Goal: Contribute content: Contribute content

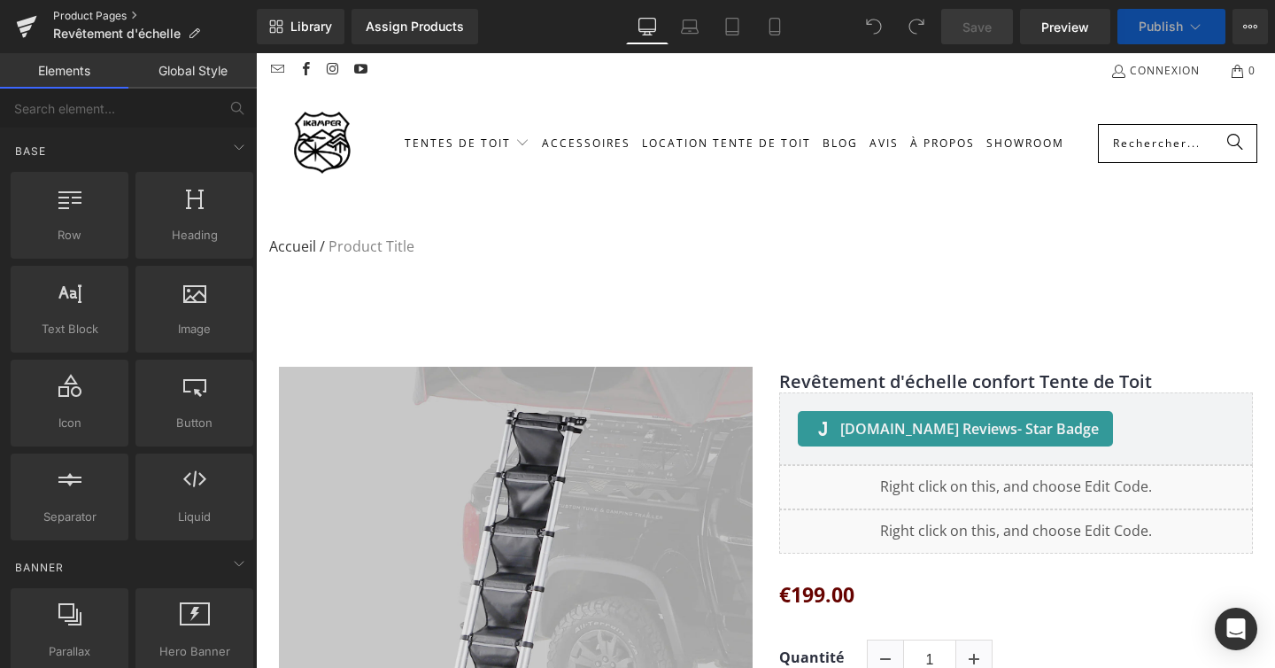
click at [69, 17] on link "Product Pages" at bounding box center [155, 16] width 204 height 14
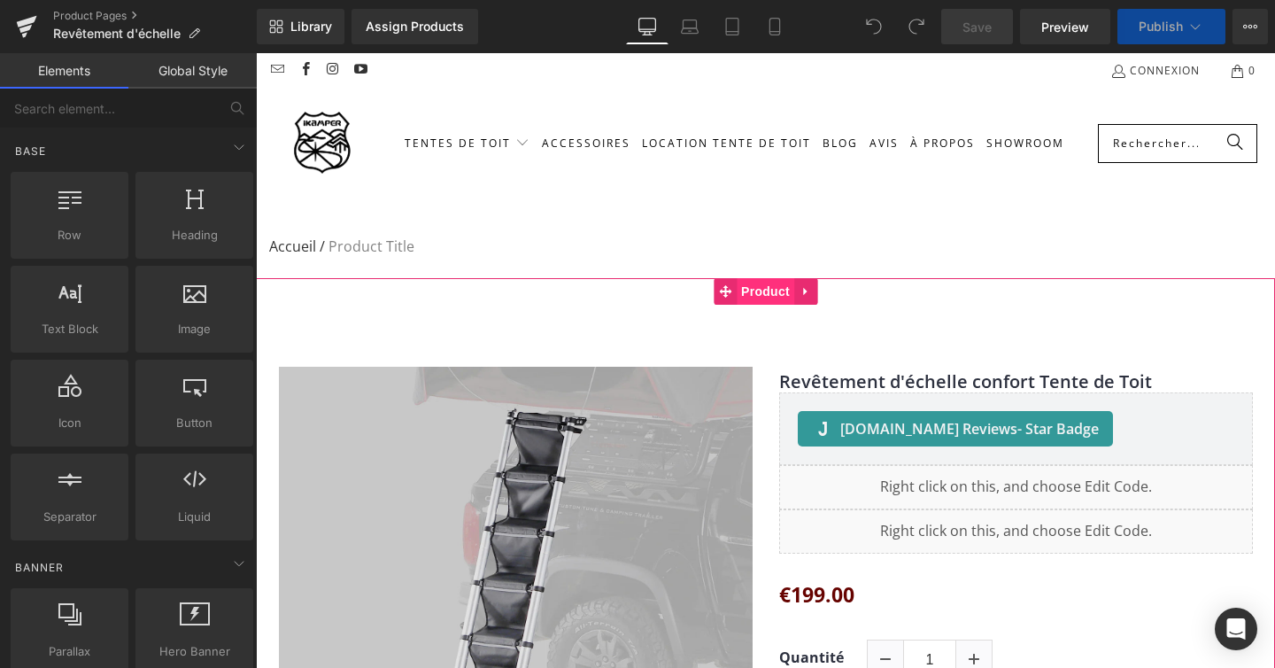
click at [758, 294] on span "Product" at bounding box center [766, 291] width 58 height 27
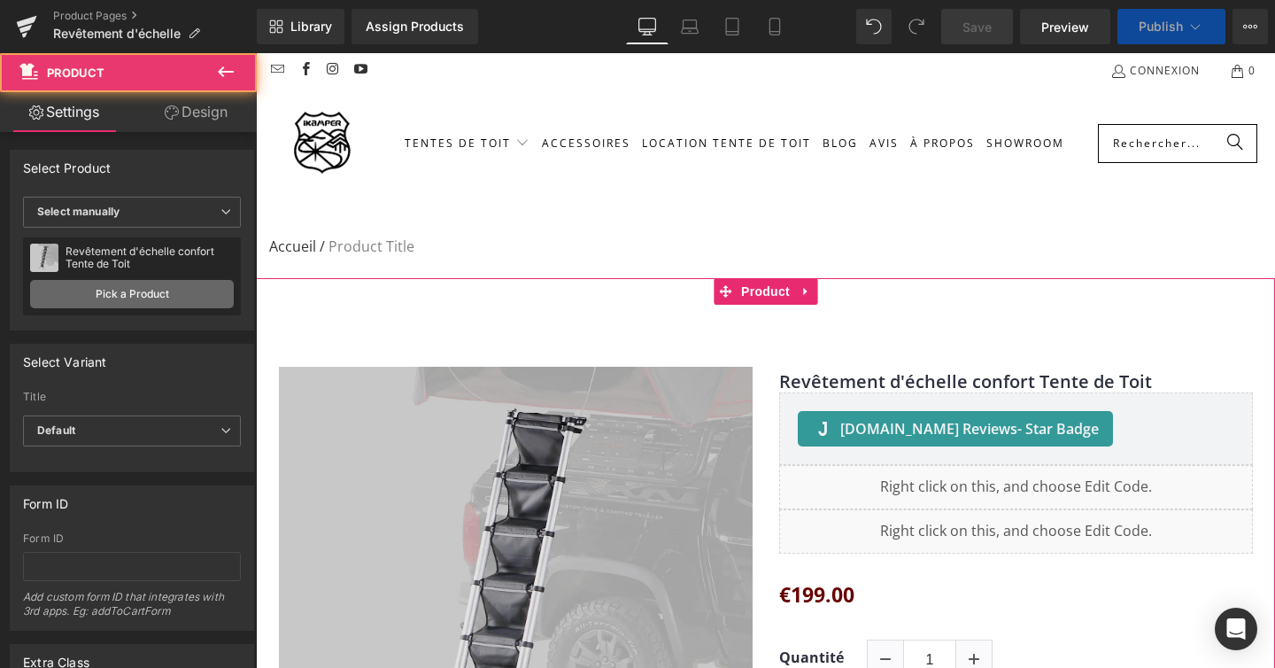
click at [117, 302] on link "Pick a Product" at bounding box center [132, 294] width 204 height 28
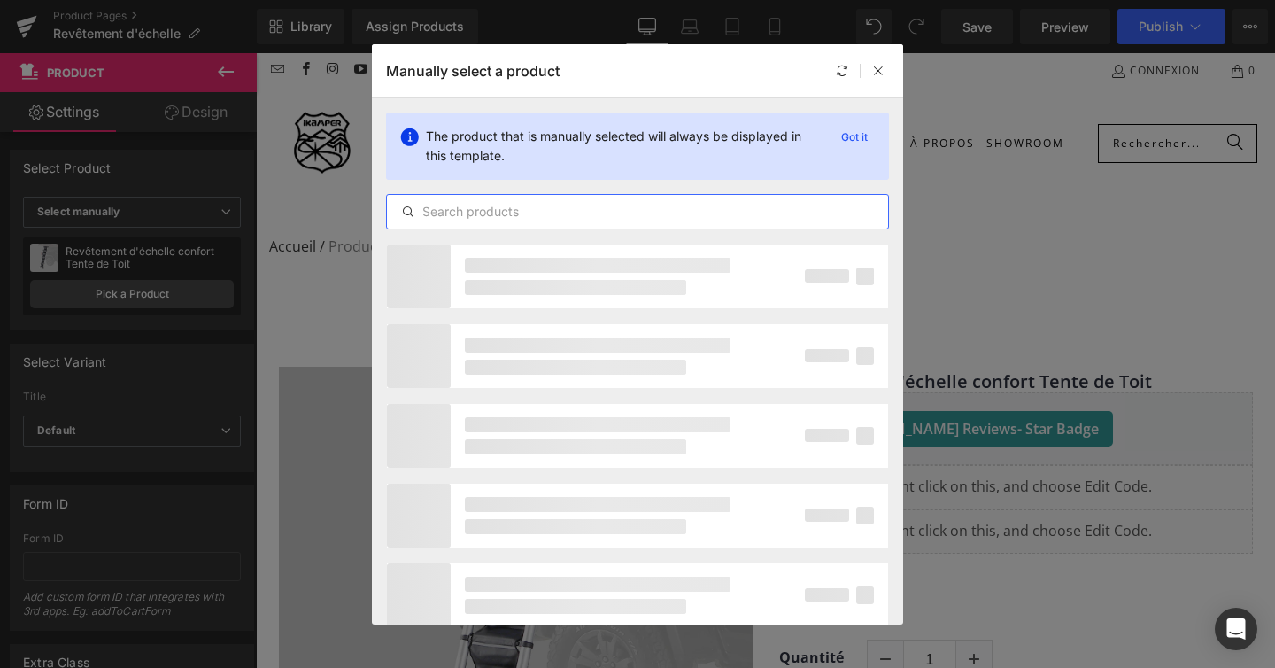
click at [533, 205] on input "text" at bounding box center [637, 211] width 501 height 21
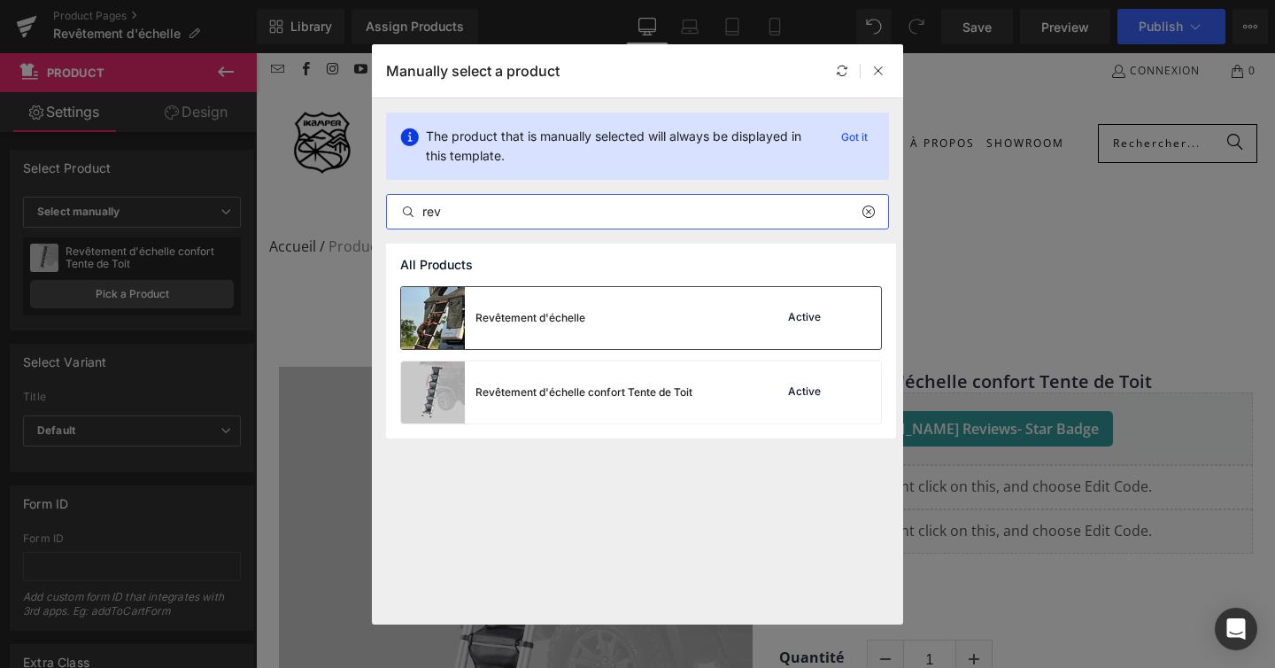
type input "rev"
click at [663, 315] on div "Revêtement d'échelle Active" at bounding box center [641, 318] width 480 height 62
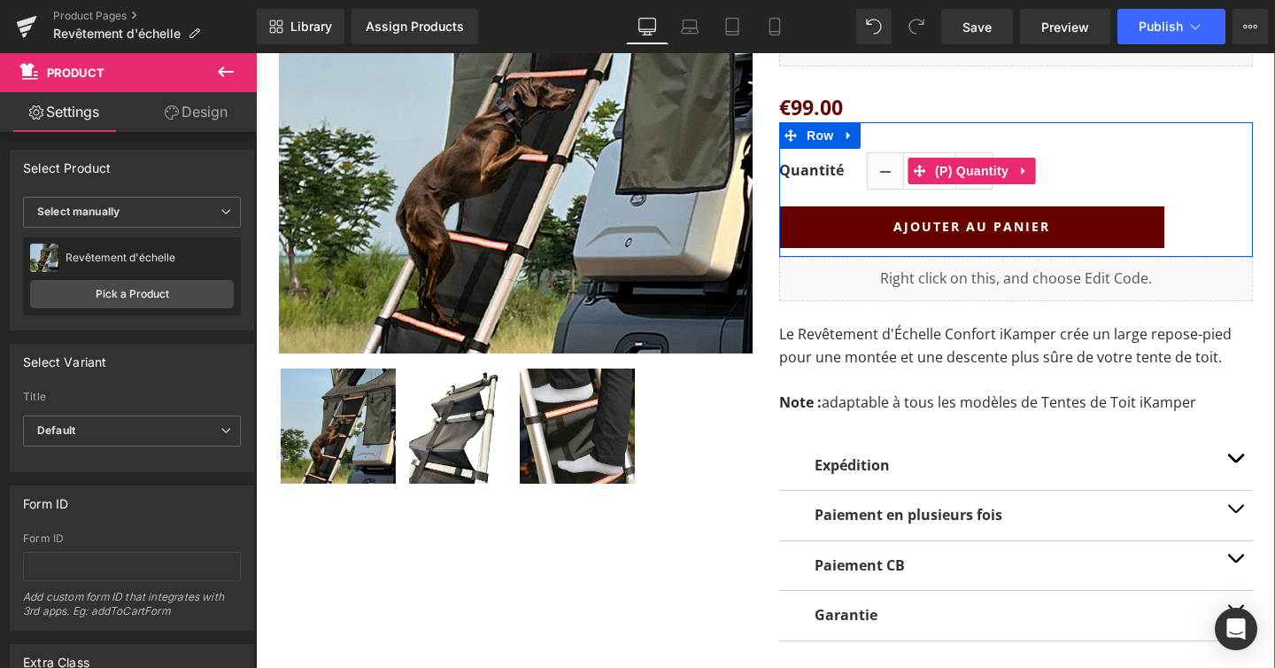
scroll to position [499, 0]
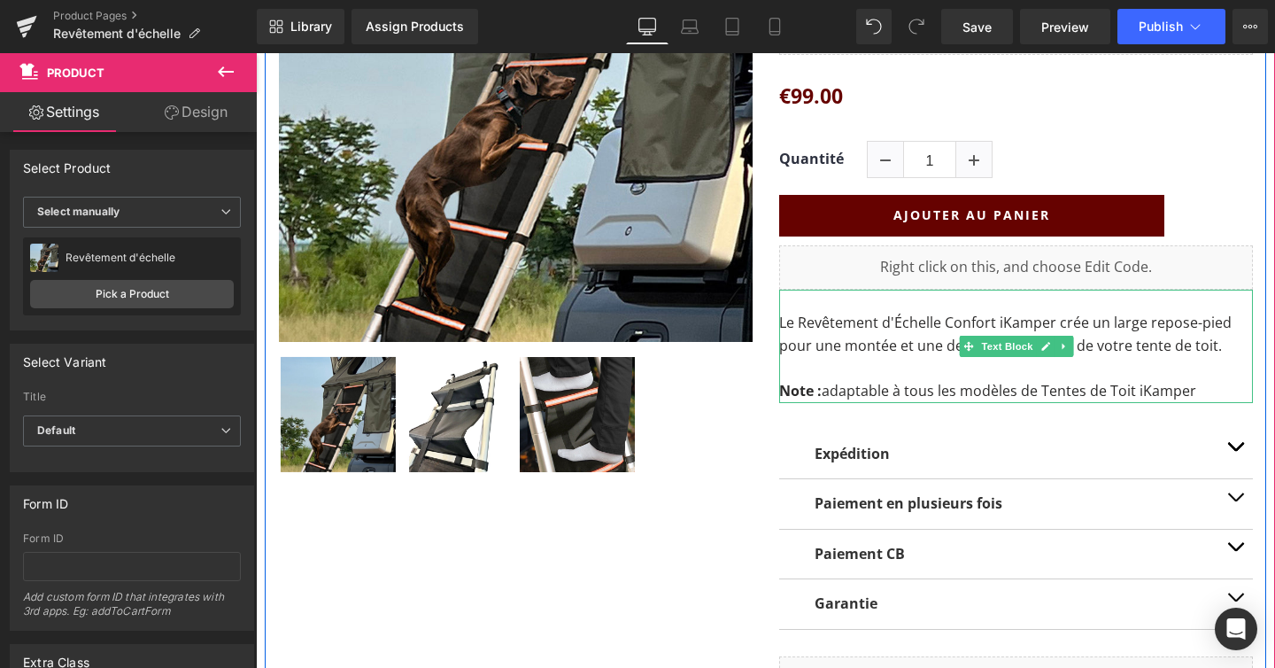
click at [935, 330] on p "Le Revêtement d'Échelle Confort iKamper crée un large repose-pied pour une mont…" at bounding box center [1016, 334] width 474 height 45
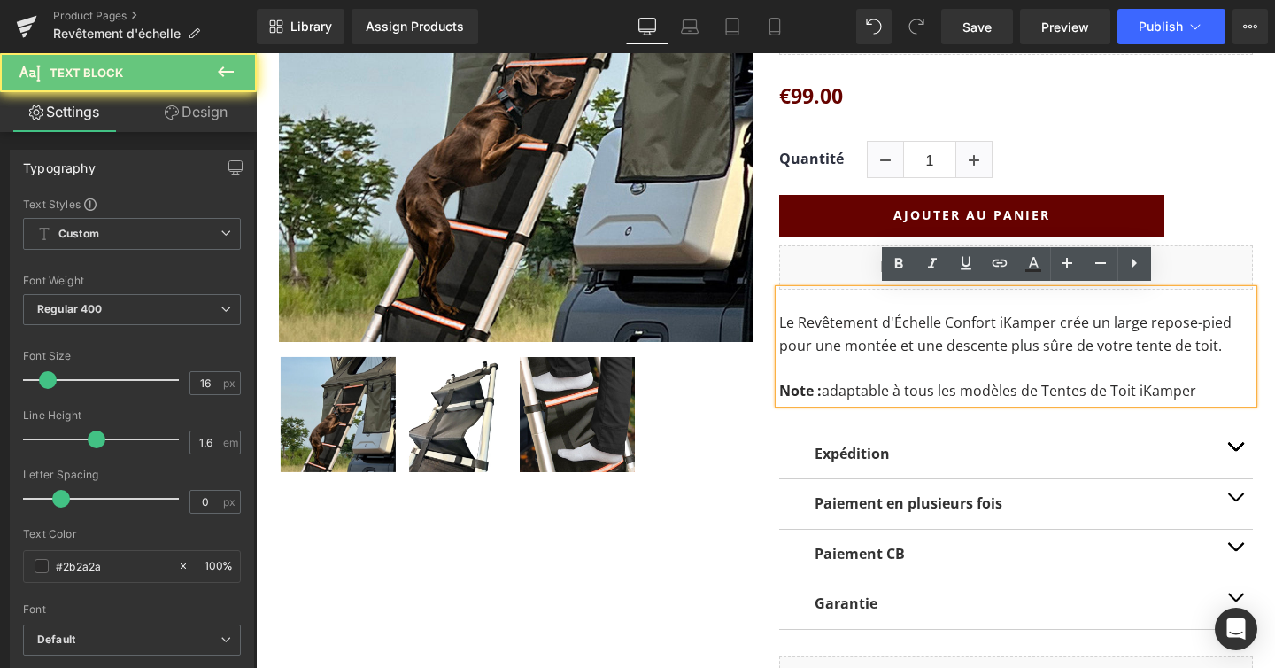
click at [897, 329] on p "Le Revêtement d'Échelle Confort iKamper crée un large repose-pied pour une mont…" at bounding box center [1016, 334] width 474 height 45
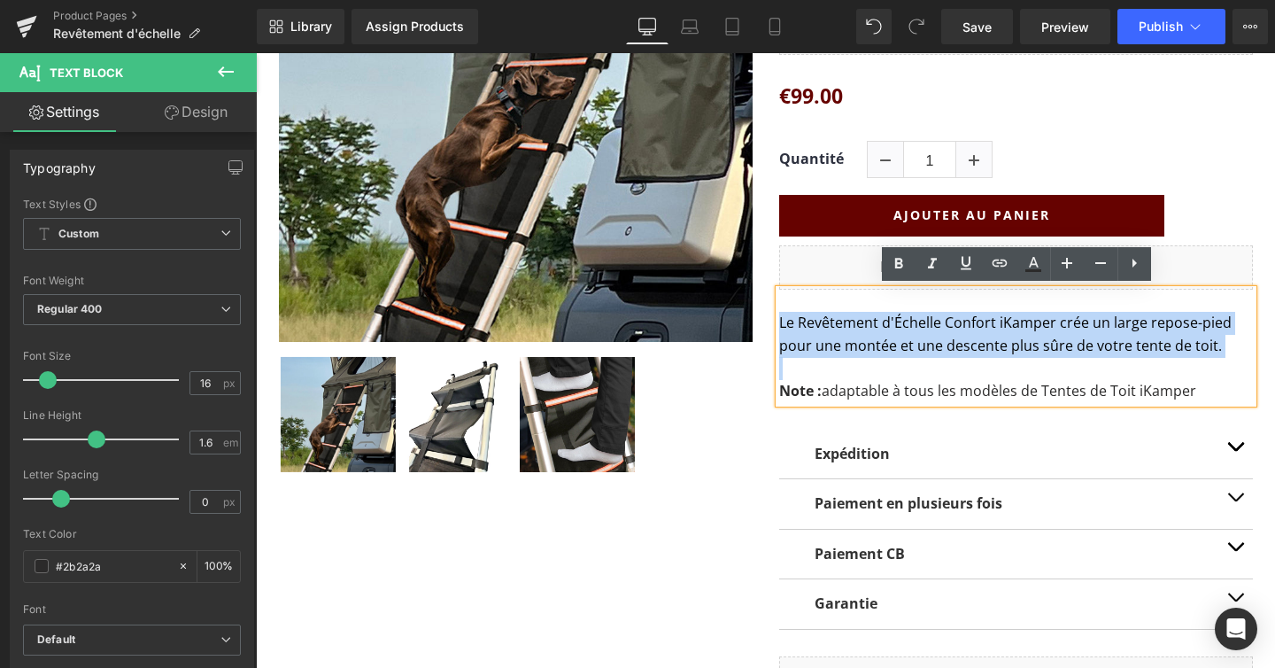
drag, startPoint x: 781, startPoint y: 321, endPoint x: 1239, endPoint y: 361, distance: 459.7
click at [1239, 361] on div "Le Revêtement d'Échelle Confort iKamper crée un large repose-pied pour une mont…" at bounding box center [1016, 346] width 474 height 113
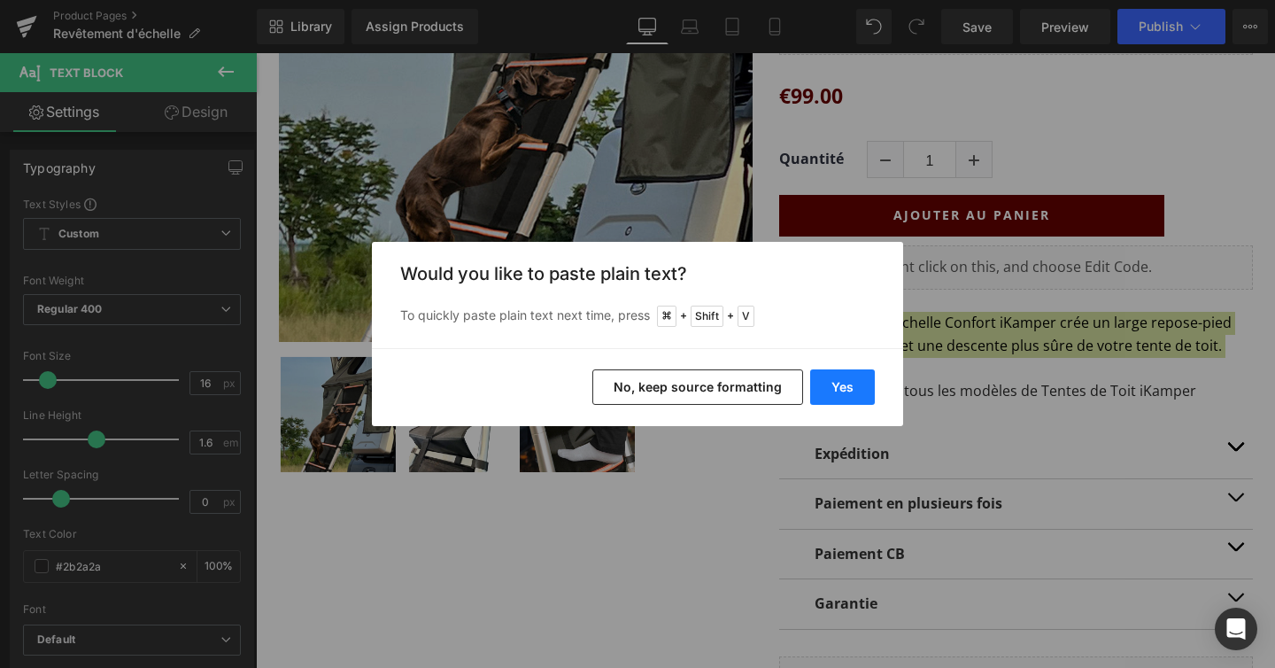
click at [836, 395] on button "Yes" at bounding box center [842, 386] width 65 height 35
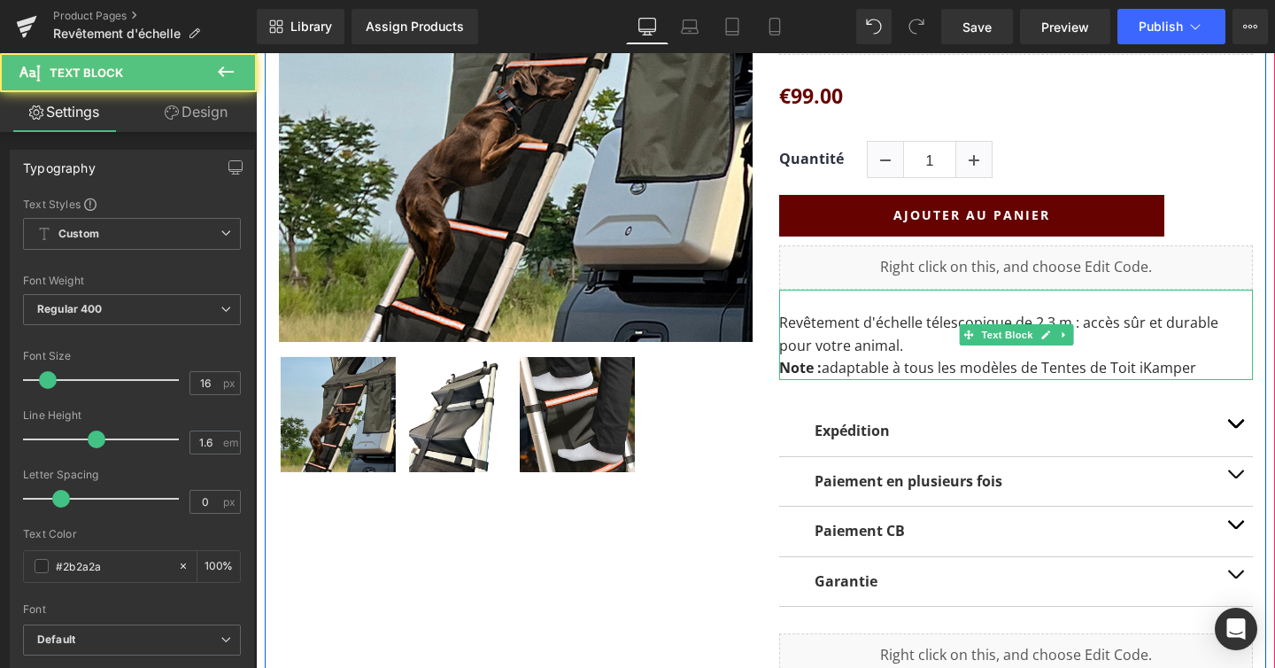
click at [880, 349] on p "Revêtement d'échelle télescopique de 2,3 m : accès sûr et durable pour votre an…" at bounding box center [1016, 334] width 474 height 45
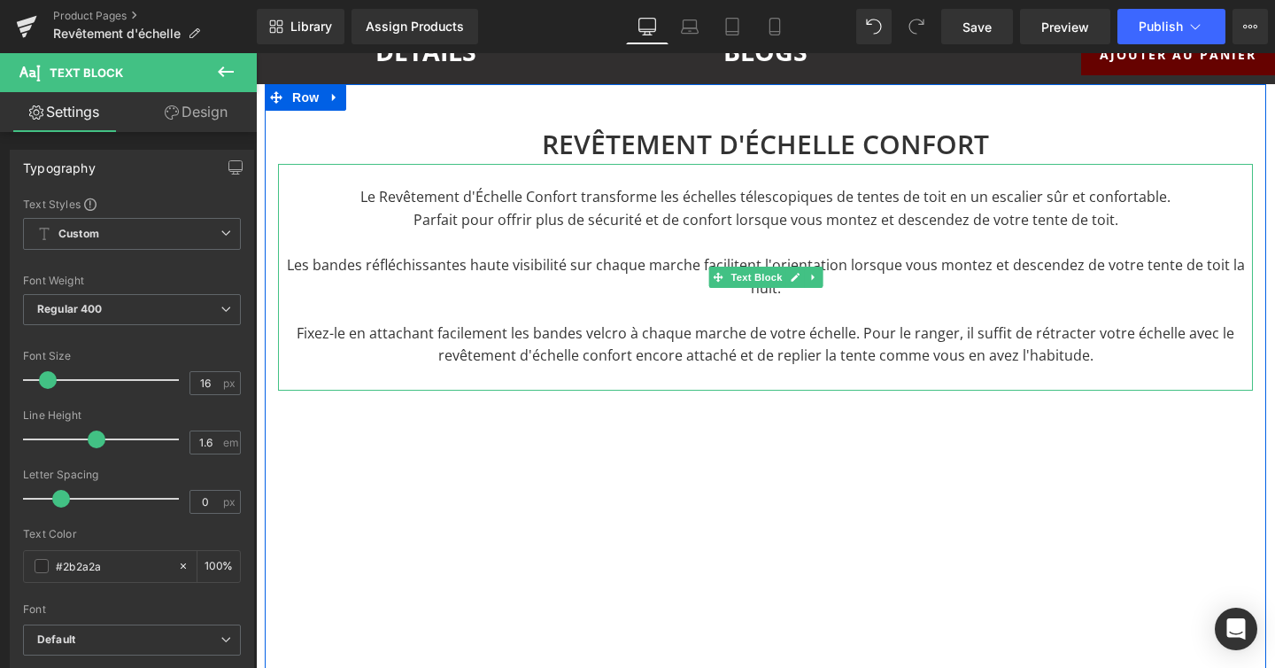
scroll to position [1222, 0]
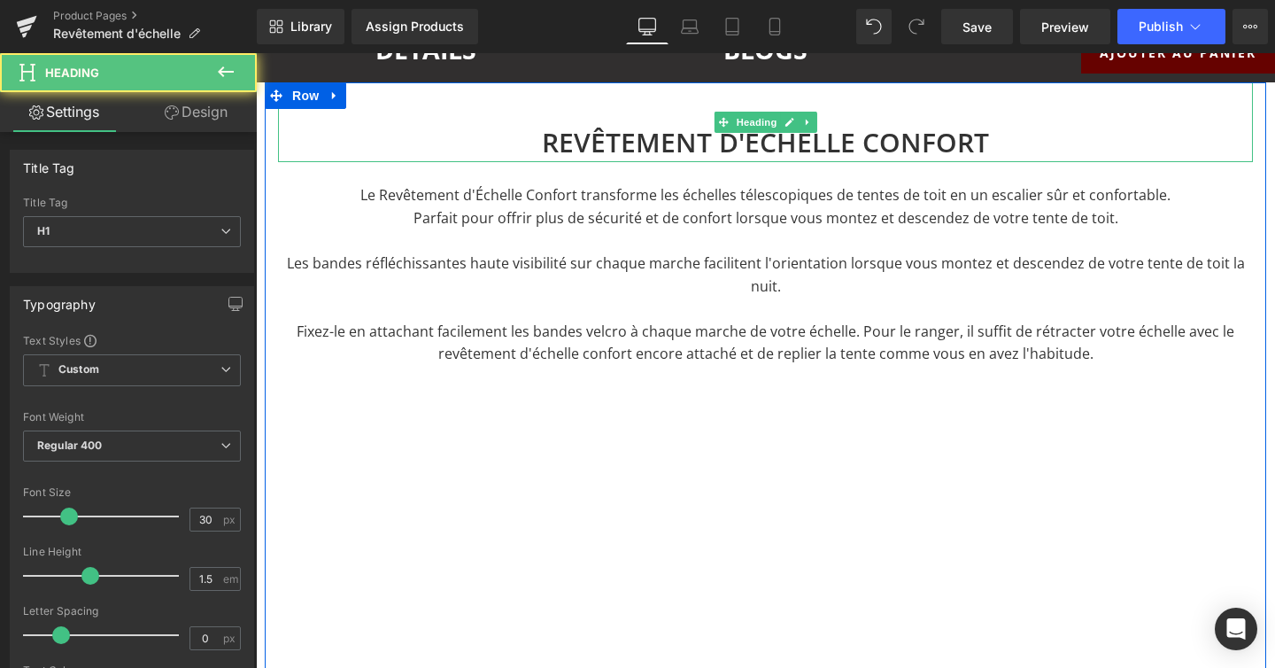
click at [859, 137] on h1 "REVÊTEMENT D'ÉCHELLE CONFORT" at bounding box center [765, 142] width 975 height 40
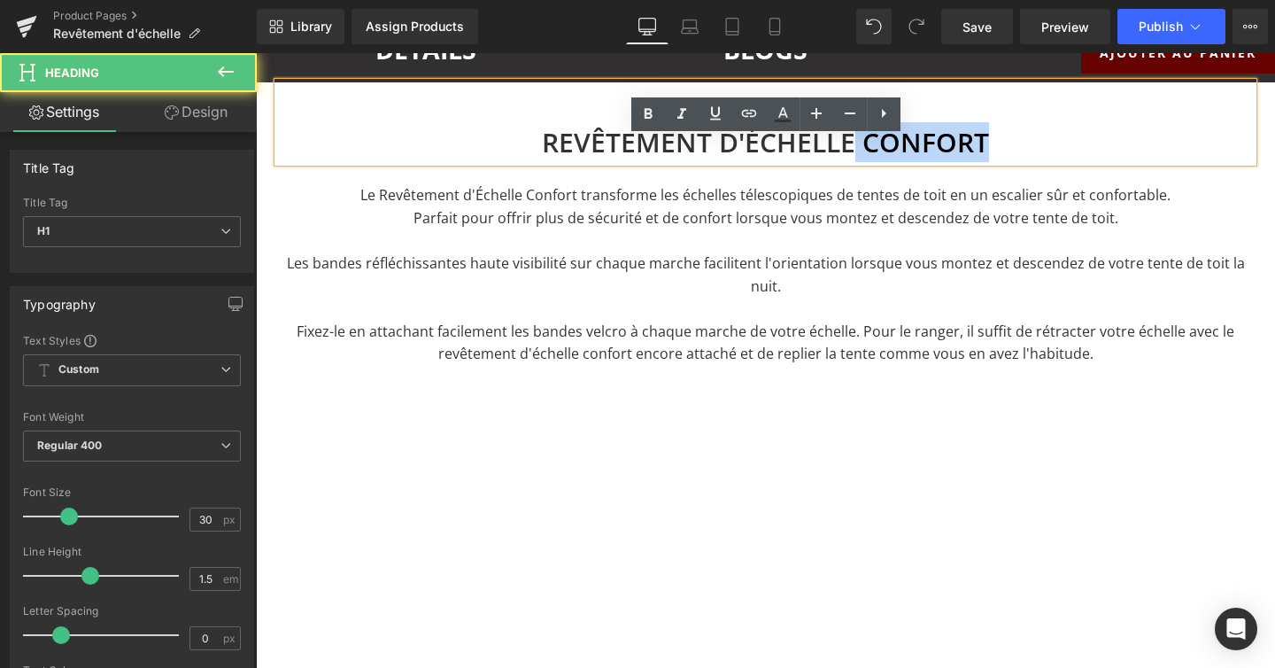
drag, startPoint x: 857, startPoint y: 137, endPoint x: 1002, endPoint y: 140, distance: 145.3
click at [1002, 140] on h1 "REVÊTEMENT D'ÉCHELLE CONFORT" at bounding box center [765, 142] width 975 height 40
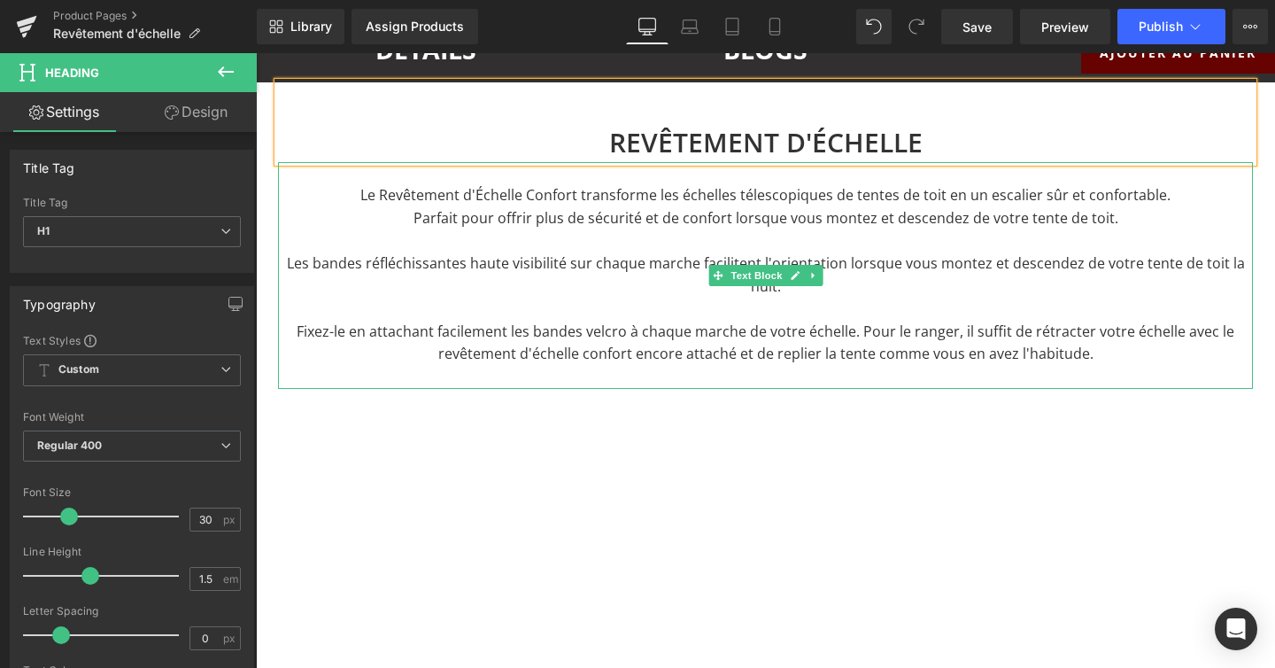
click at [487, 284] on p "Les bandes réfléchissantes haute visibilité sur chaque marche facilitent l'orie…" at bounding box center [765, 274] width 975 height 45
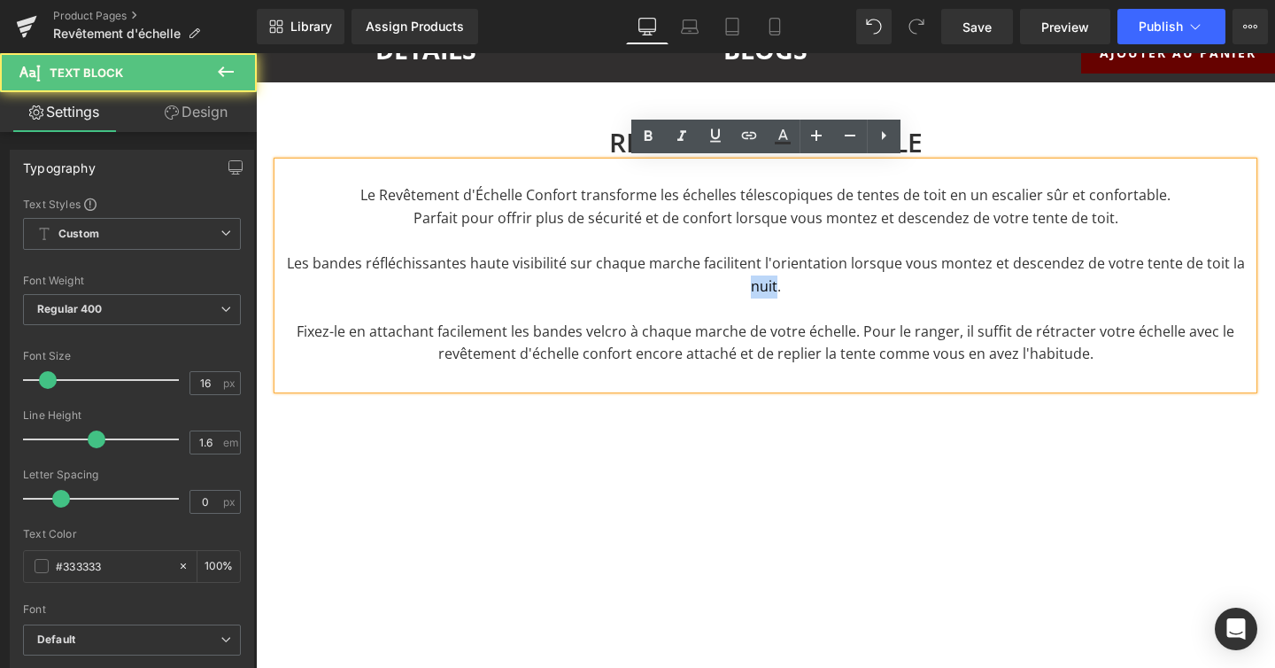
click at [487, 284] on p "Les bandes réfléchissantes haute visibilité sur chaque marche facilitent l'orie…" at bounding box center [765, 274] width 975 height 45
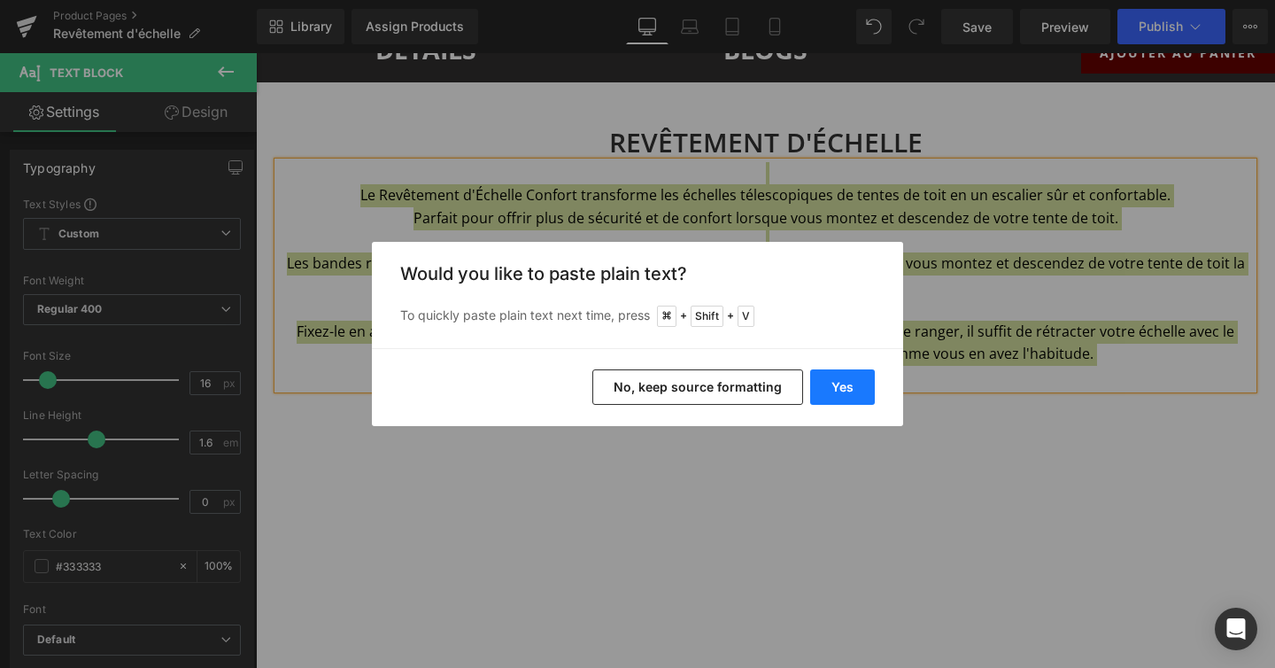
click at [835, 384] on button "Yes" at bounding box center [842, 386] width 65 height 35
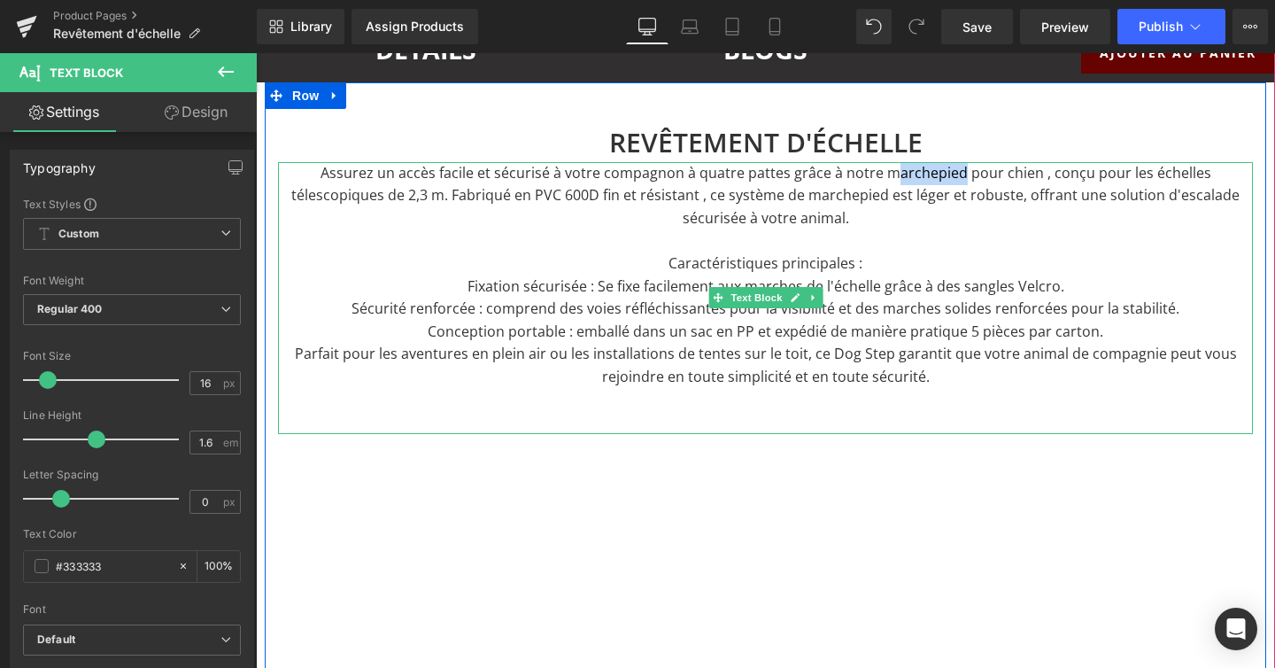
drag, startPoint x: 915, startPoint y: 169, endPoint x: 848, endPoint y: 169, distance: 67.3
click at [848, 169] on p "Assurez un accès facile et sécurisé à votre compagnon à quatre pattes grâce à n…" at bounding box center [765, 196] width 975 height 68
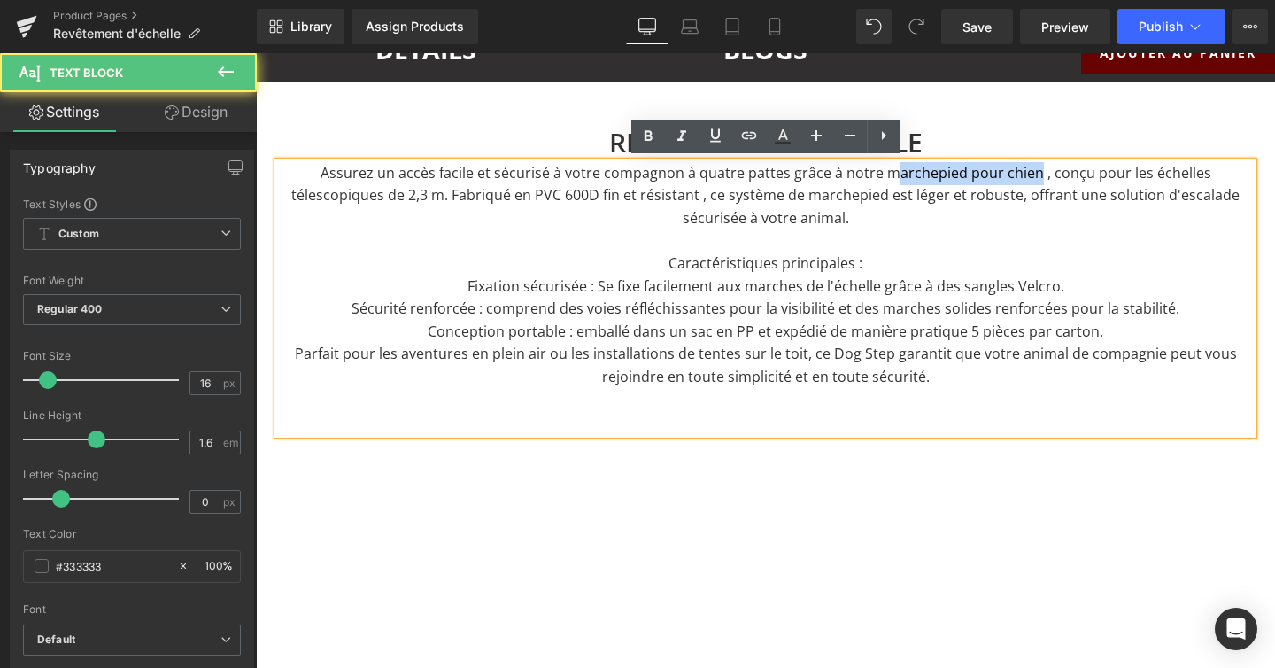
drag, startPoint x: 990, startPoint y: 174, endPoint x: 844, endPoint y: 169, distance: 146.2
click at [844, 169] on p "Assurez un accès facile et sécurisé à votre compagnon à quatre pattes grâce à n…" at bounding box center [765, 196] width 975 height 68
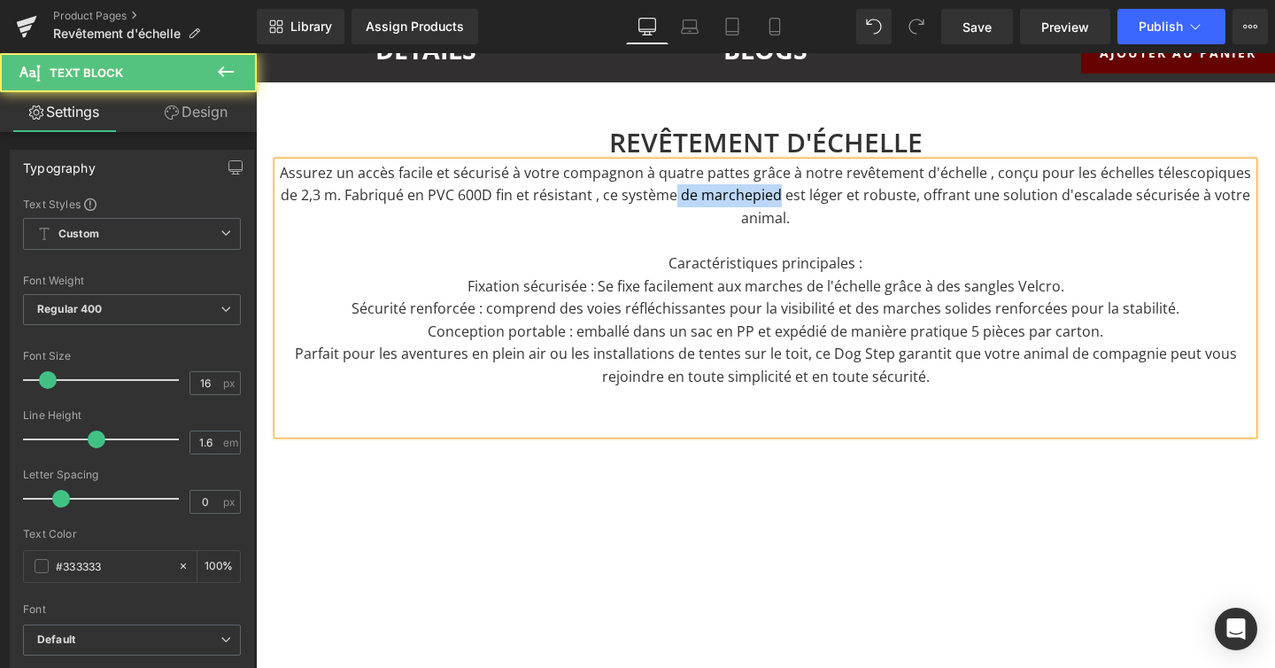
drag, startPoint x: 776, startPoint y: 192, endPoint x: 673, endPoint y: 194, distance: 102.8
click at [672, 193] on p "Assurez un accès facile et sécurisé à votre compagnon à quatre pattes grâce à n…" at bounding box center [765, 196] width 975 height 68
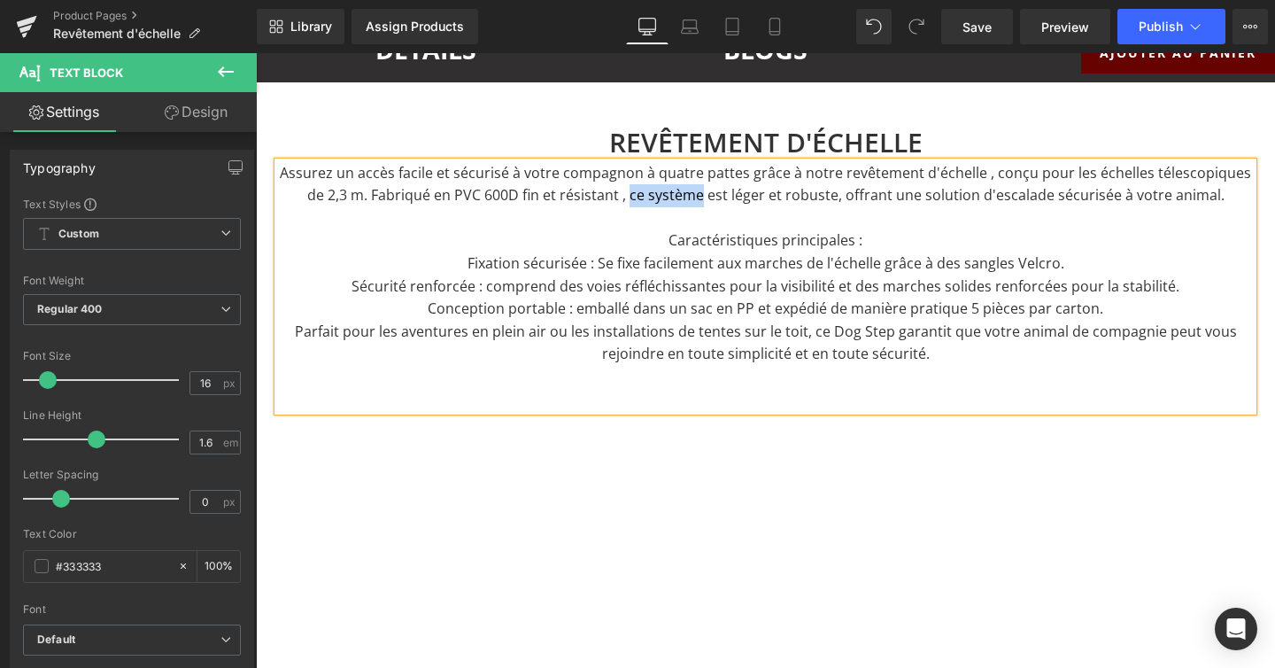
drag, startPoint x: 695, startPoint y: 195, endPoint x: 624, endPoint y: 192, distance: 70.9
click at [624, 192] on p "Assurez un accès facile et sécurisé à votre compagnon à quatre pattes grâce à n…" at bounding box center [765, 184] width 975 height 45
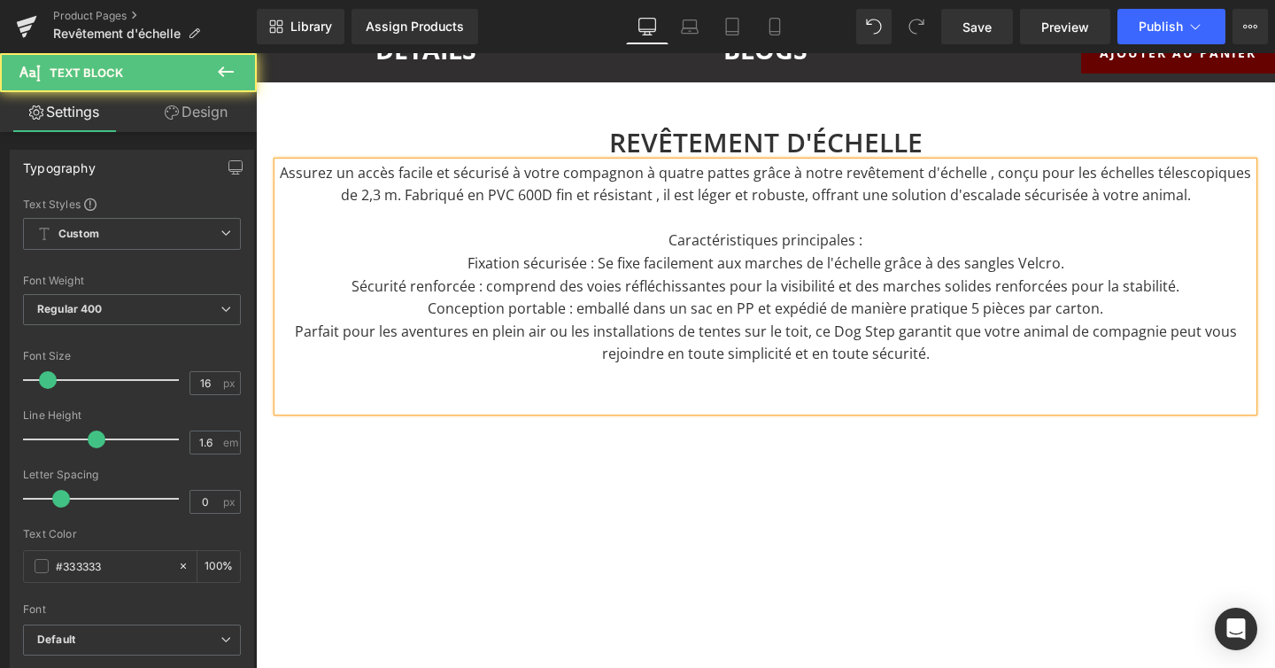
click at [869, 237] on p "Caractéristiques principales :" at bounding box center [765, 240] width 975 height 23
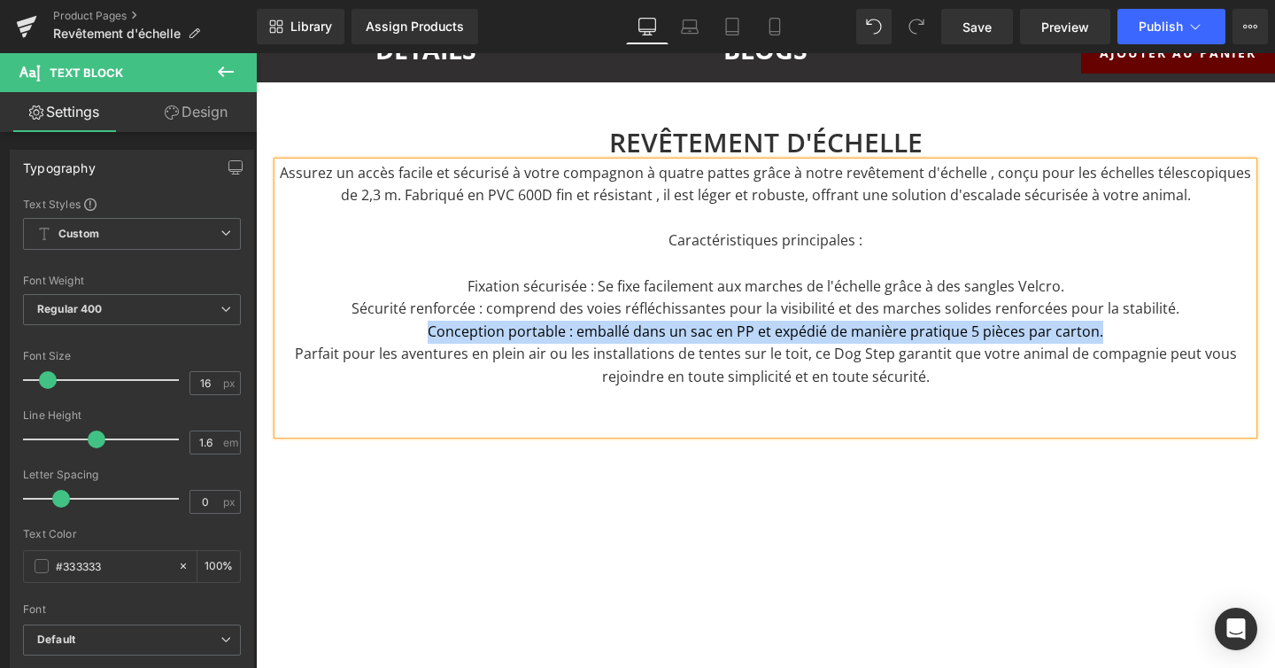
drag, startPoint x: 430, startPoint y: 329, endPoint x: 1167, endPoint y: 324, distance: 737.8
click at [1167, 324] on p "Conception portable : emballé dans un sac en PP et expédié de manière pratique …" at bounding box center [765, 332] width 975 height 23
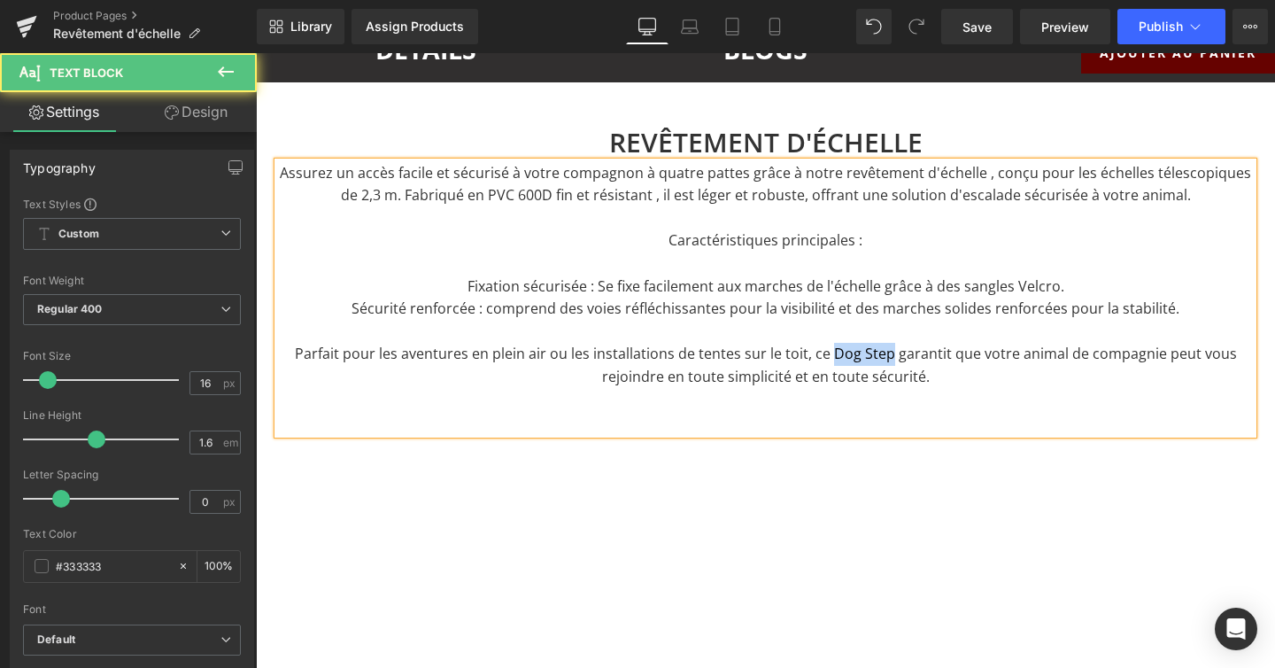
drag, startPoint x: 892, startPoint y: 351, endPoint x: 837, endPoint y: 349, distance: 54.9
click at [837, 349] on p "Parfait pour les aventures en plein air ou les installations de tentes sur le t…" at bounding box center [765, 365] width 975 height 45
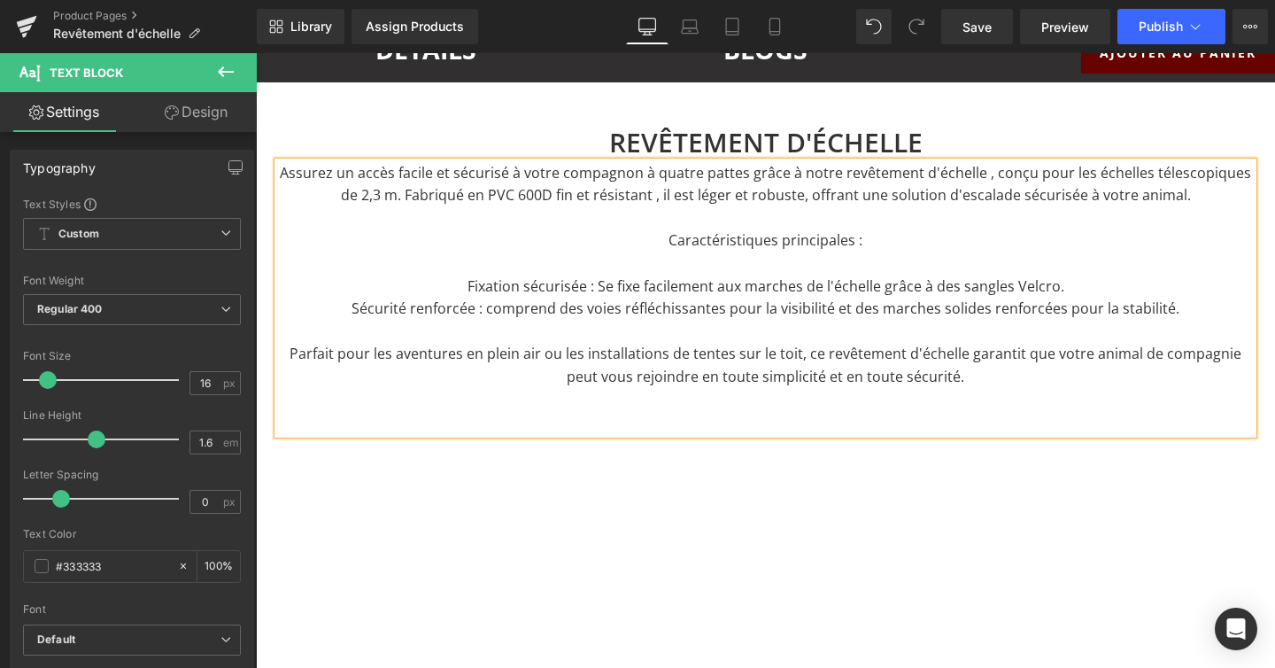
click at [987, 374] on p "Parfait pour les aventures en plein air ou les installations de tentes sur le t…" at bounding box center [765, 365] width 975 height 45
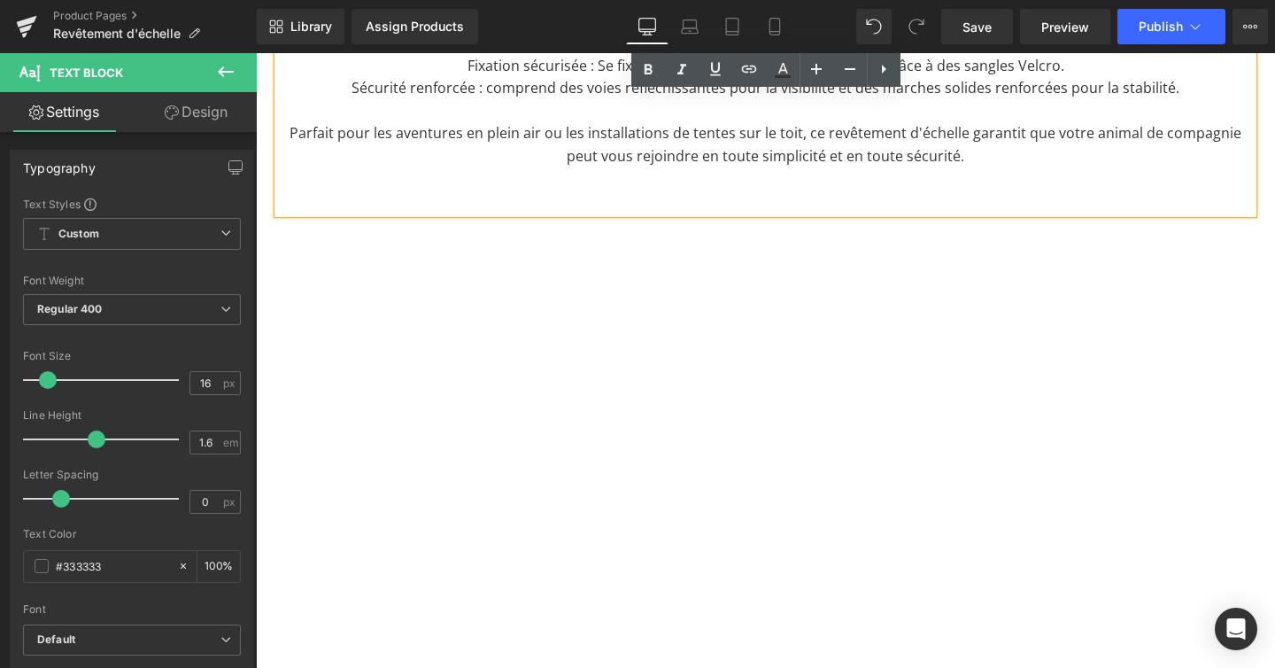
scroll to position [1445, 0]
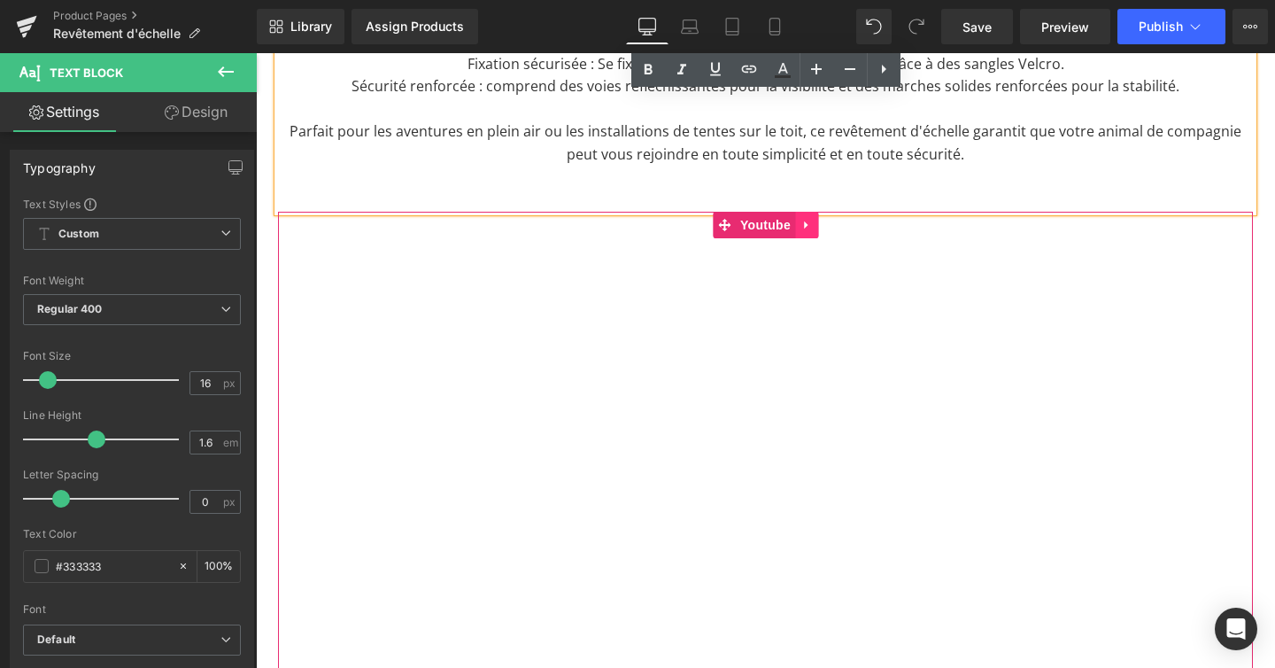
click at [804, 221] on icon at bounding box center [806, 225] width 4 height 8
click at [822, 221] on icon at bounding box center [818, 225] width 12 height 12
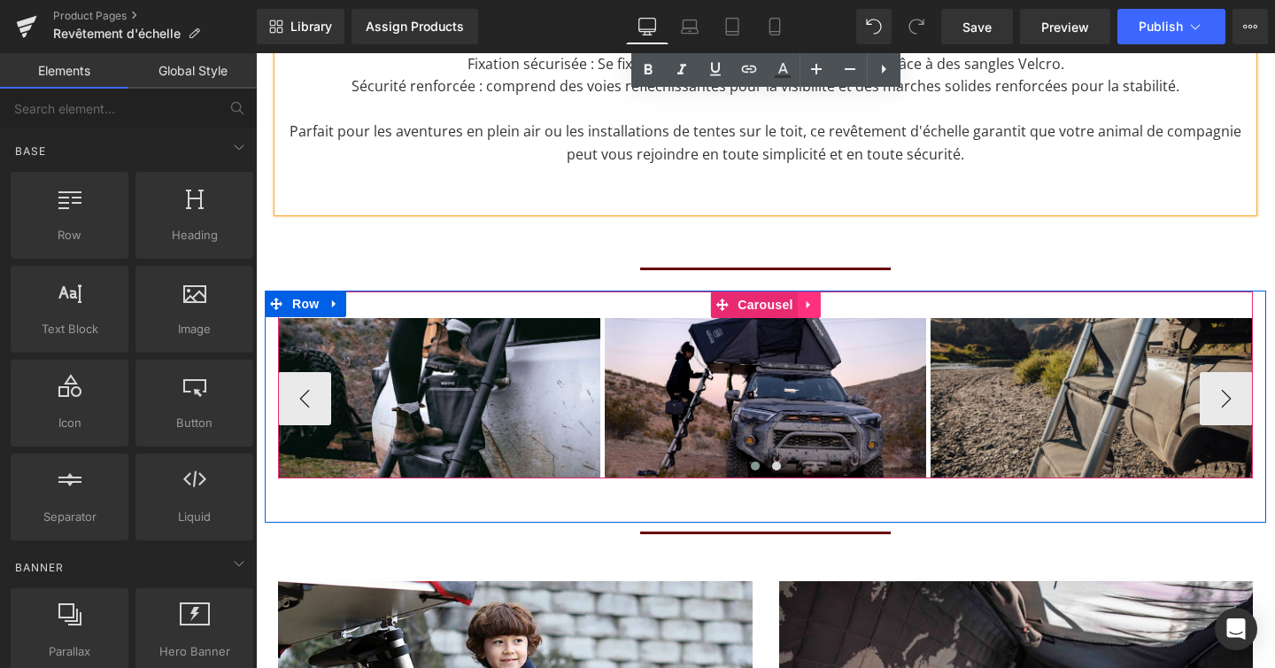
click at [807, 303] on icon at bounding box center [808, 305] width 4 height 8
click at [817, 303] on icon at bounding box center [821, 304] width 12 height 12
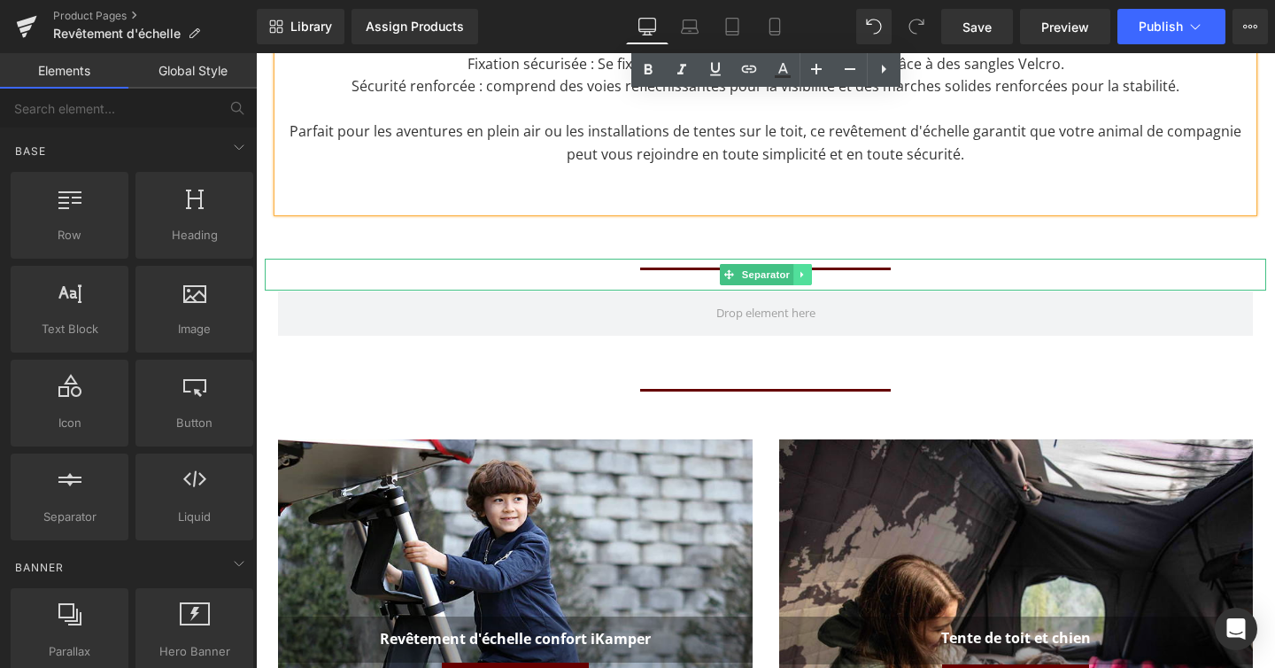
click at [806, 270] on link at bounding box center [803, 274] width 19 height 21
click at [810, 269] on icon at bounding box center [812, 274] width 10 height 10
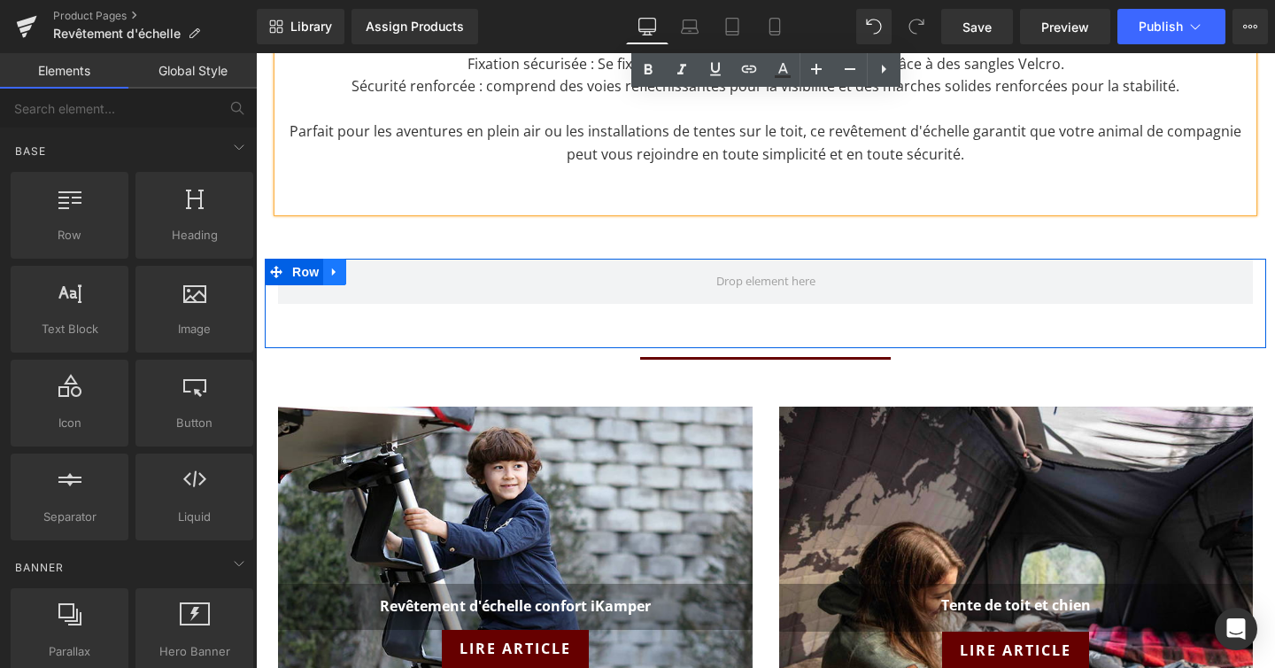
click at [329, 265] on icon at bounding box center [335, 271] width 12 height 13
click at [380, 267] on icon at bounding box center [381, 272] width 12 height 12
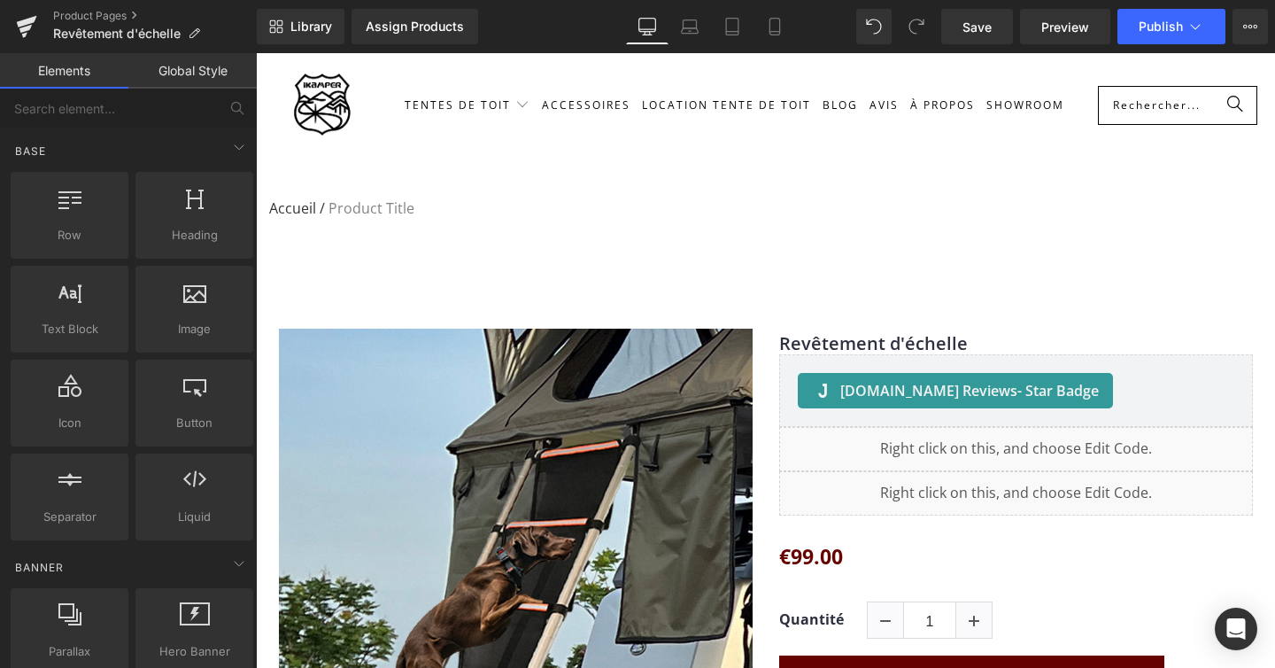
scroll to position [0, 0]
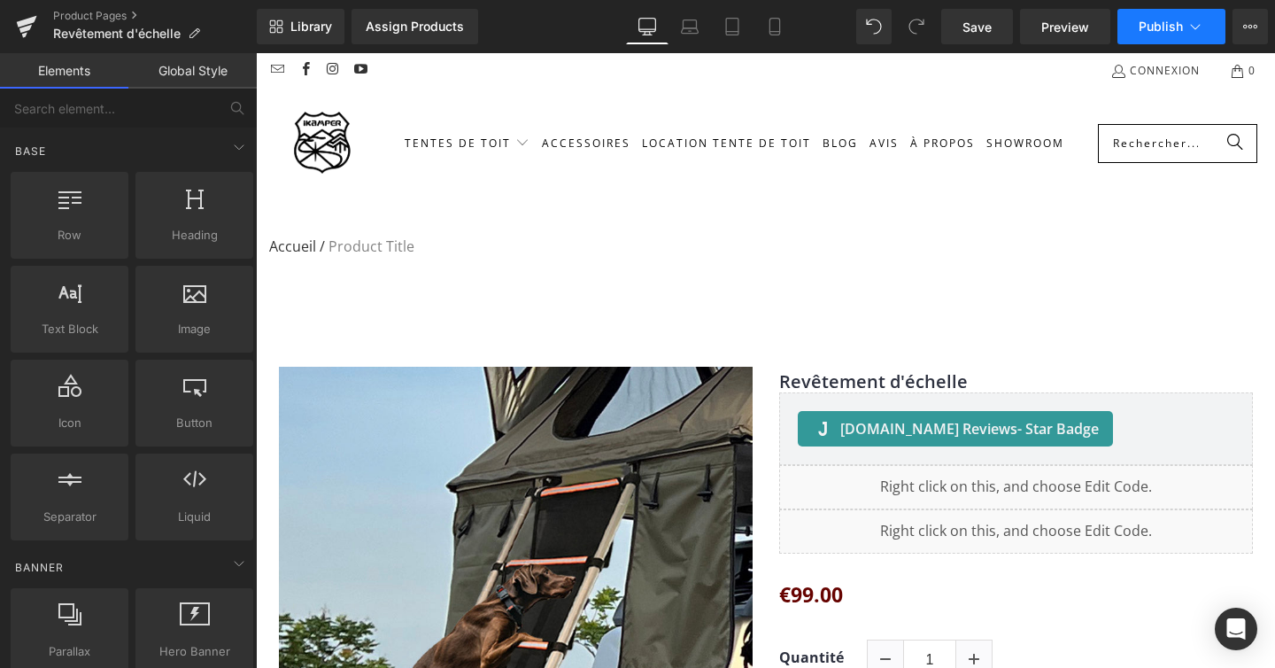
click at [1198, 24] on icon at bounding box center [1196, 27] width 18 height 18
click at [991, 27] on span "Save" at bounding box center [977, 27] width 29 height 19
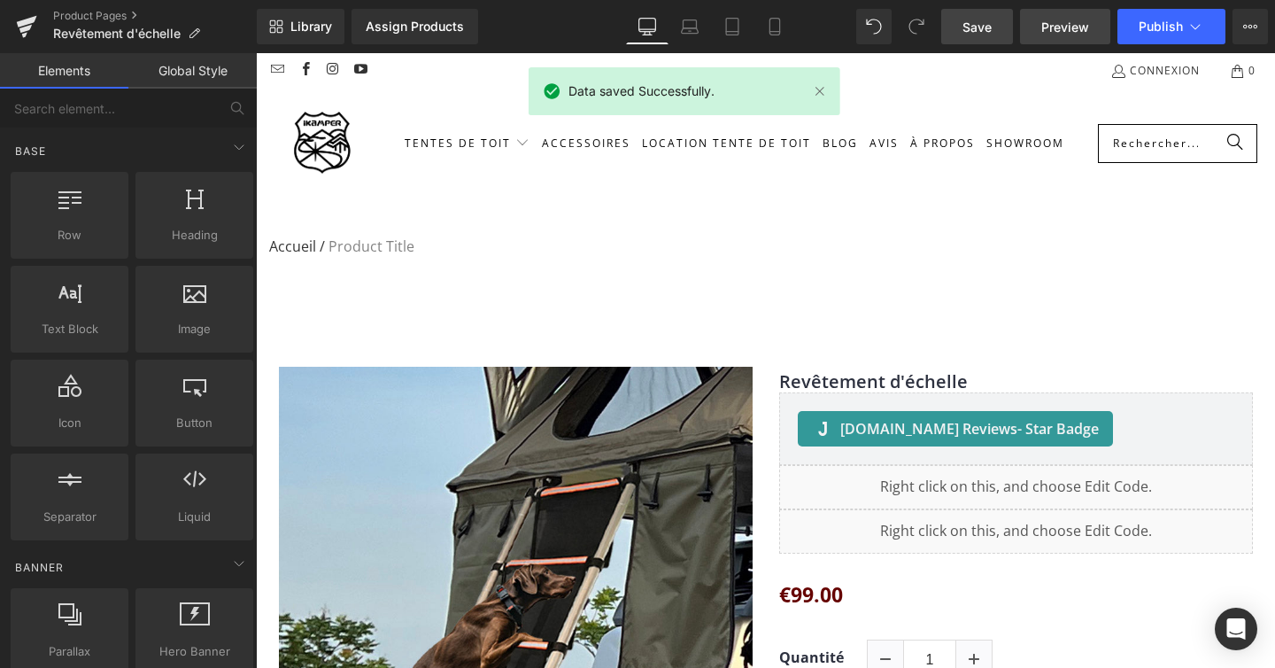
click at [1037, 26] on link "Preview" at bounding box center [1065, 26] width 90 height 35
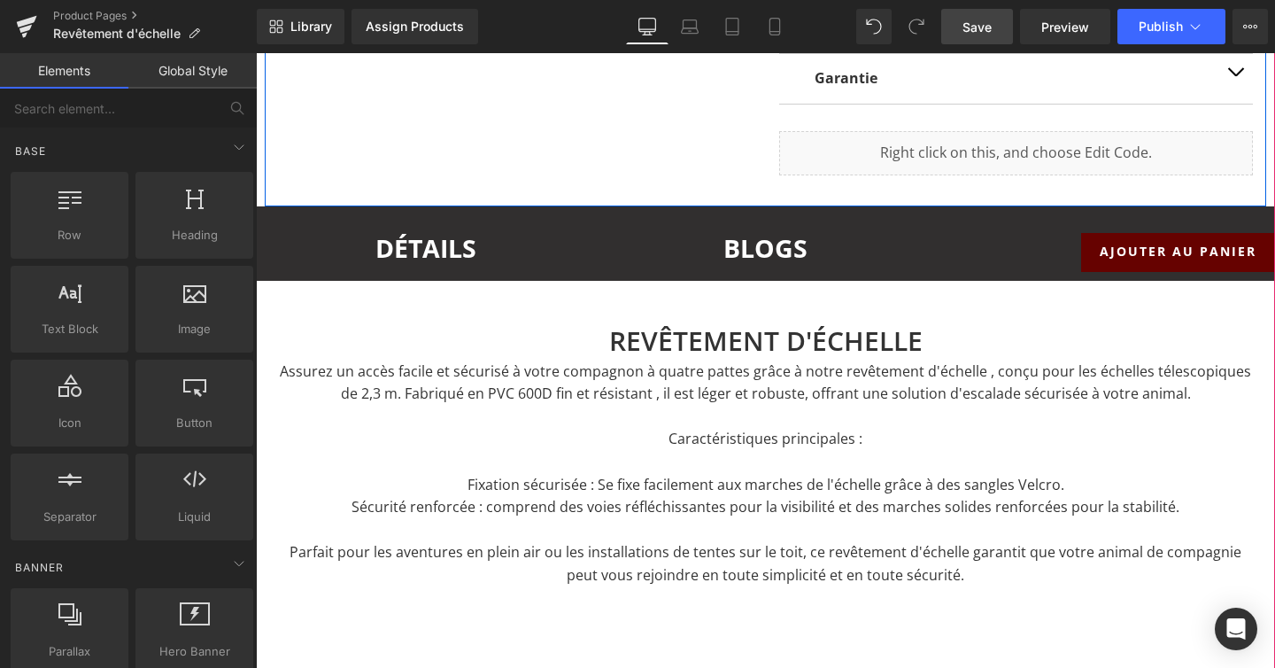
scroll to position [1142, 0]
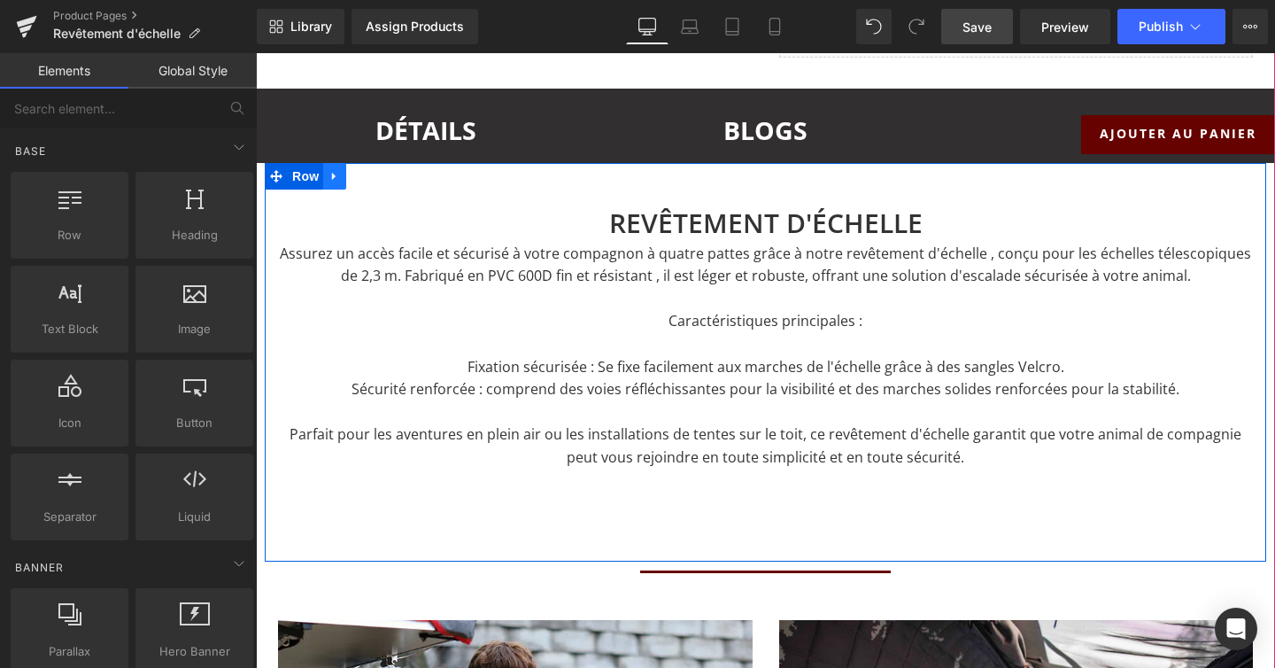
click at [329, 176] on icon at bounding box center [335, 175] width 12 height 13
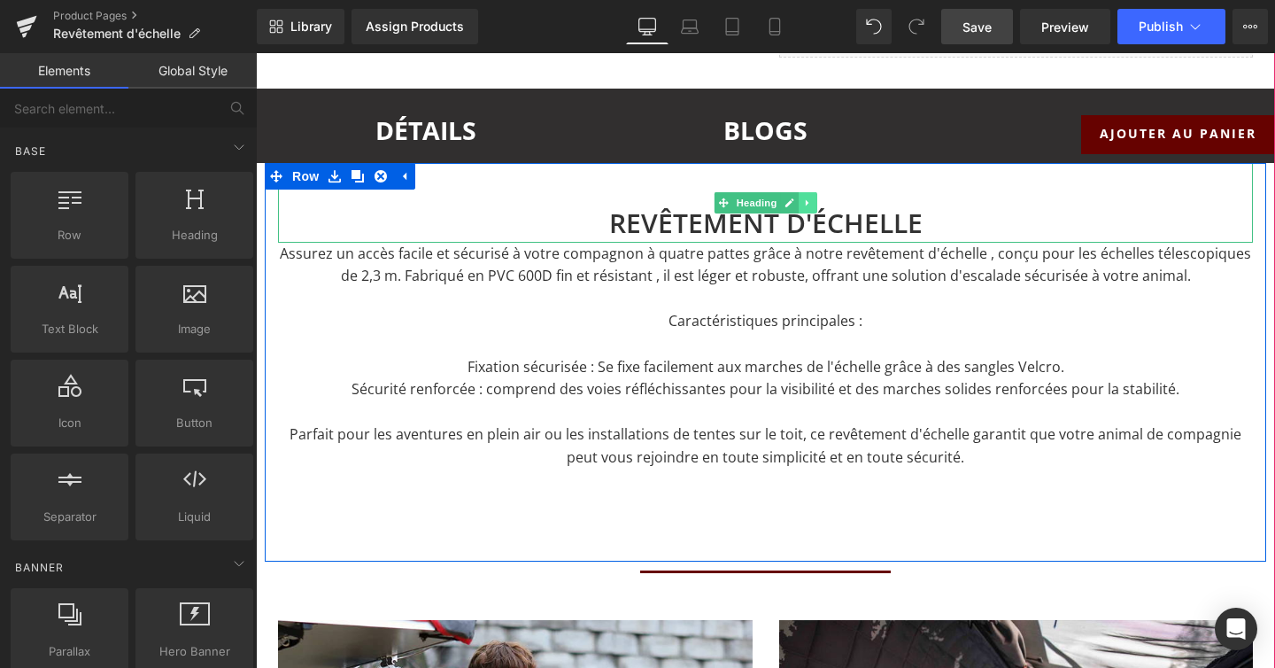
click at [813, 207] on link at bounding box center [808, 202] width 19 height 21
click at [836, 203] on icon at bounding box center [836, 202] width 3 height 6
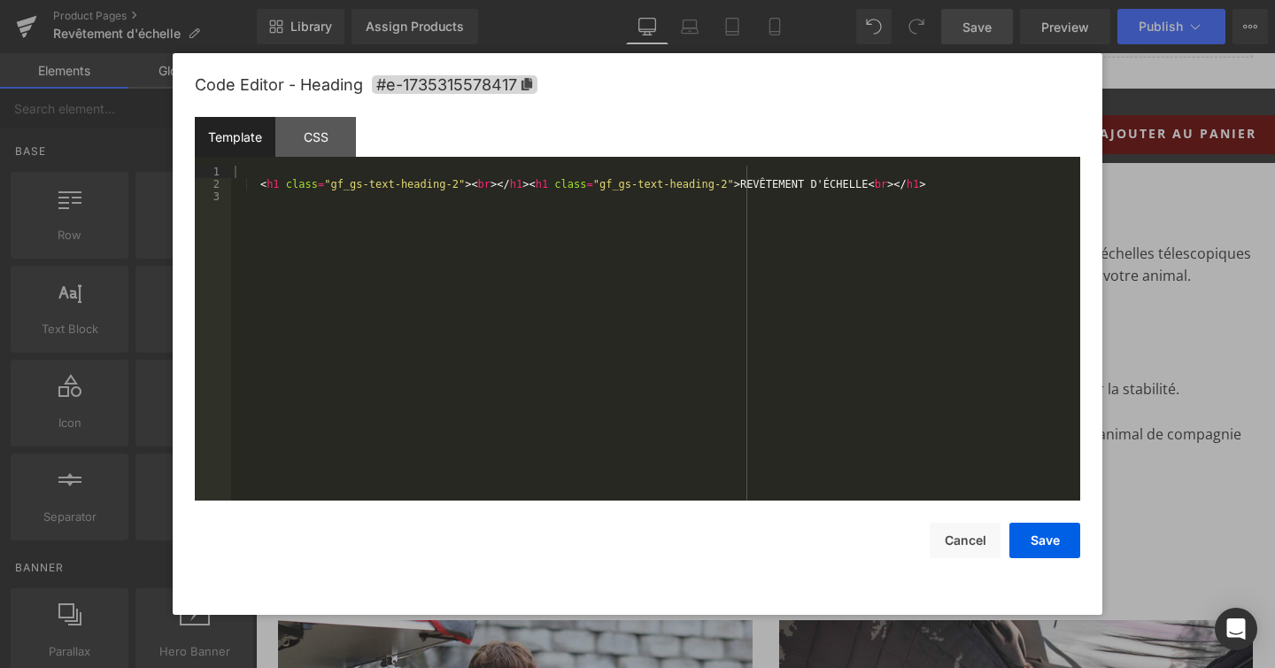
click at [732, 0] on div "Product You are previewing how the will restyle your page. You can not edit Ele…" at bounding box center [637, 0] width 1275 height 0
click at [531, 89] on icon at bounding box center [527, 84] width 12 height 12
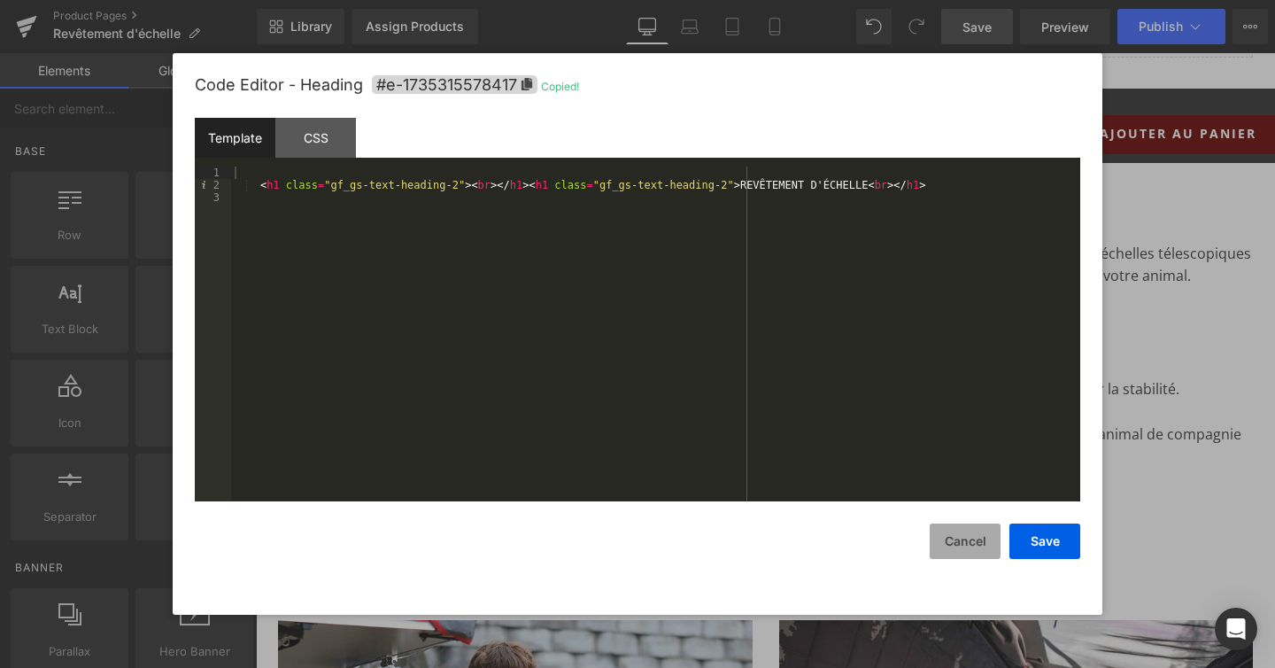
click at [980, 550] on button "Cancel" at bounding box center [965, 540] width 71 height 35
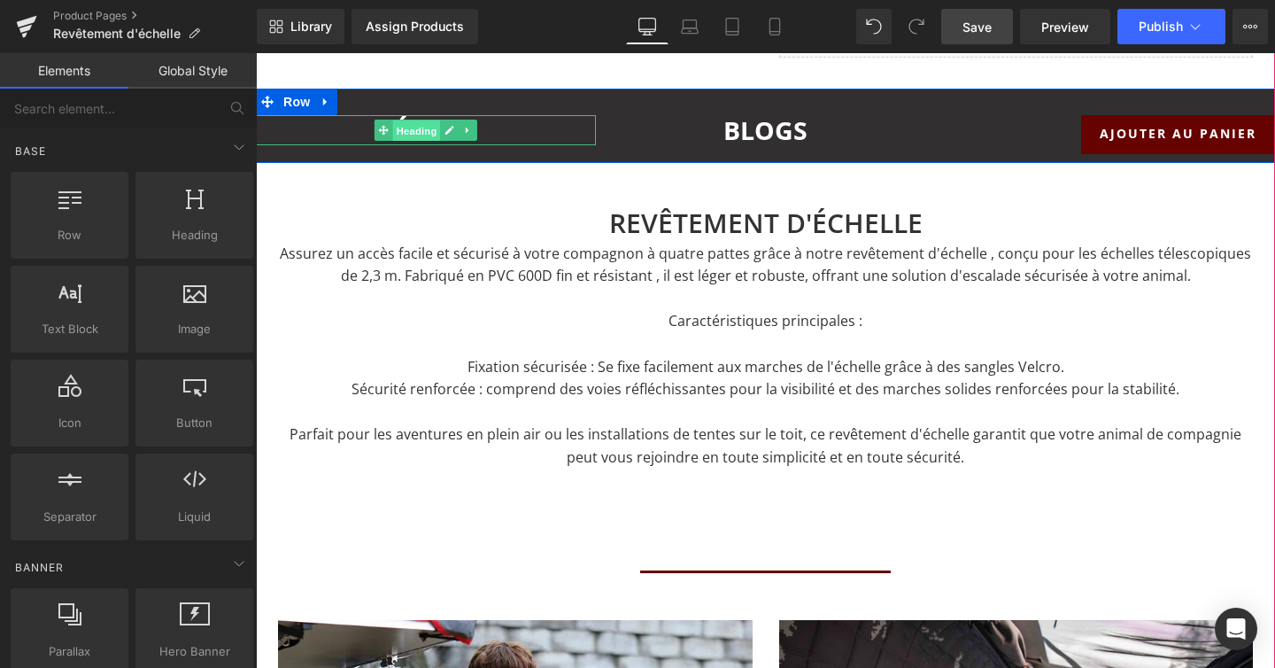
click at [422, 125] on span "Heading" at bounding box center [416, 130] width 48 height 21
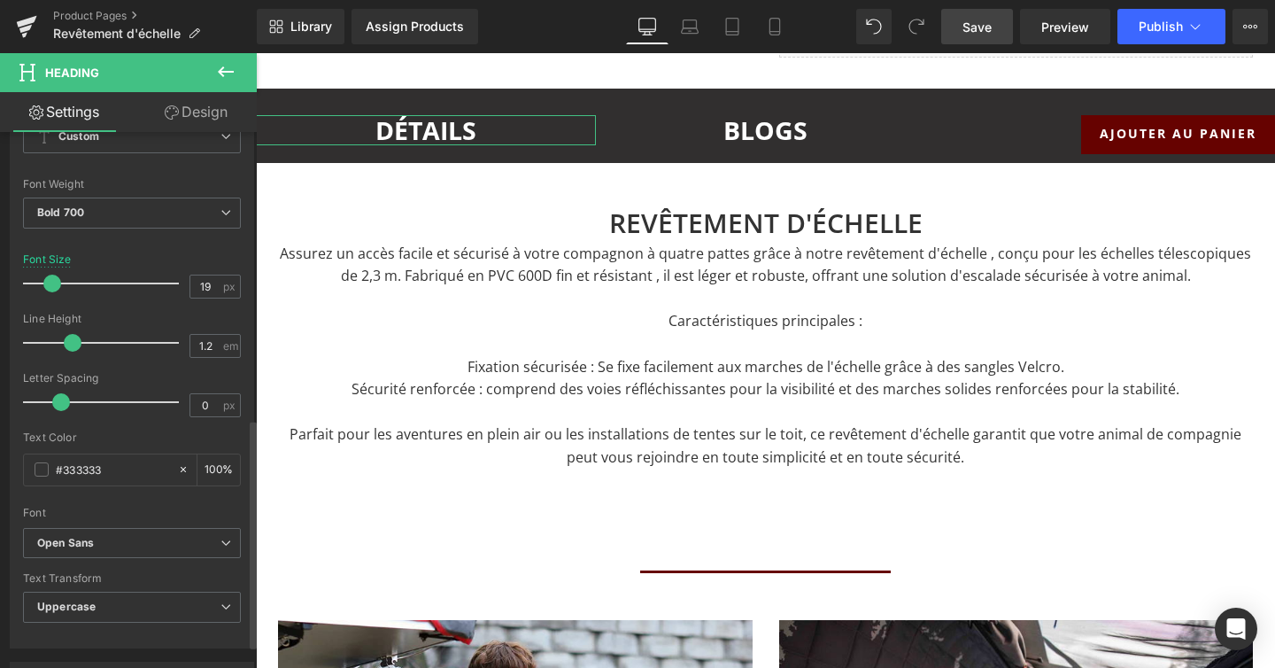
scroll to position [721, 0]
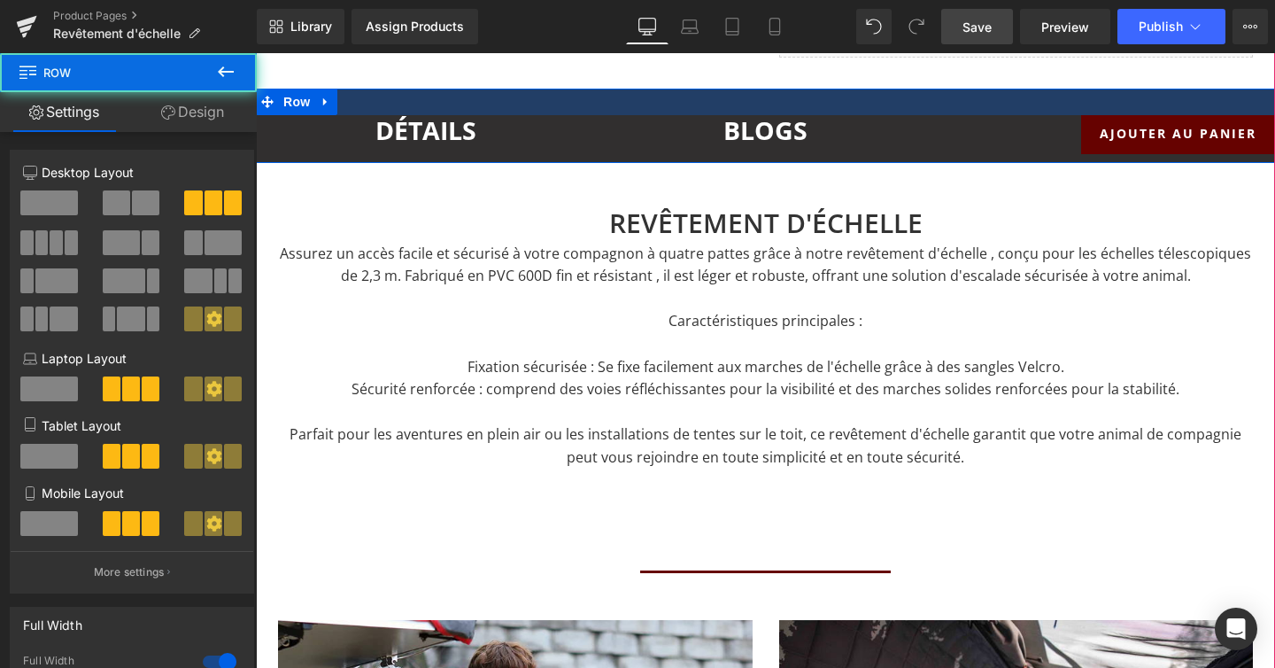
click at [748, 97] on div at bounding box center [765, 102] width 1019 height 27
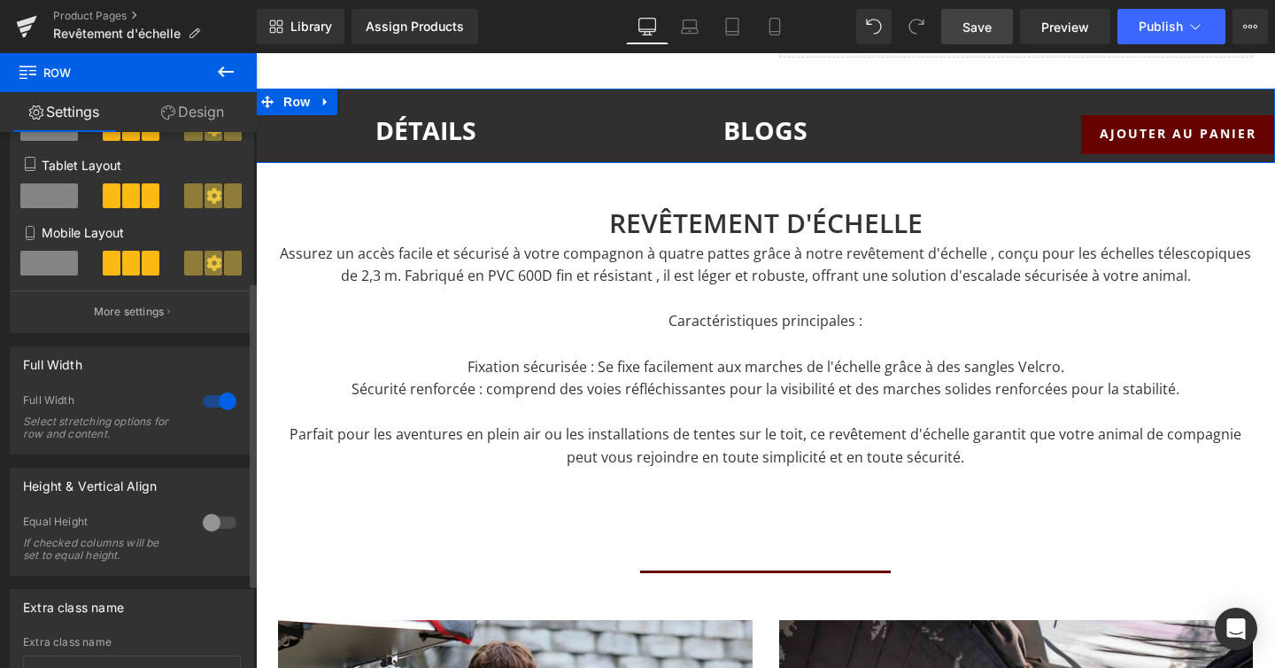
scroll to position [265, 0]
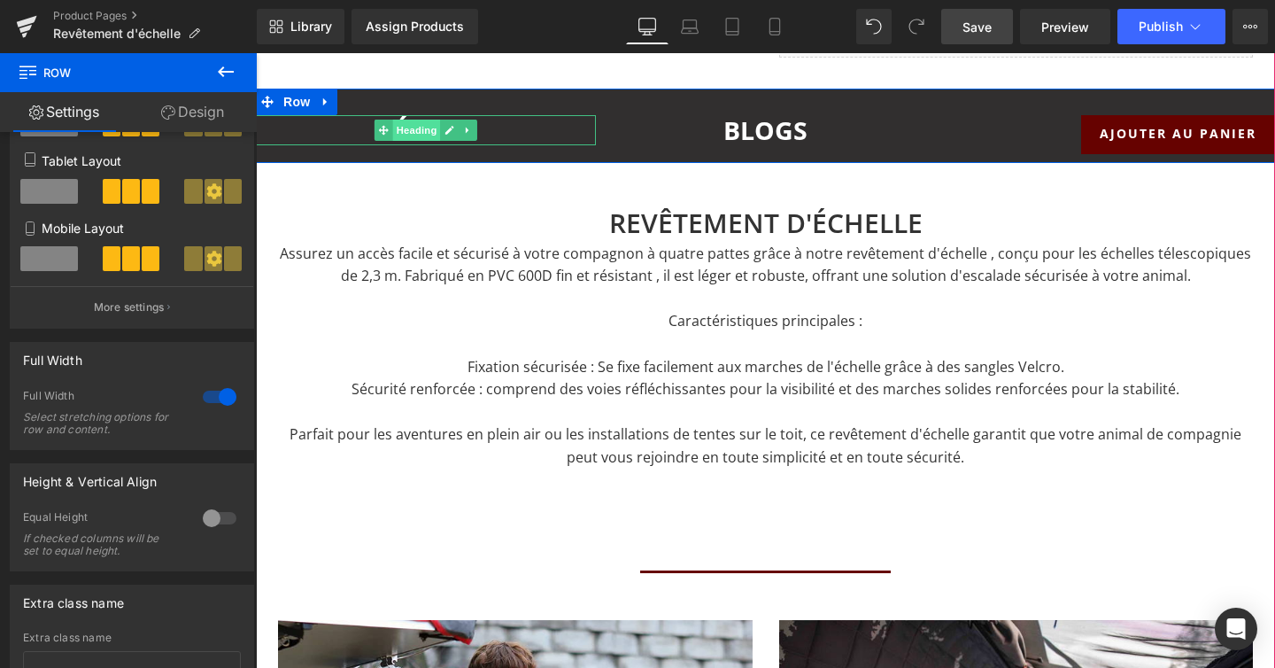
click at [429, 128] on span "Heading" at bounding box center [416, 130] width 48 height 21
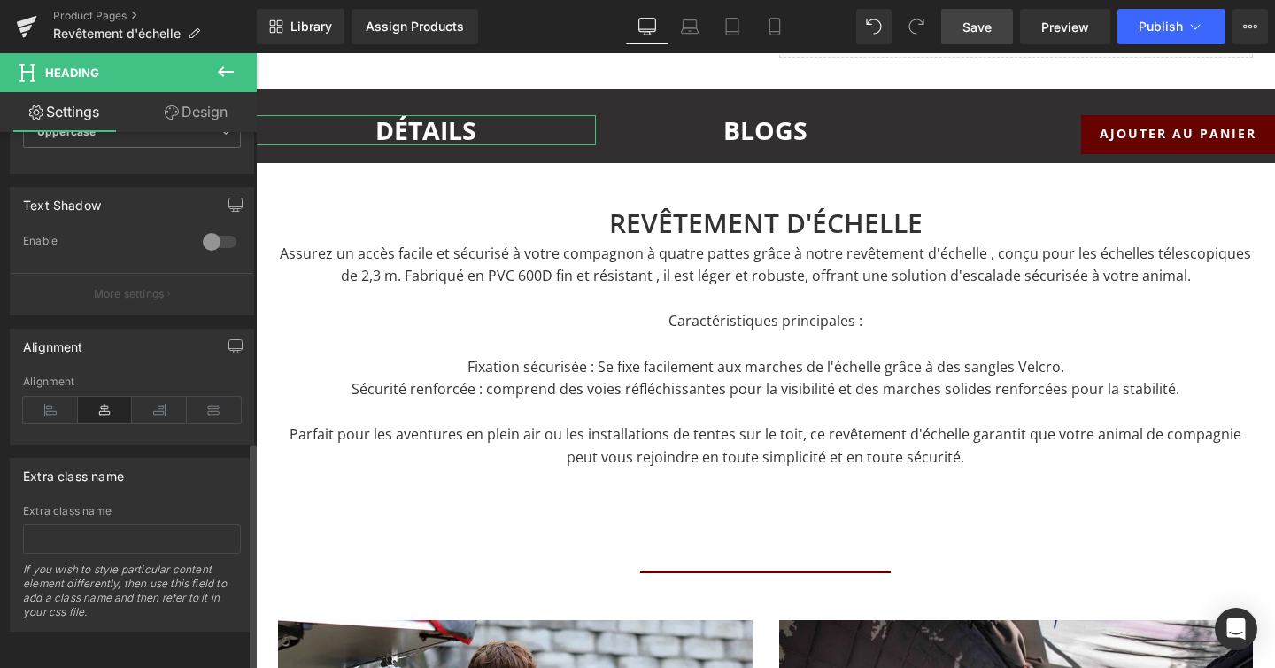
scroll to position [720, 0]
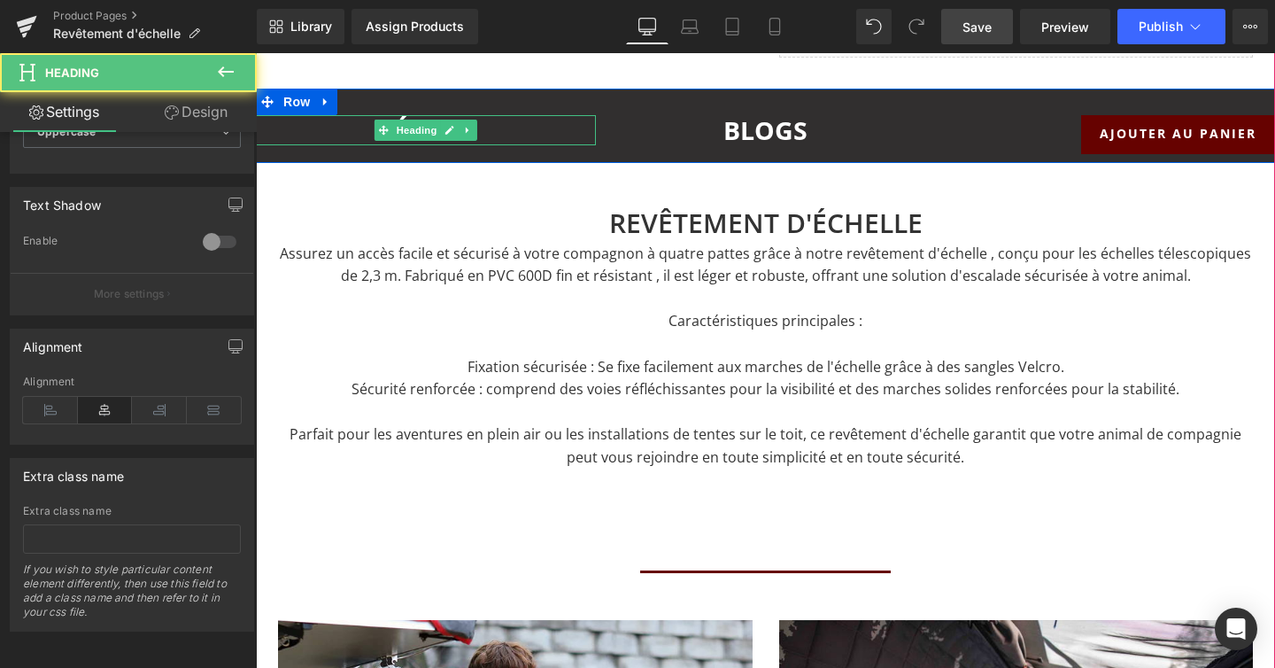
click at [522, 121] on h1 "DÉTAILS" at bounding box center [426, 130] width 340 height 30
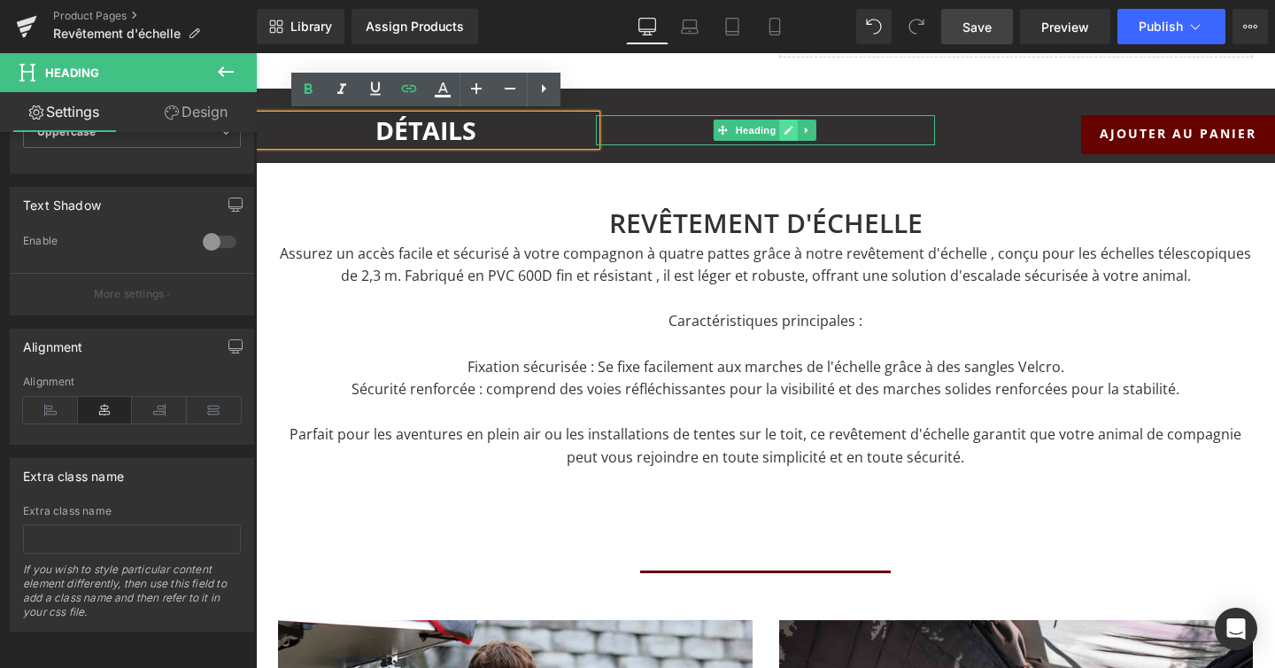
click at [785, 125] on icon at bounding box center [790, 130] width 10 height 11
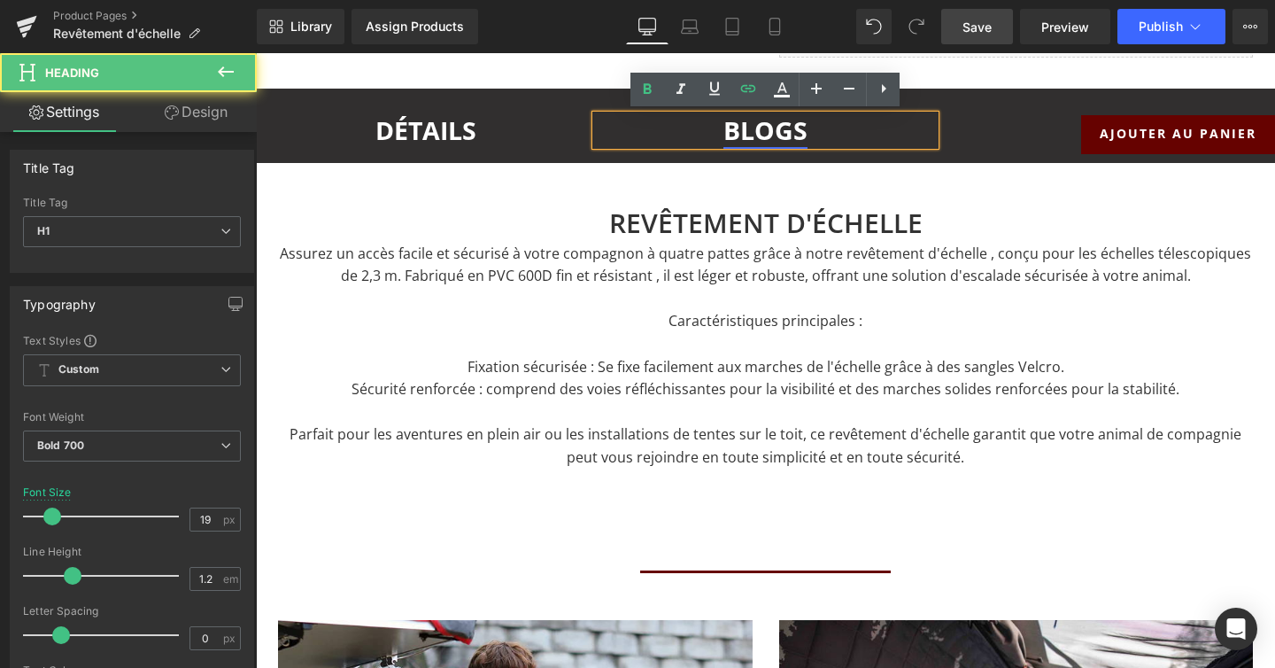
click at [761, 128] on link "BLOGs" at bounding box center [766, 130] width 84 height 34
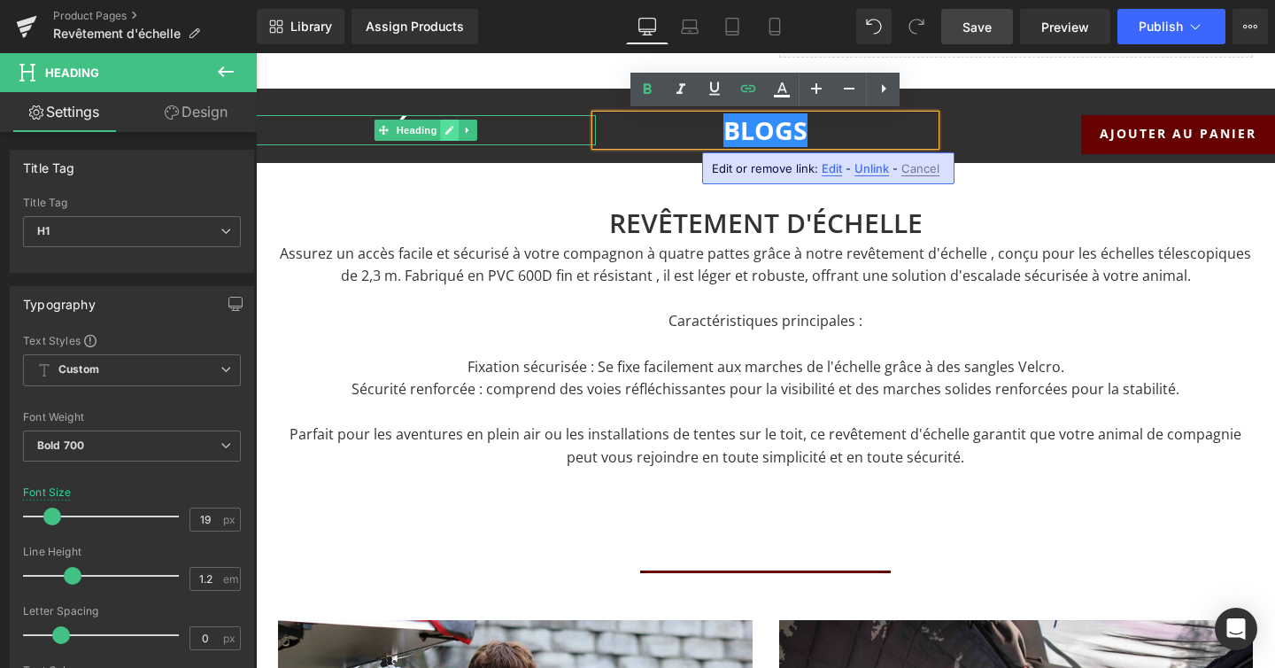
click at [454, 130] on link at bounding box center [449, 130] width 19 height 21
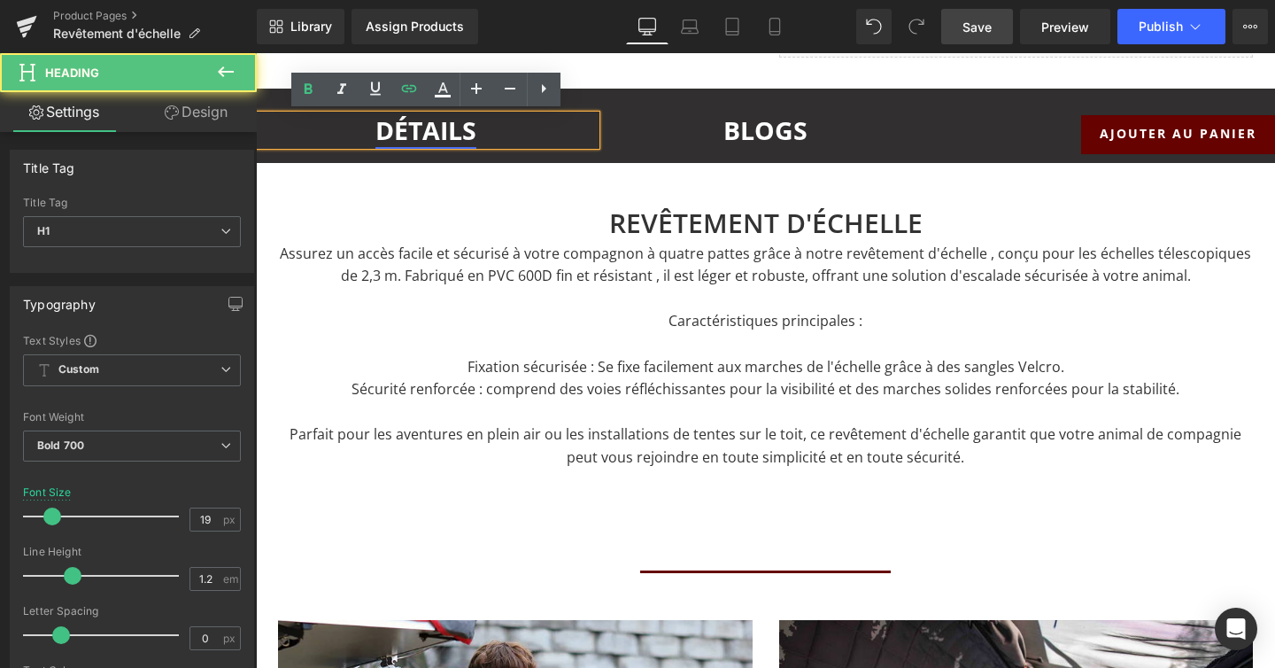
click at [442, 127] on link "DÉTAILS" at bounding box center [426, 130] width 101 height 34
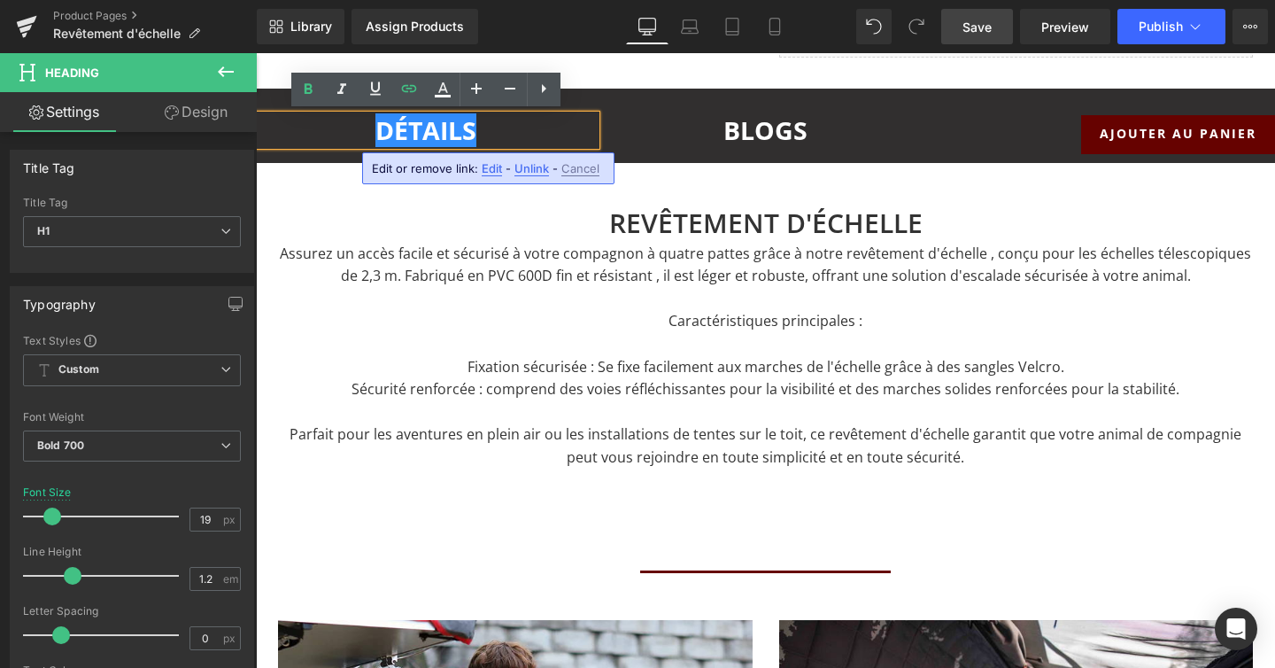
click at [496, 167] on span "Edit" at bounding box center [492, 168] width 20 height 15
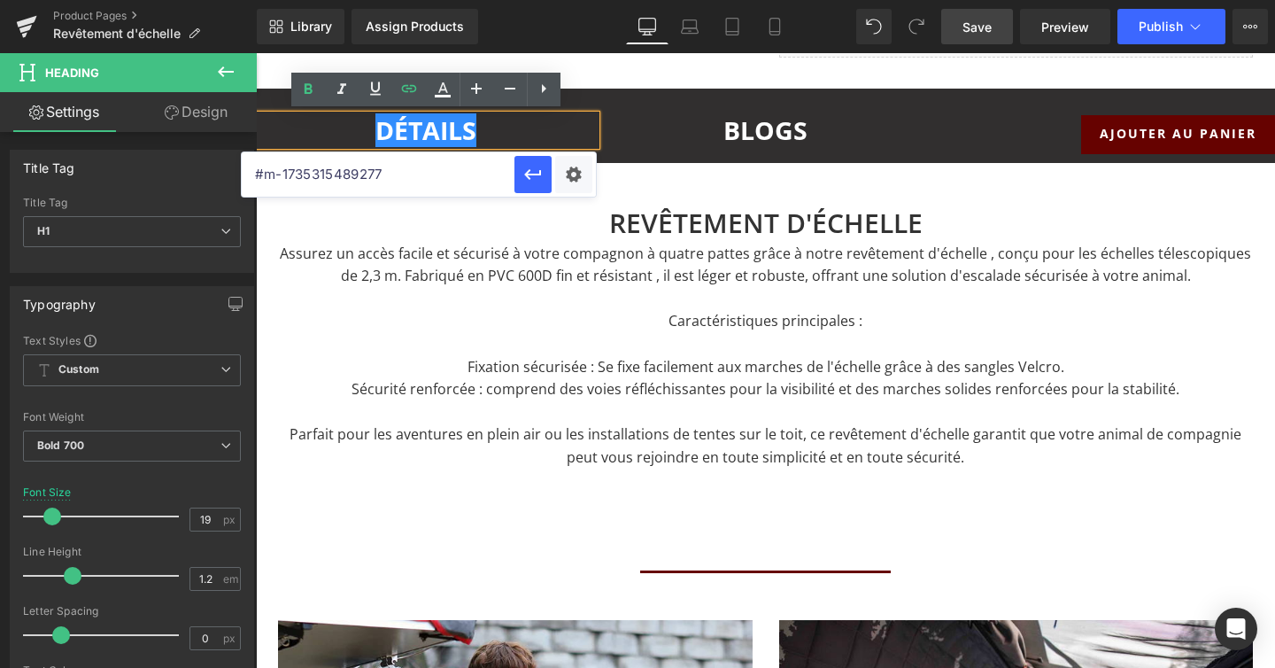
drag, startPoint x: 430, startPoint y: 176, endPoint x: 353, endPoint y: 175, distance: 77.1
click at [353, 175] on input "#m-1735315489277" at bounding box center [378, 174] width 273 height 44
paste input "e-173531557841"
type input "#e-1735315578417"
click at [529, 170] on icon "button" at bounding box center [532, 174] width 17 height 11
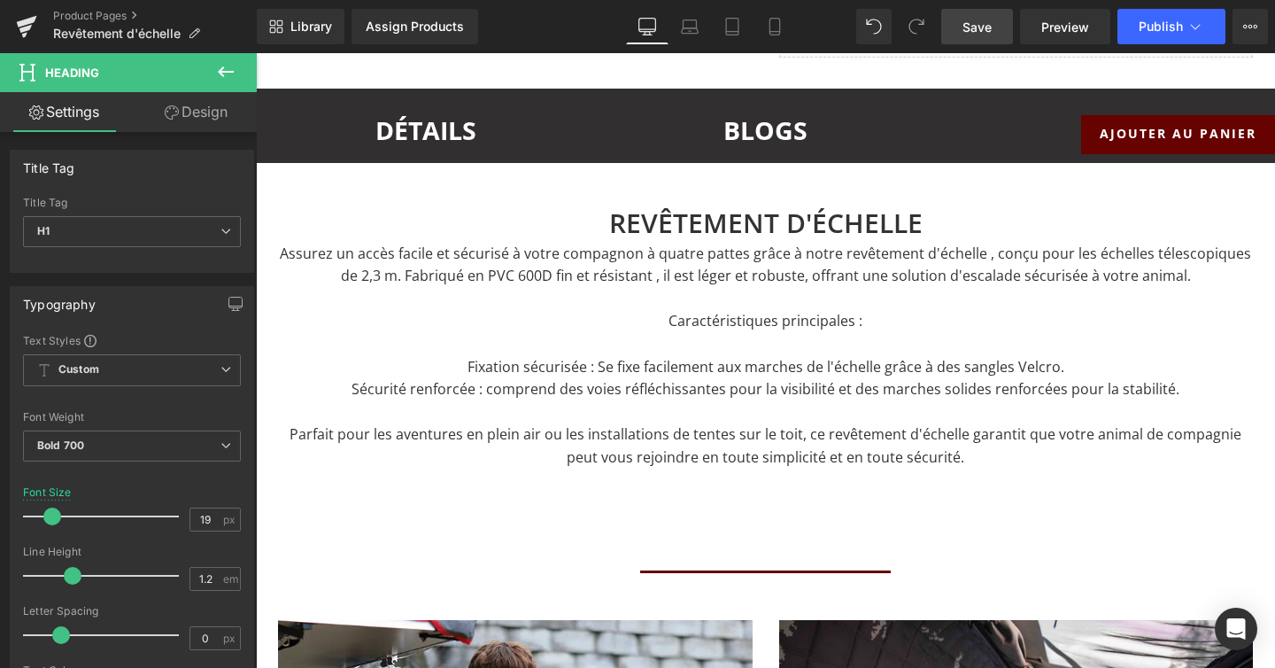
click at [975, 26] on span "Save" at bounding box center [977, 27] width 29 height 19
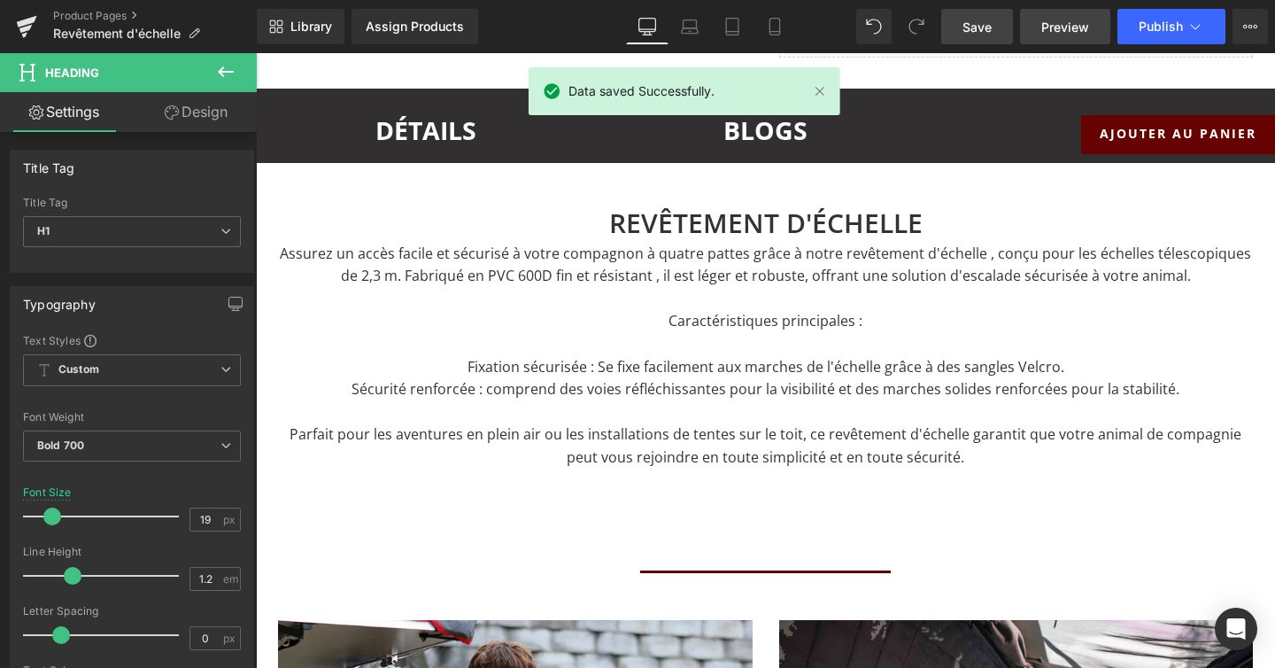
click at [1069, 11] on link "Preview" at bounding box center [1065, 26] width 90 height 35
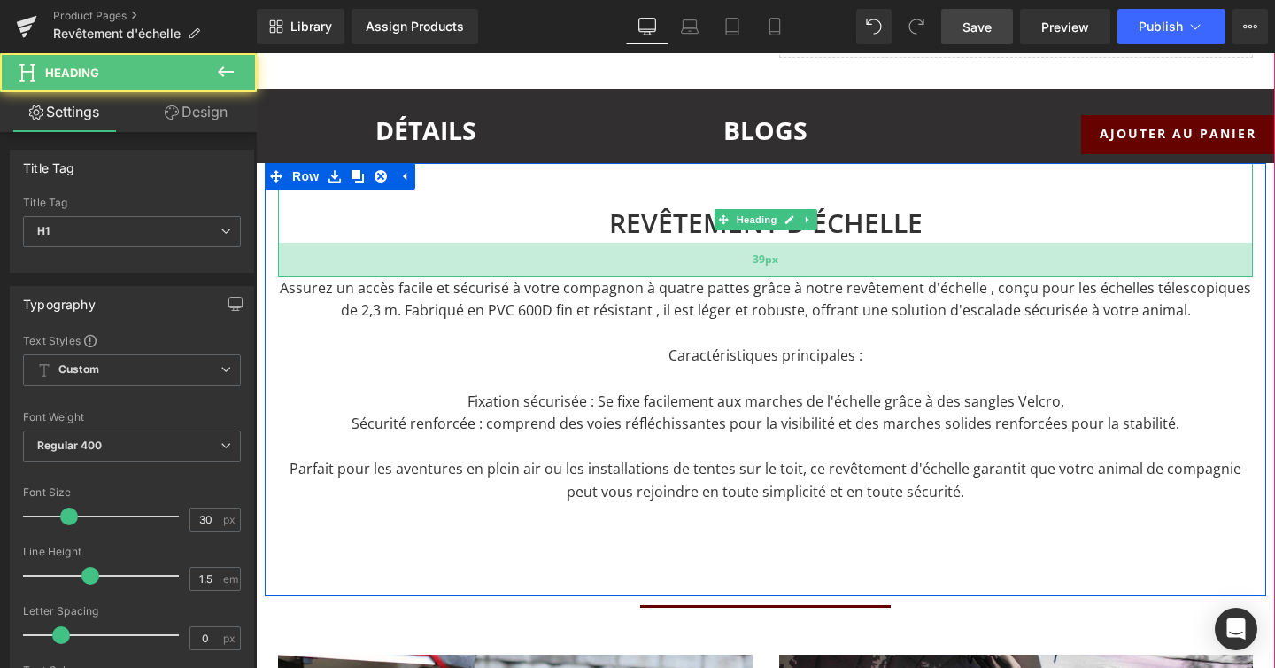
drag, startPoint x: 909, startPoint y: 236, endPoint x: 909, endPoint y: 270, distance: 34.5
click at [909, 270] on div "39px" at bounding box center [765, 260] width 975 height 35
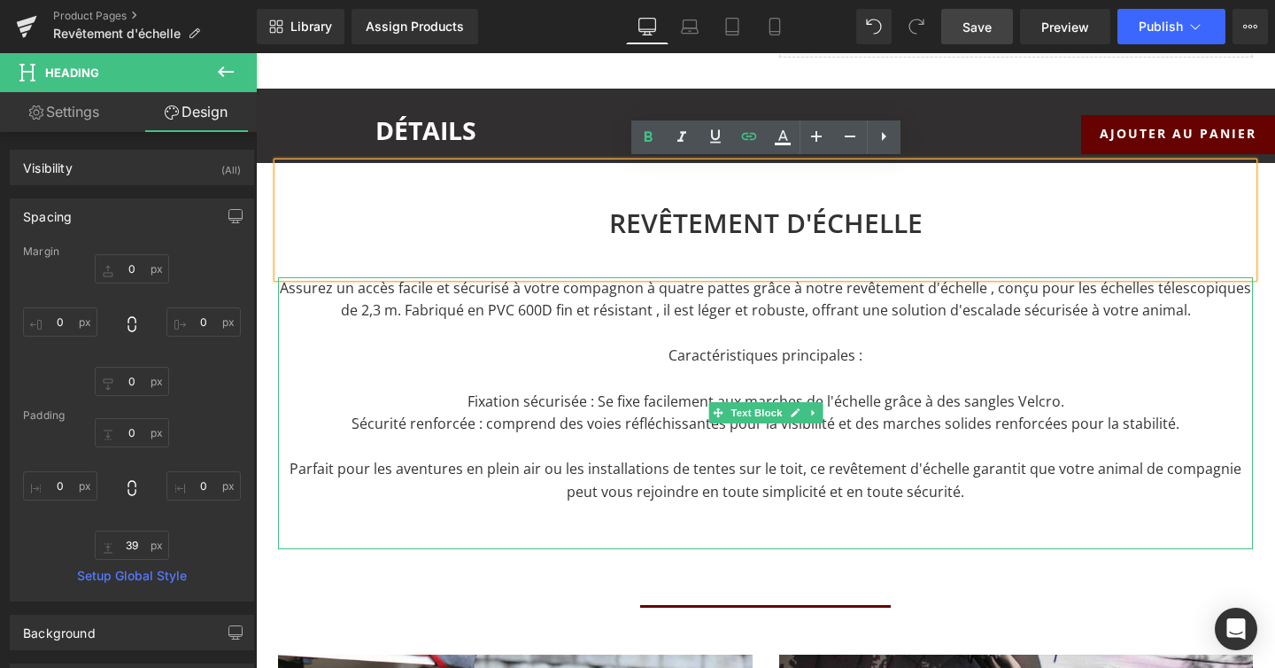
click at [1090, 361] on p "Caractéristiques principales :" at bounding box center [765, 356] width 975 height 23
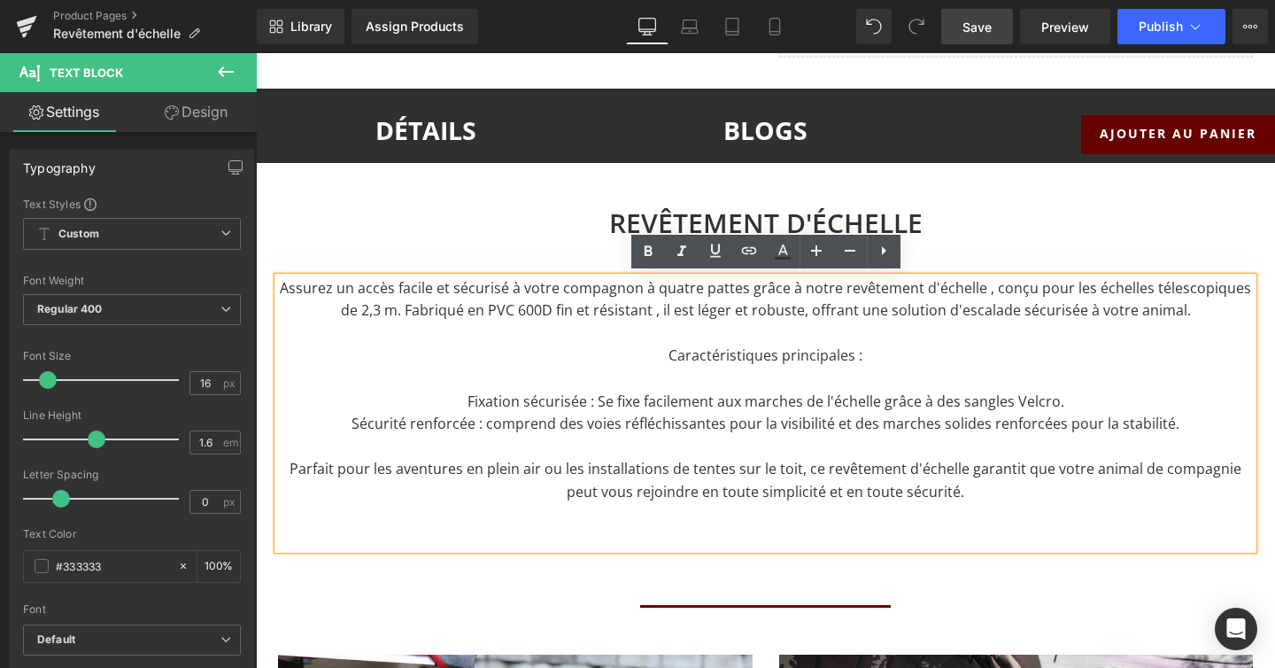
click at [1157, 219] on h1 "REVÊTEMENT D'ÉCHELLE" at bounding box center [765, 223] width 975 height 40
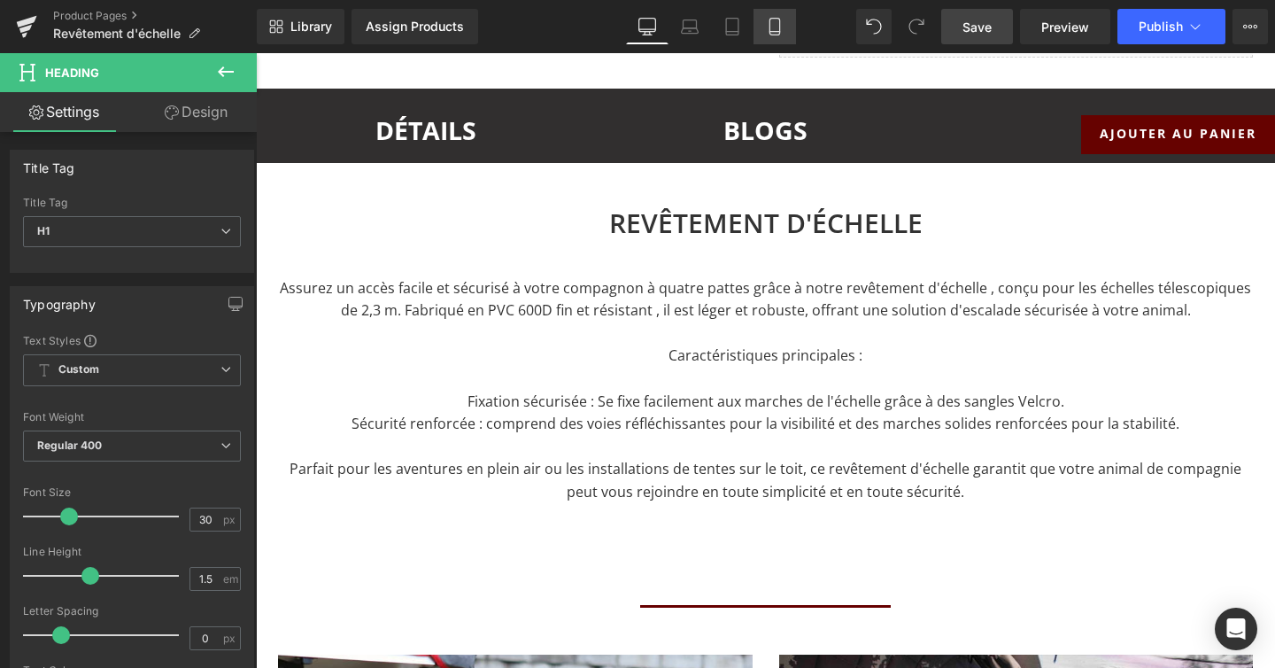
click at [771, 25] on icon at bounding box center [775, 27] width 18 height 18
type input "17.6"
type input "100"
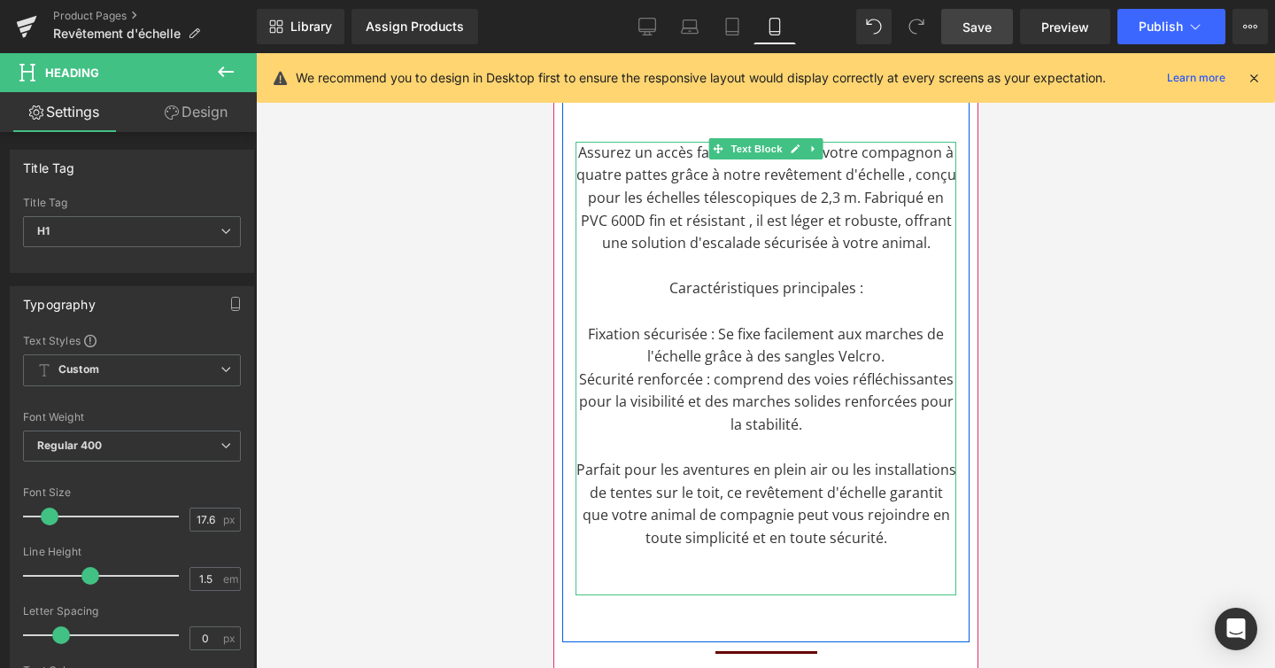
scroll to position [1521, 0]
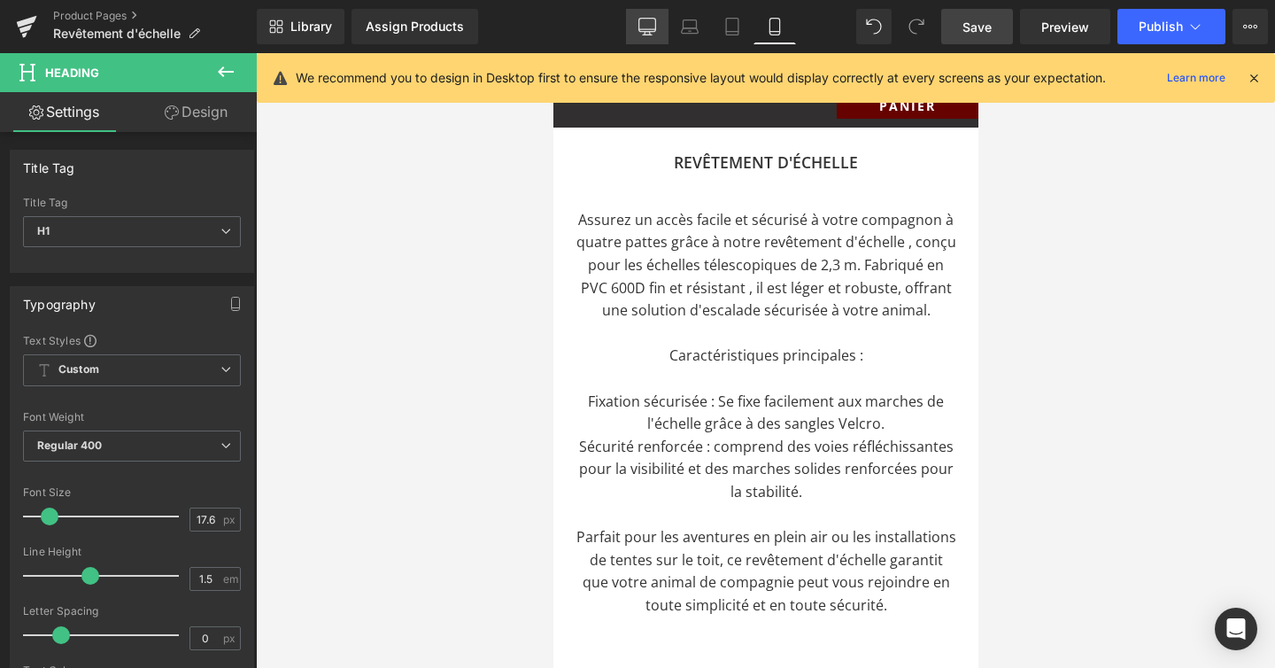
click at [646, 23] on icon at bounding box center [648, 27] width 18 height 18
type input "30"
type input "100"
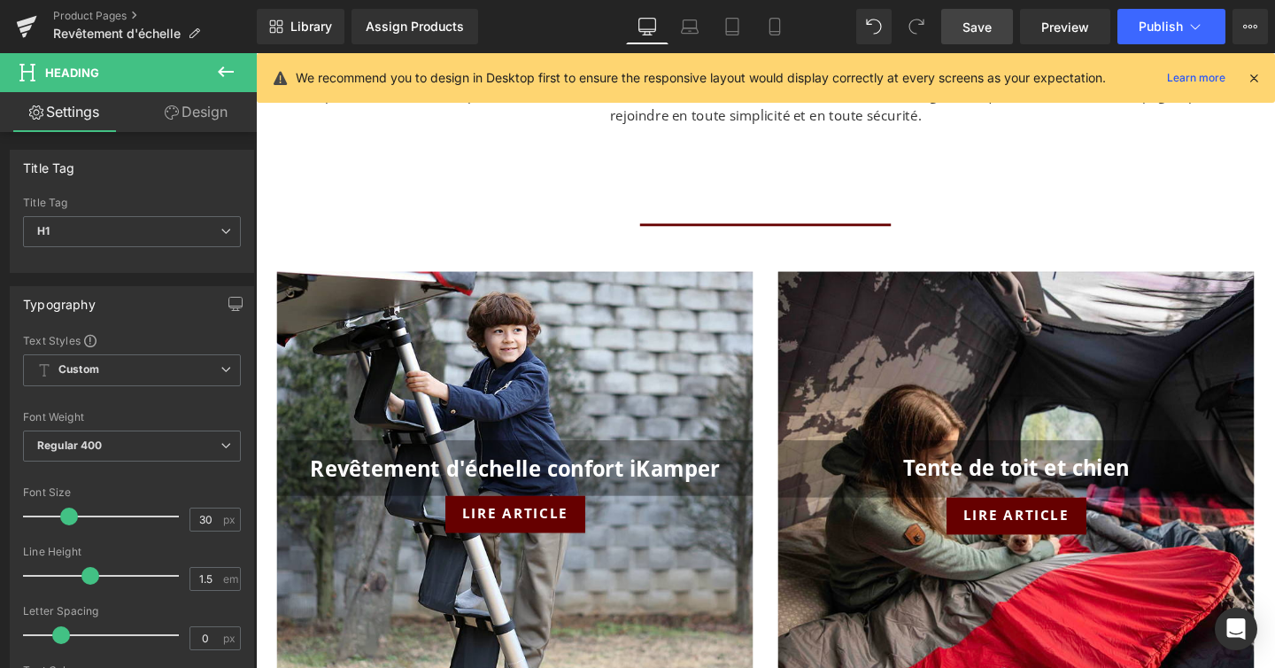
scroll to position [1183, 0]
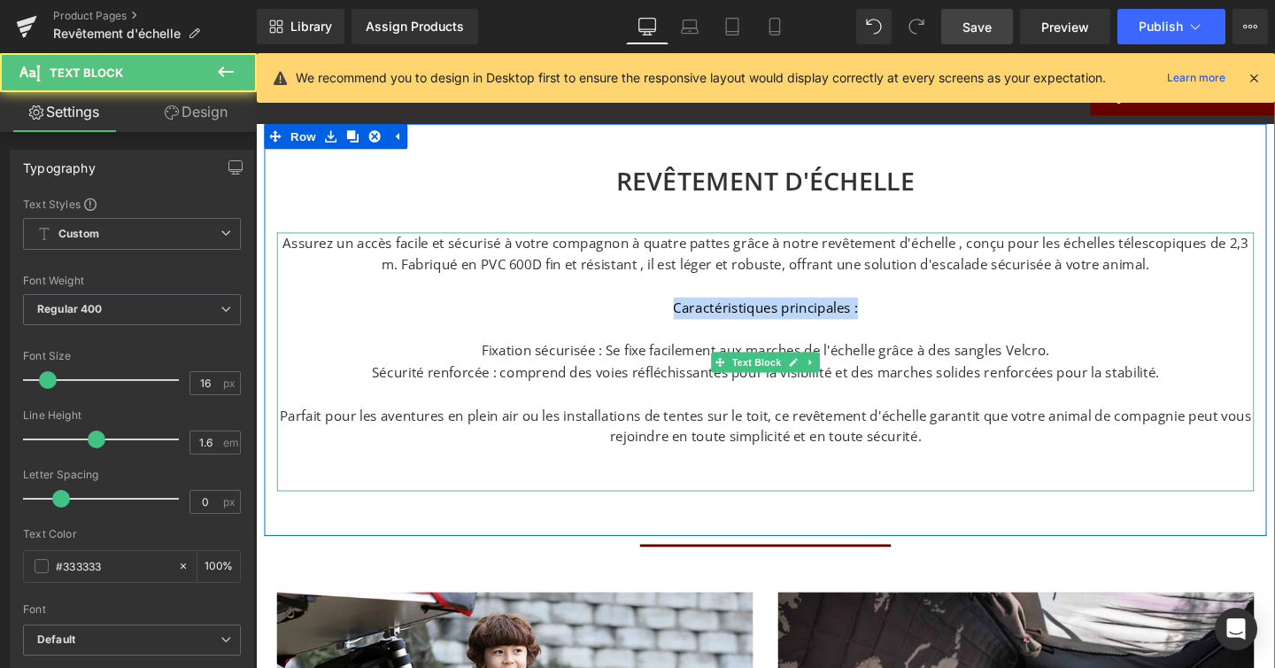
drag, startPoint x: 887, startPoint y: 319, endPoint x: 698, endPoint y: 322, distance: 188.7
click at [698, 322] on p "Caractéristiques principales :" at bounding box center [791, 321] width 1027 height 23
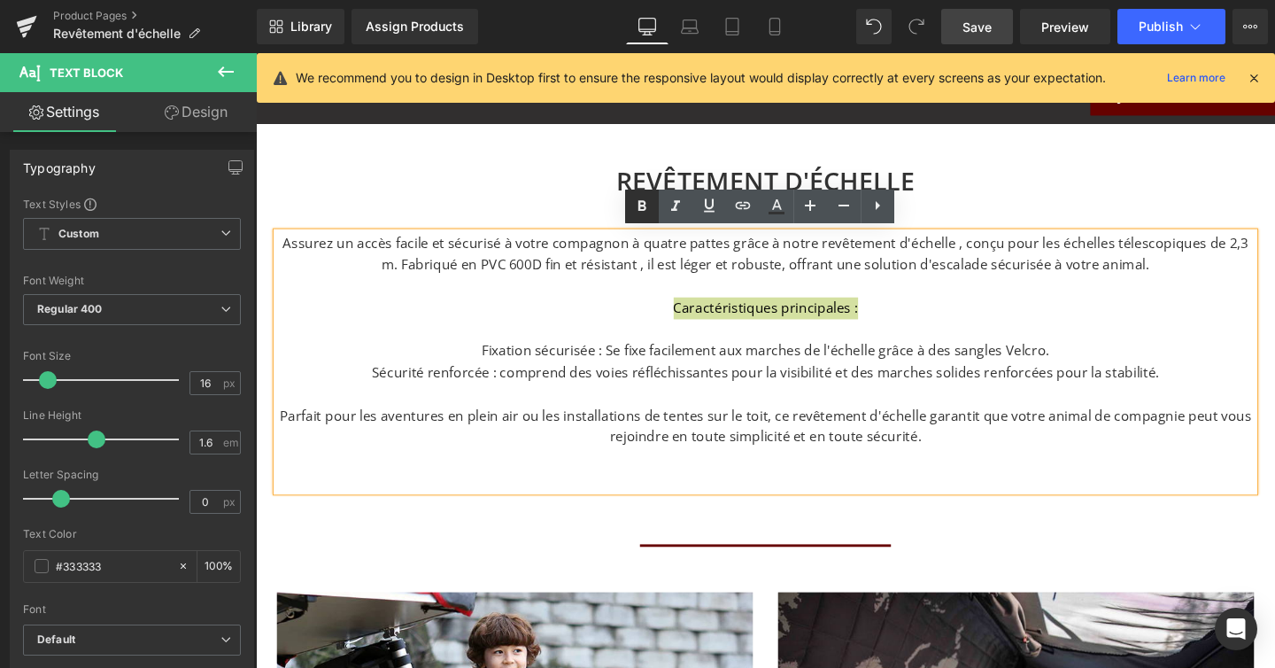
click at [643, 200] on icon at bounding box center [643, 205] width 8 height 11
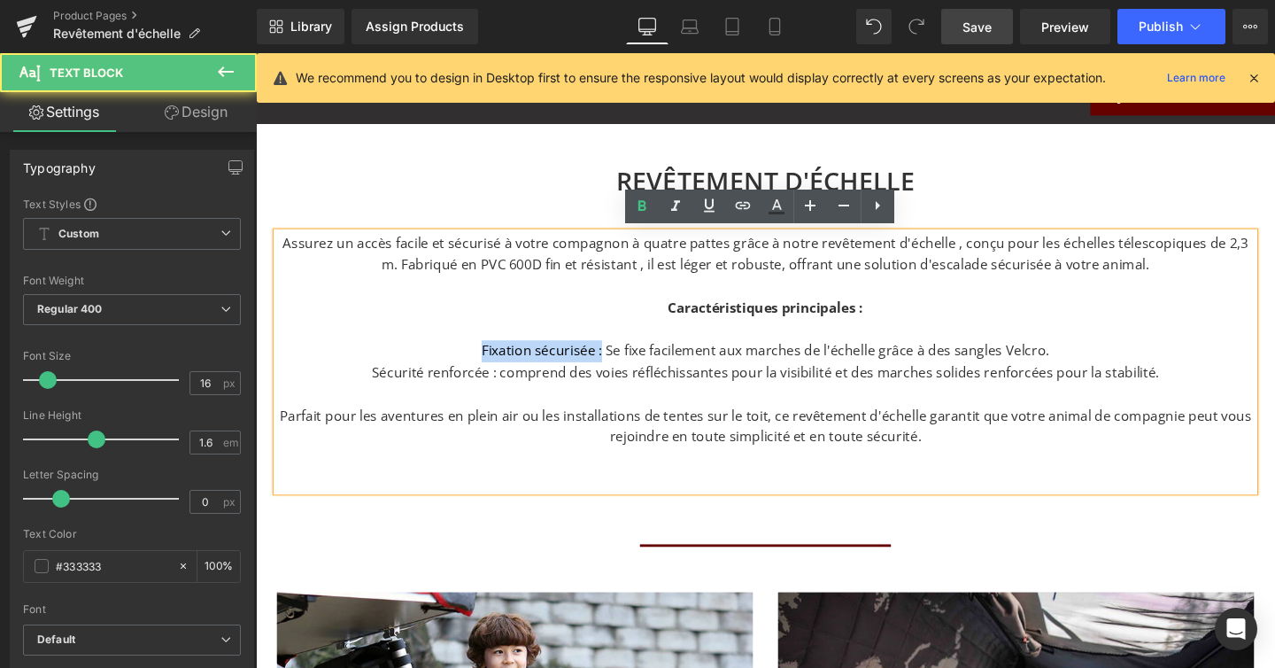
drag, startPoint x: 621, startPoint y: 364, endPoint x: 494, endPoint y: 363, distance: 126.7
click at [494, 363] on p "Fixation sécurisée : Se fixe facilement aux marches de l'échelle grâce à des sa…" at bounding box center [791, 366] width 1027 height 23
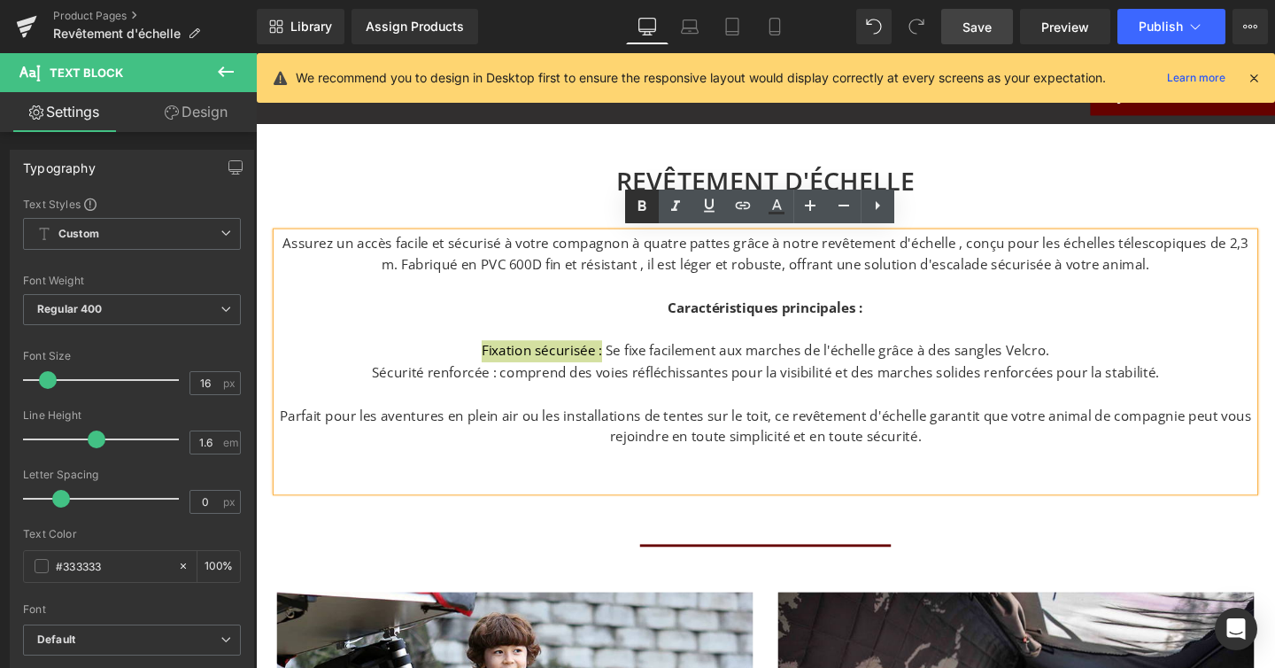
click at [638, 209] on icon at bounding box center [642, 206] width 21 height 21
drag, startPoint x: 513, startPoint y: 388, endPoint x: 386, endPoint y: 386, distance: 126.7
click at [386, 386] on p "Sécurité renforcée : comprend des voies réfléchissantes pour la visibilité et d…" at bounding box center [791, 389] width 1027 height 23
click at [652, 198] on icon at bounding box center [642, 206] width 21 height 21
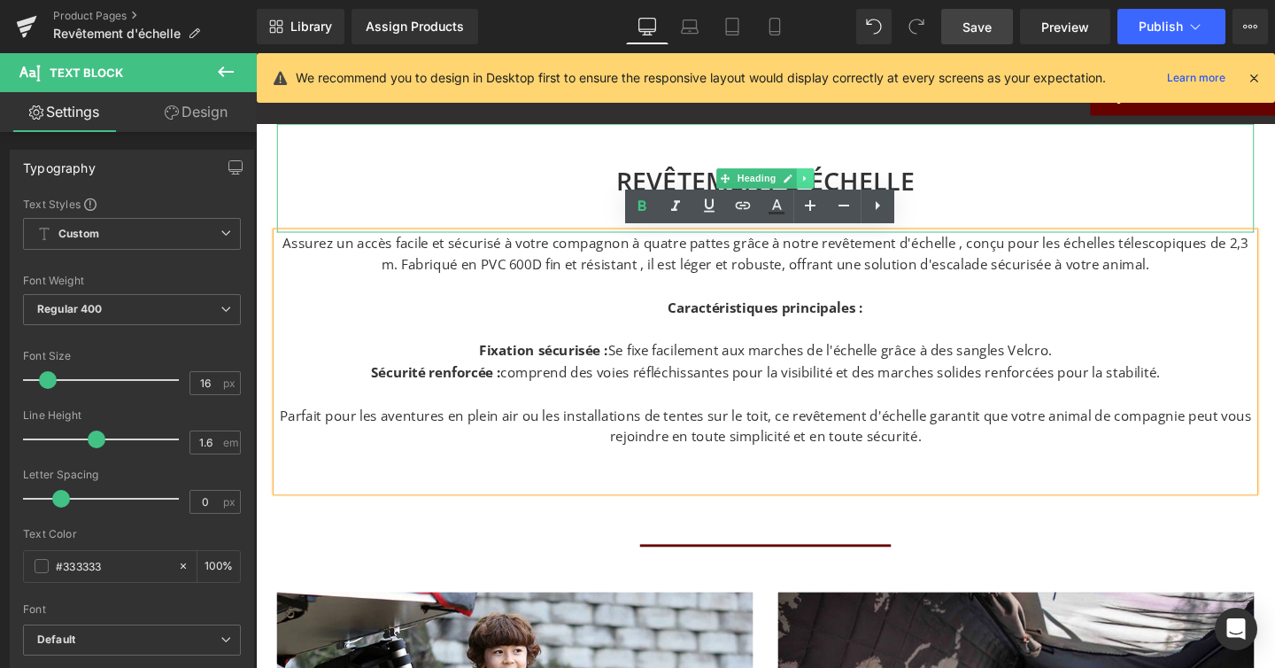
click at [829, 180] on icon at bounding box center [834, 185] width 10 height 11
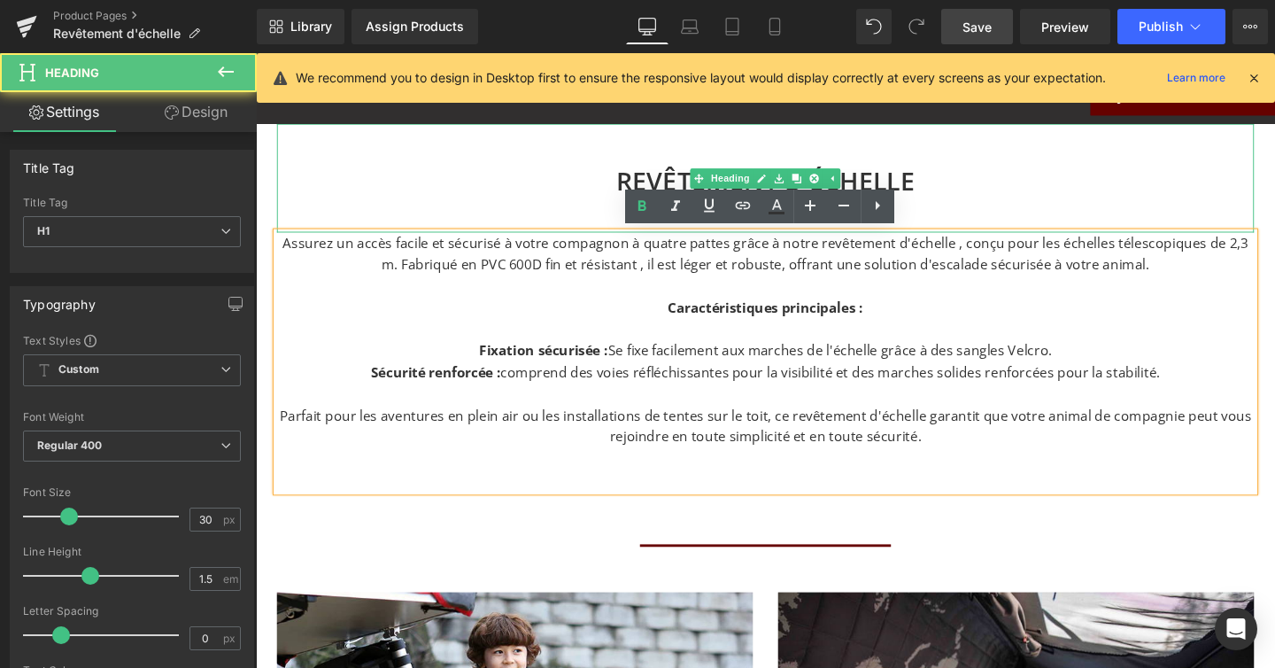
click at [879, 174] on h1 "REVÊTEMENT D'ÉCHELLE" at bounding box center [791, 187] width 1027 height 40
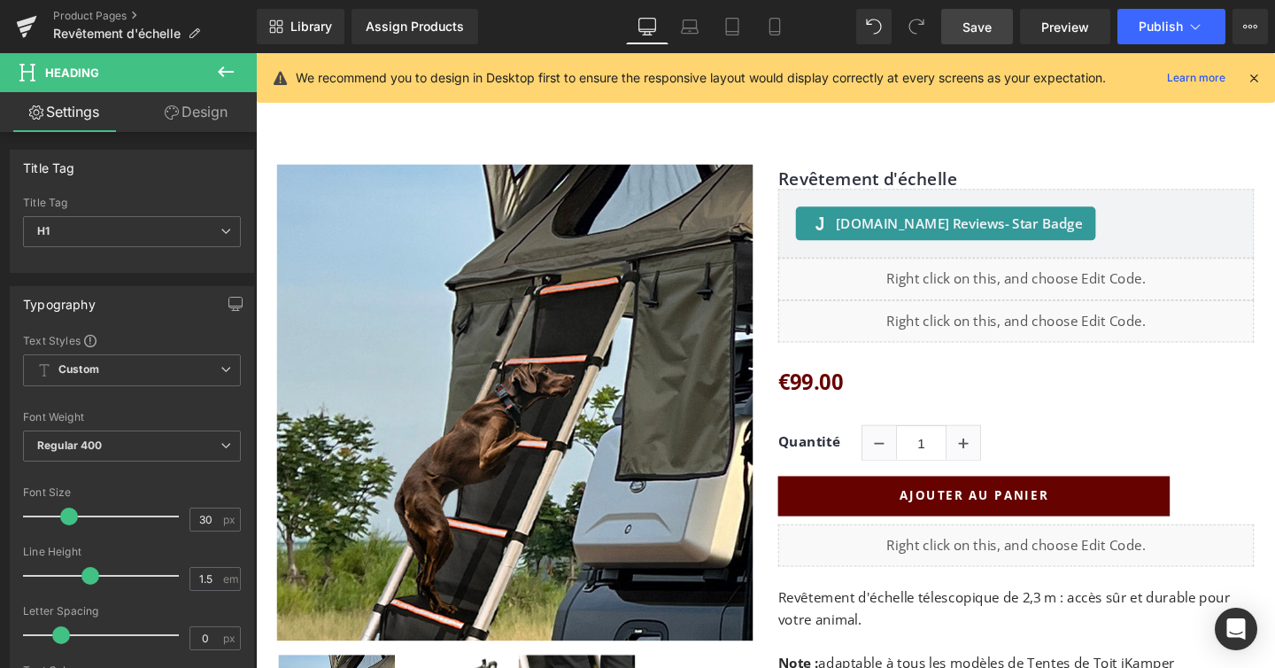
scroll to position [200, 0]
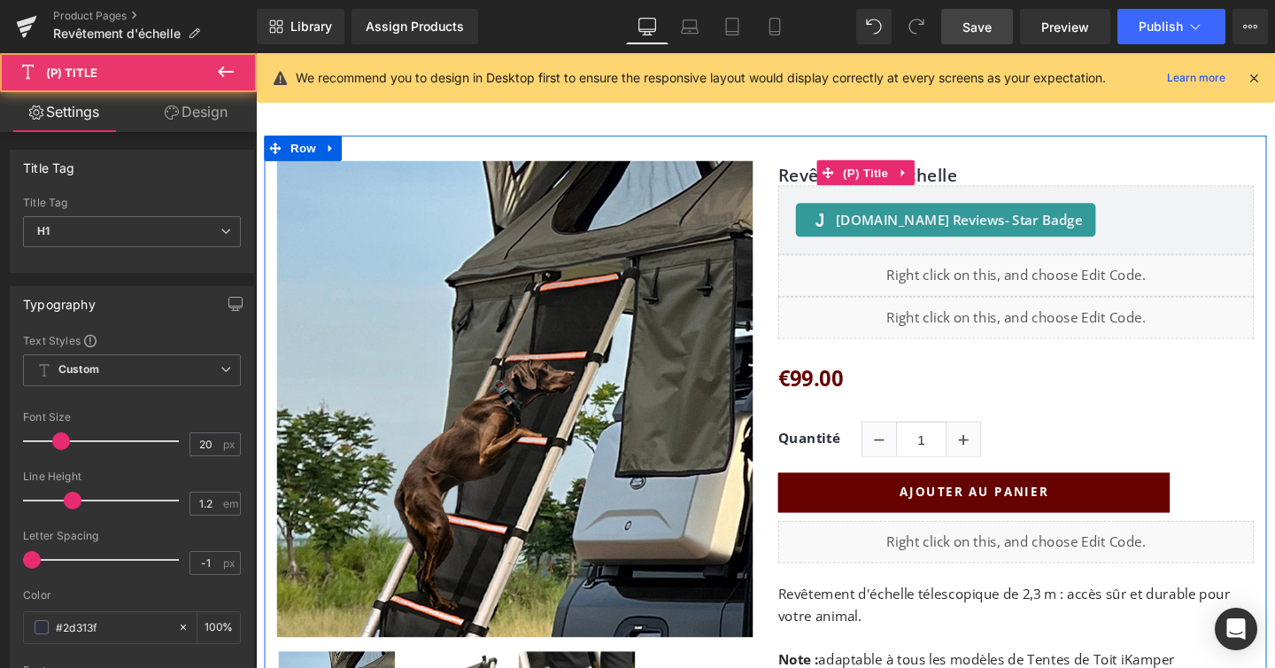
click at [952, 180] on link "Revêtement d'échelle" at bounding box center [899, 181] width 189 height 21
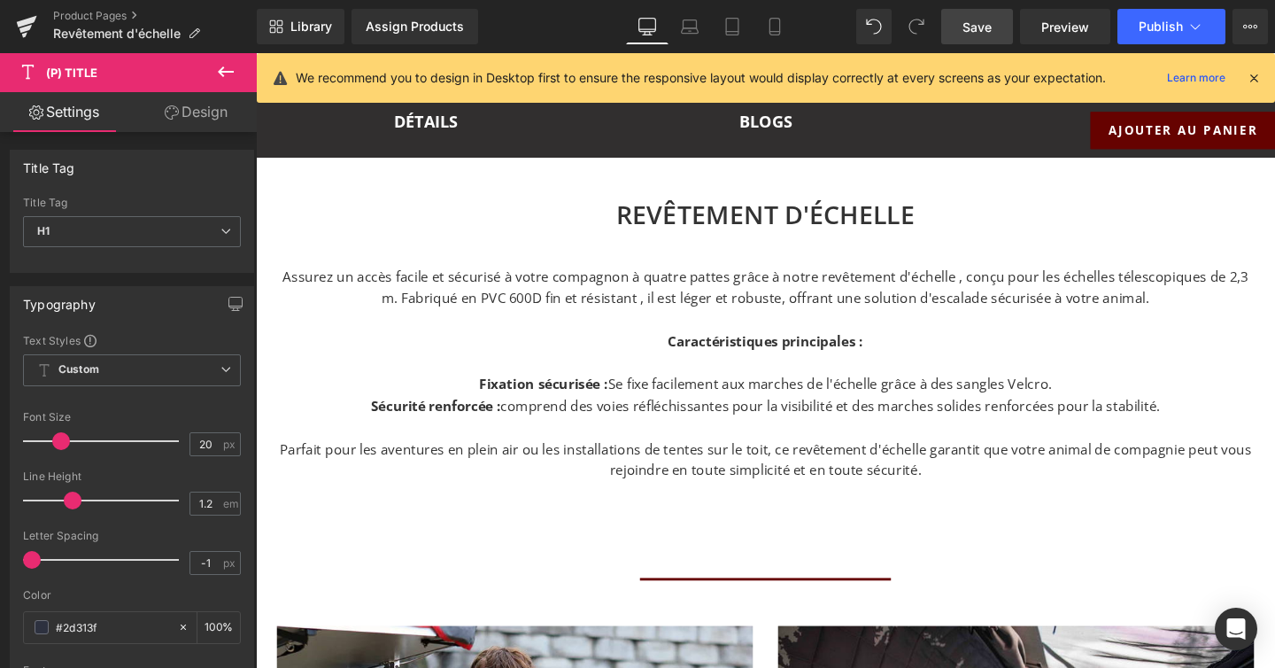
scroll to position [1155, 0]
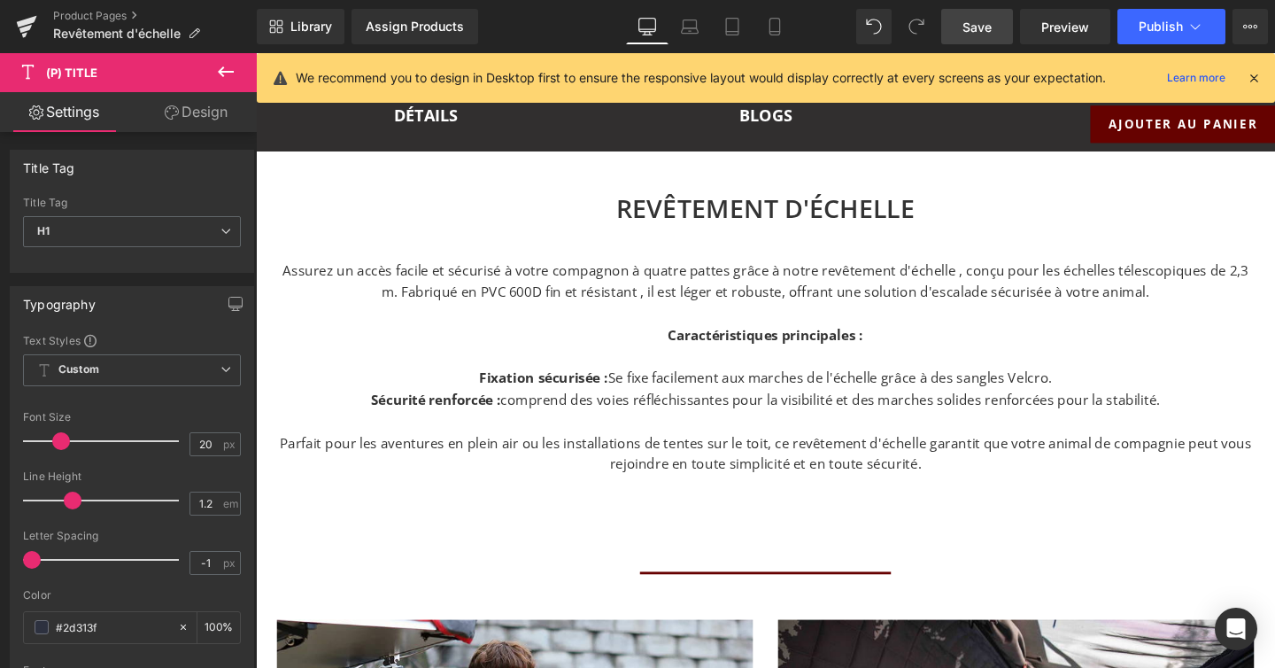
click at [951, 205] on h1 "REVÊTEMENT D'ÉCHELLE" at bounding box center [791, 216] width 1027 height 40
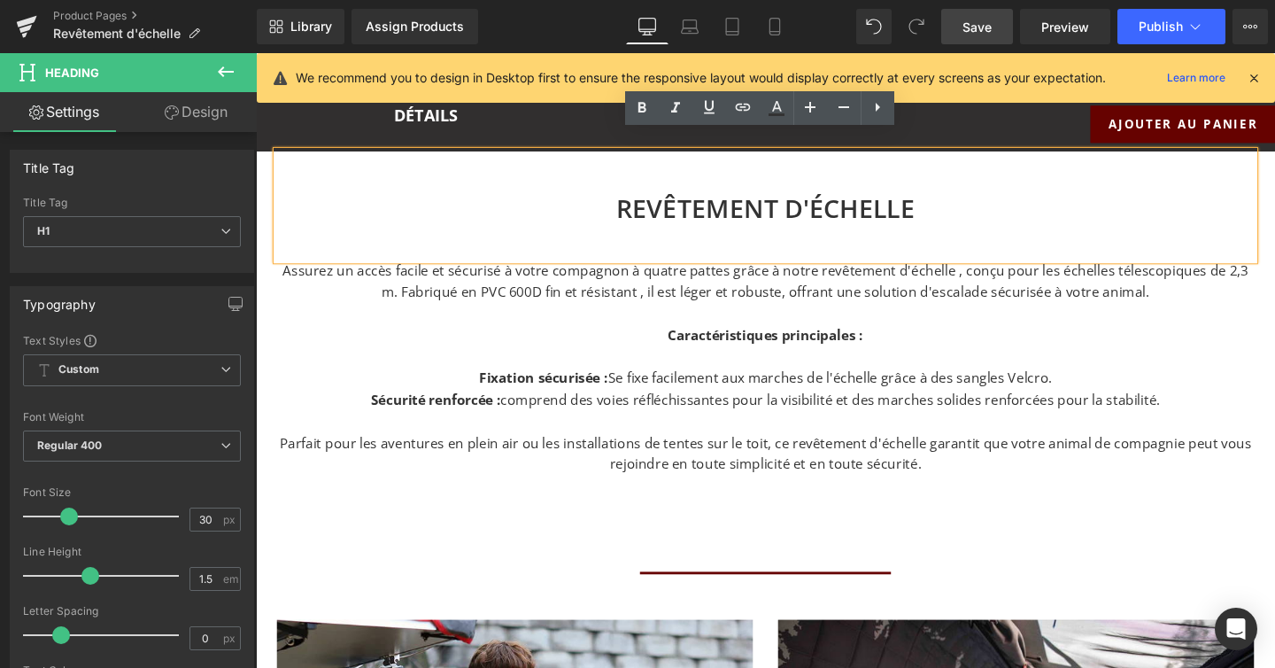
scroll to position [1213, 0]
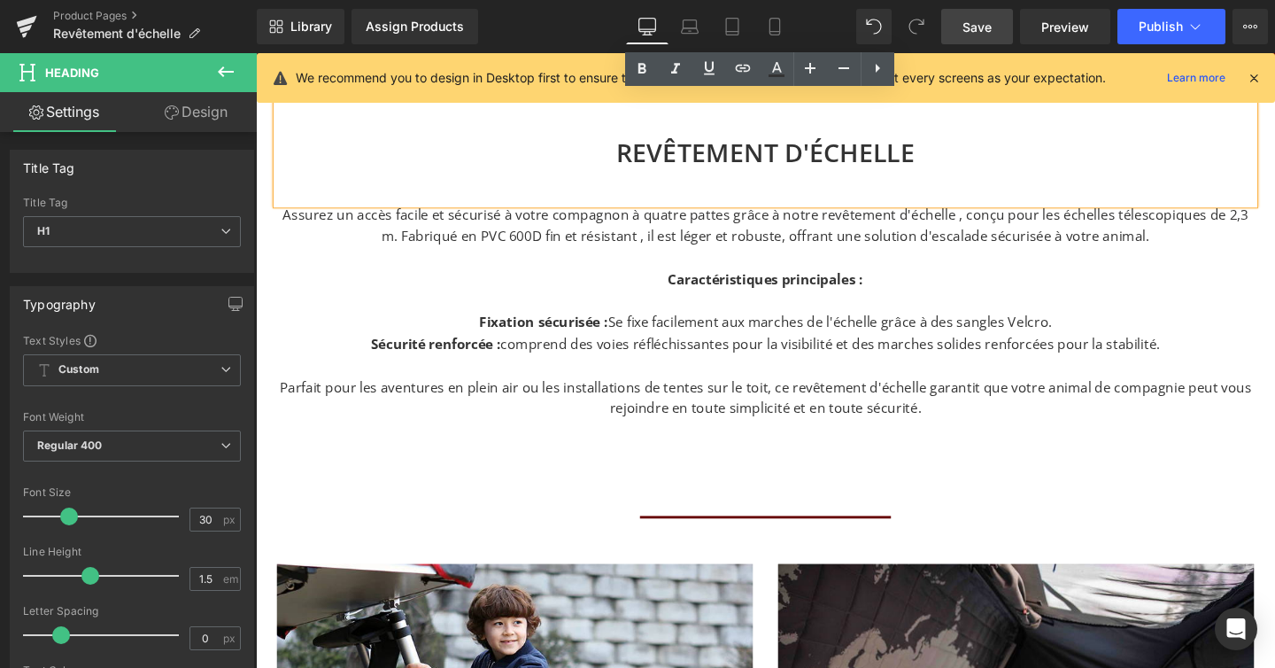
click at [835, 295] on strong "Caractéristiques principales :" at bounding box center [791, 290] width 205 height 19
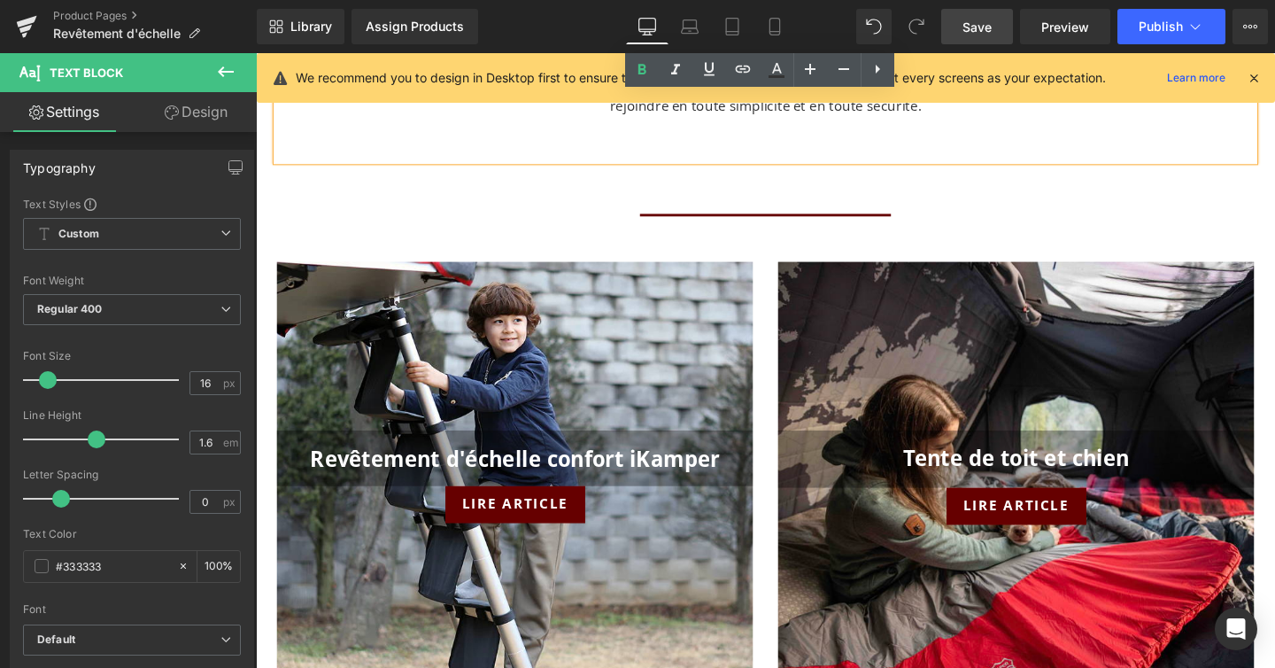
scroll to position [1381, 0]
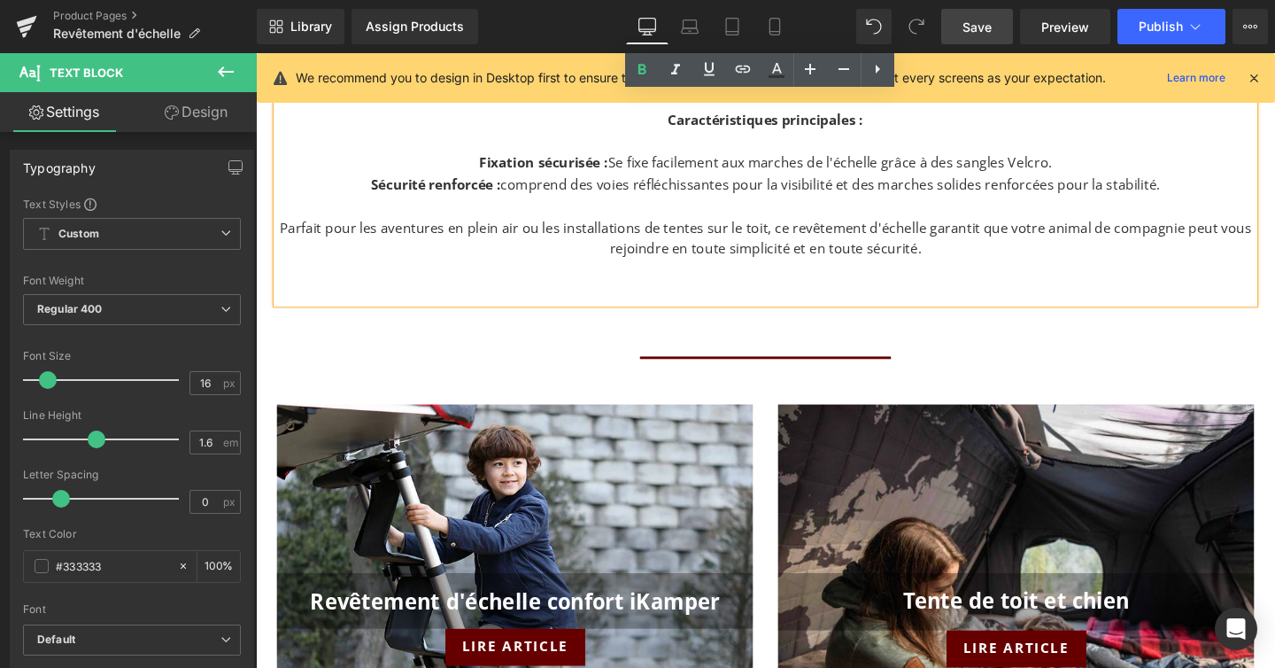
click at [998, 35] on link "Save" at bounding box center [978, 26] width 72 height 35
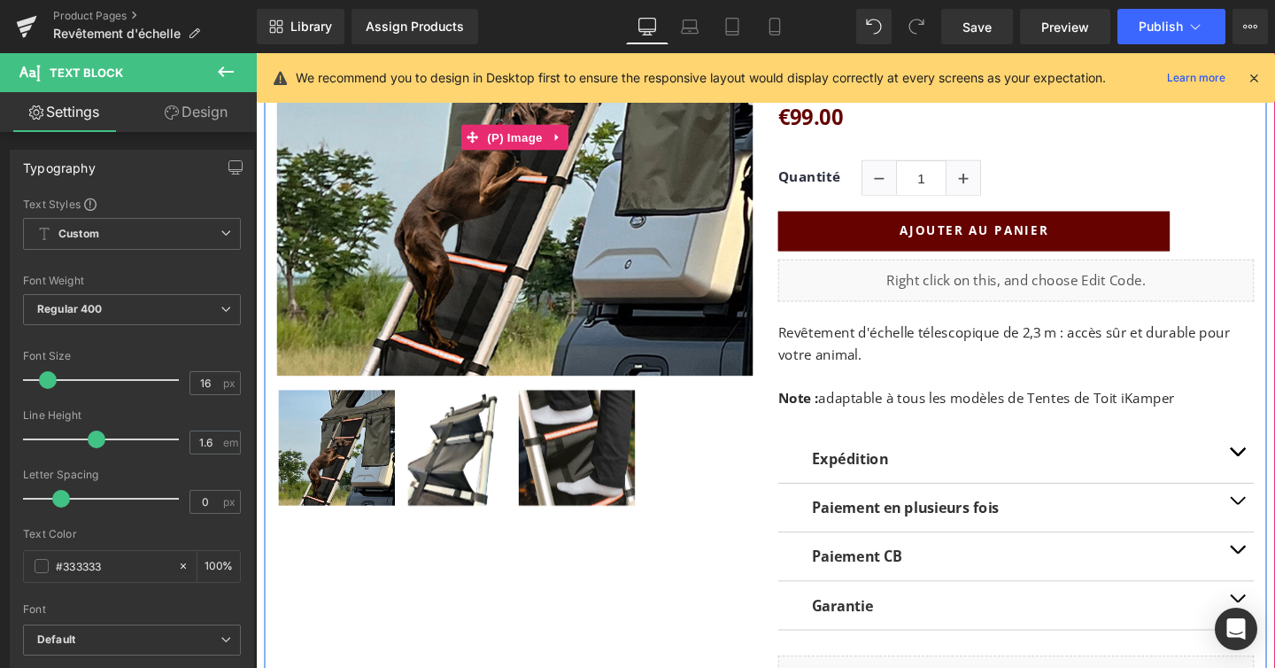
scroll to position [472, 0]
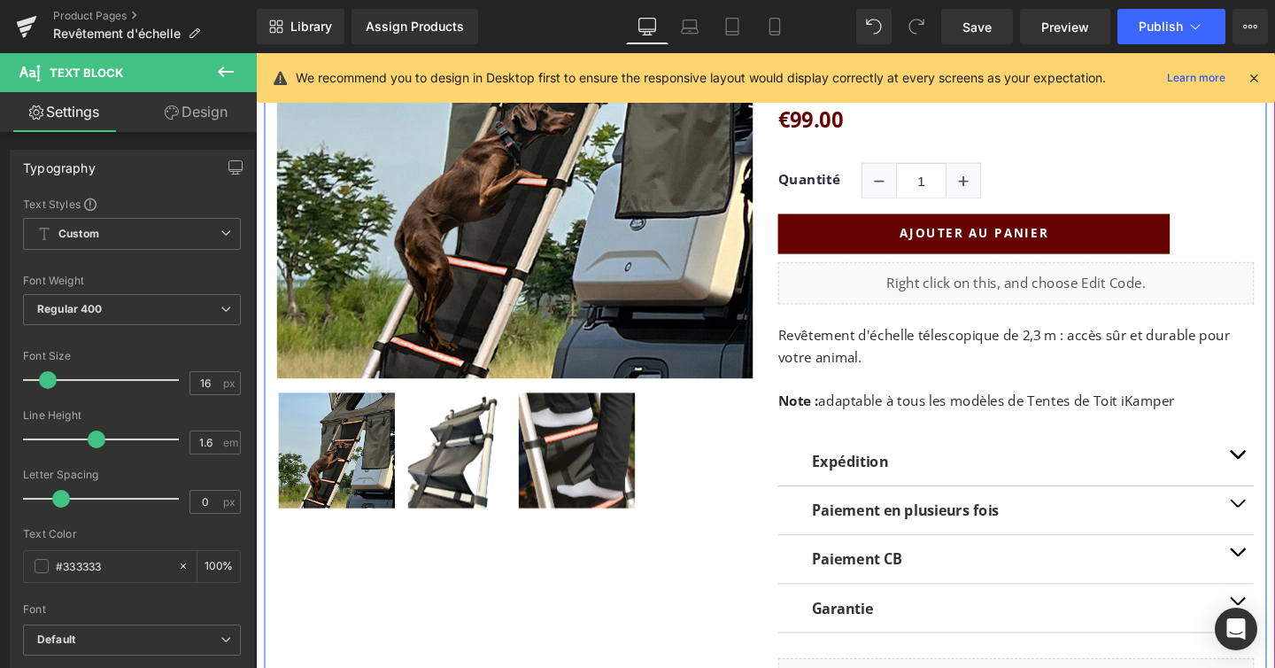
click at [461, 462] on img at bounding box center [468, 471] width 122 height 122
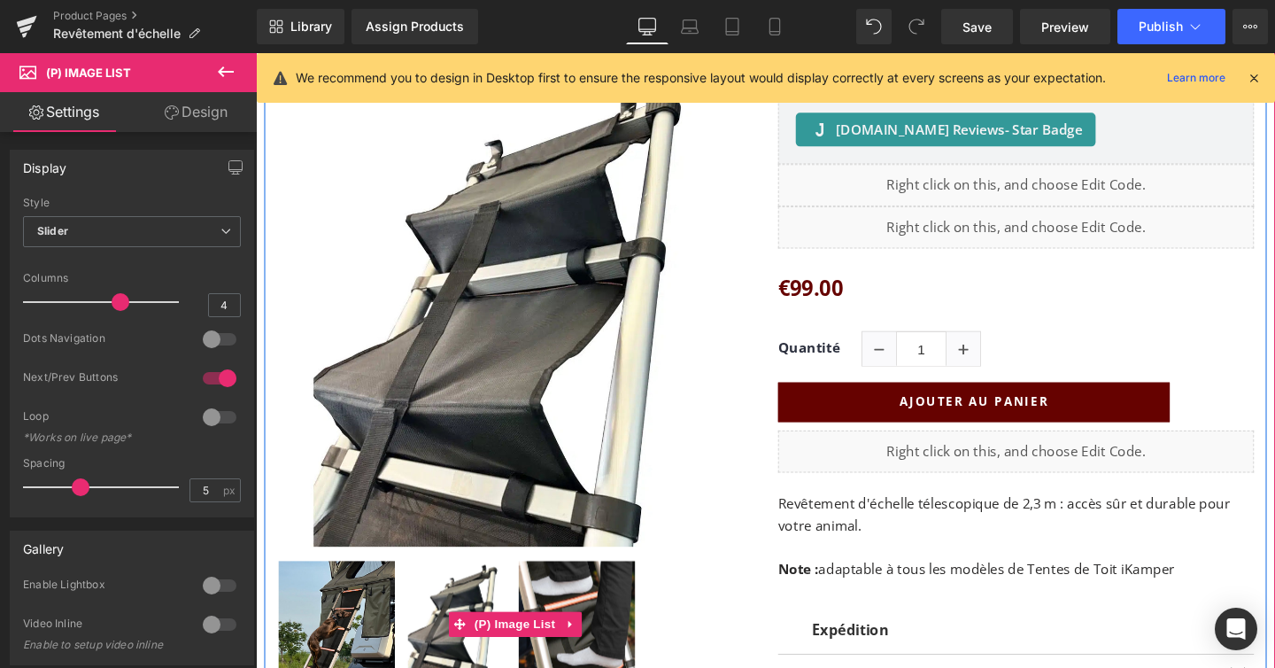
scroll to position [287, 0]
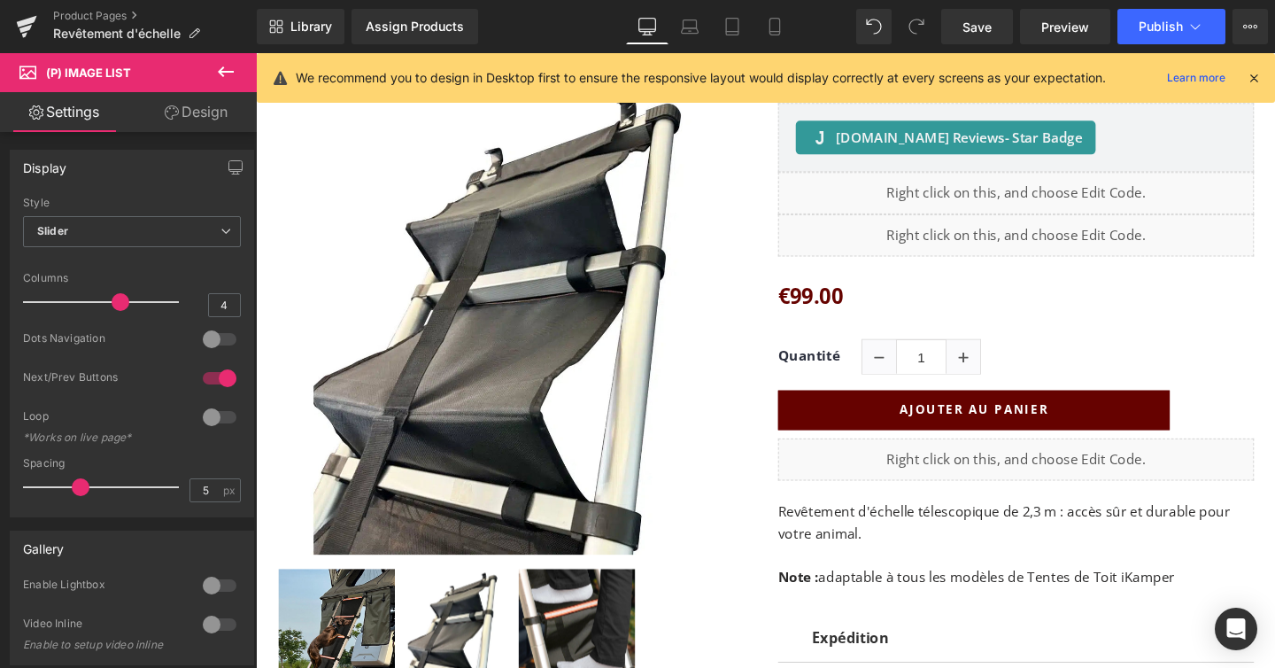
click at [584, 591] on div "Loading Product Data" at bounding box center [638, 597] width 128 height 19
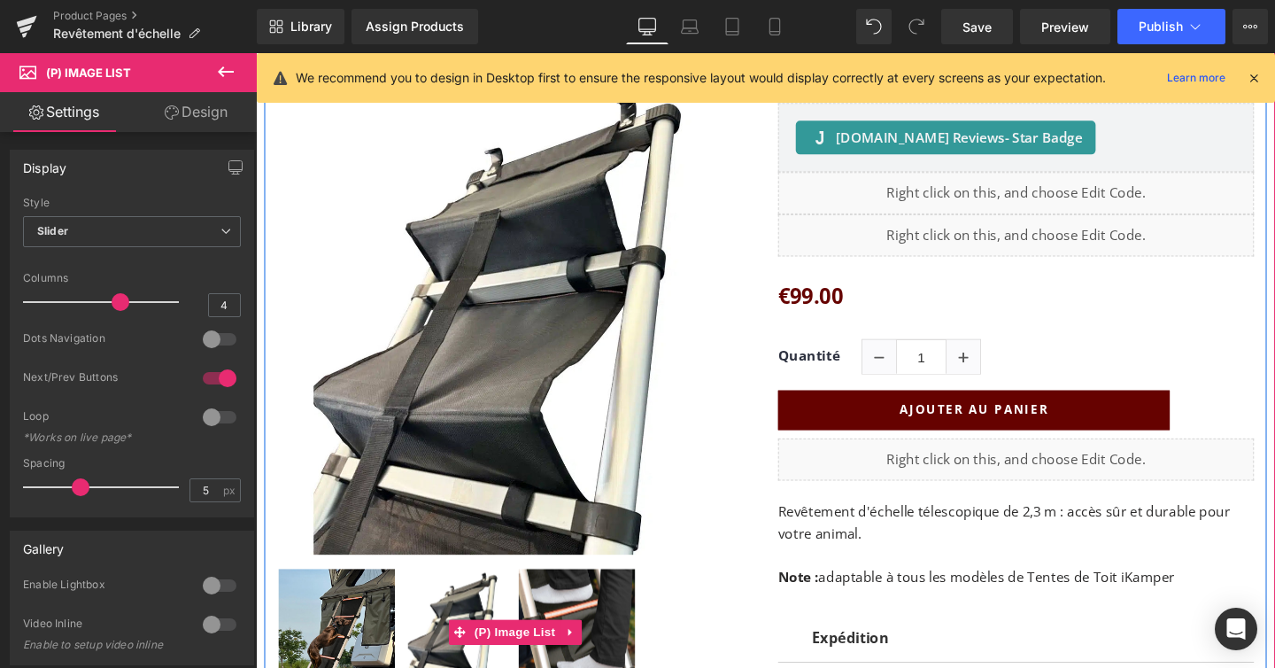
click at [612, 656] on img at bounding box center [593, 656] width 122 height 122
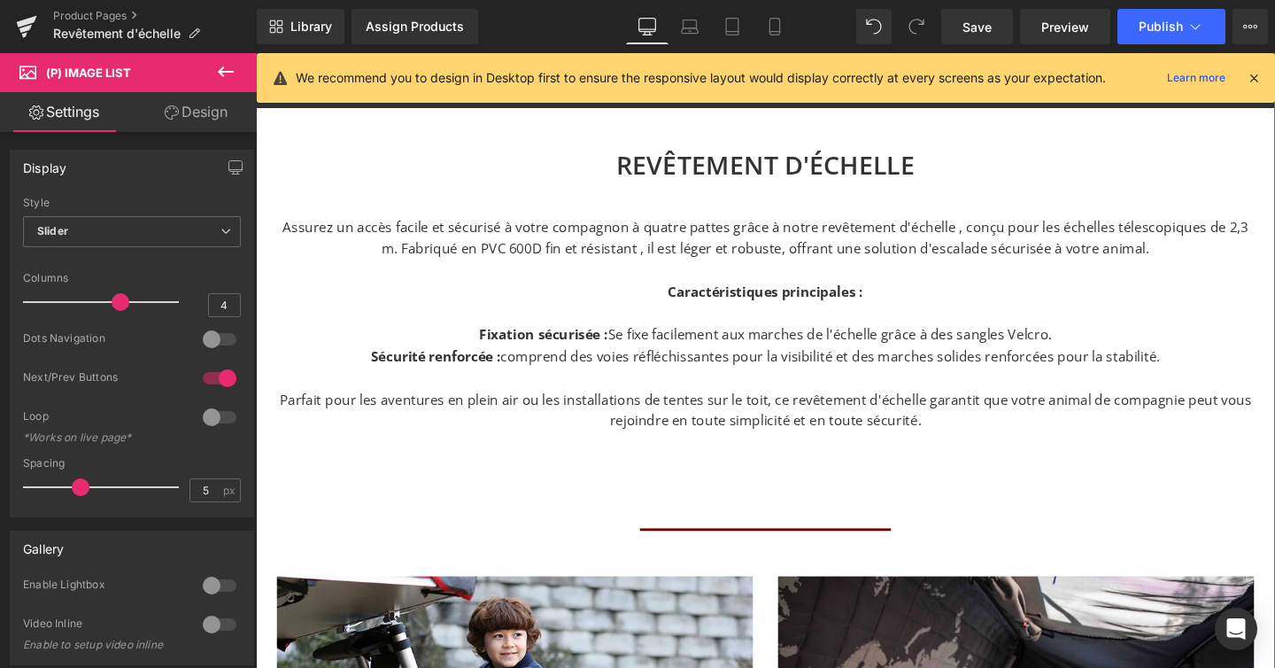
scroll to position [1203, 0]
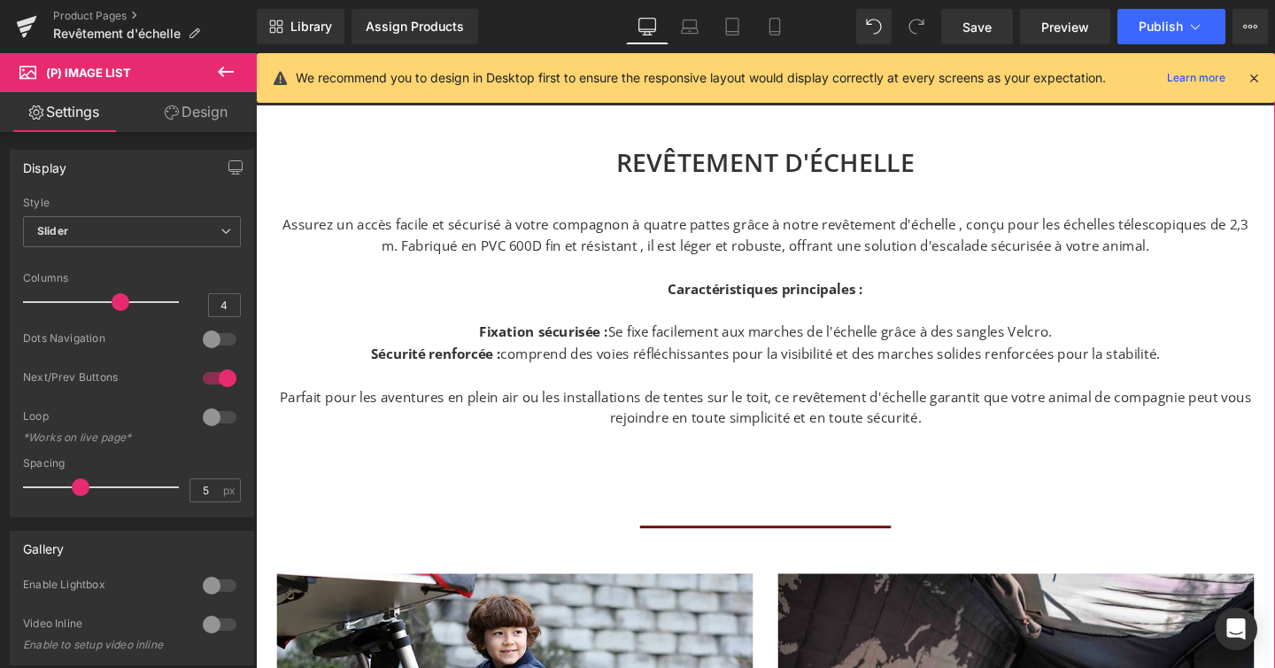
click at [679, 524] on div "REVÊTEMENT D'ÉCHELLE Heading Assurez un accès facile et sécurisé à votre compag…" at bounding box center [792, 324] width 1054 height 433
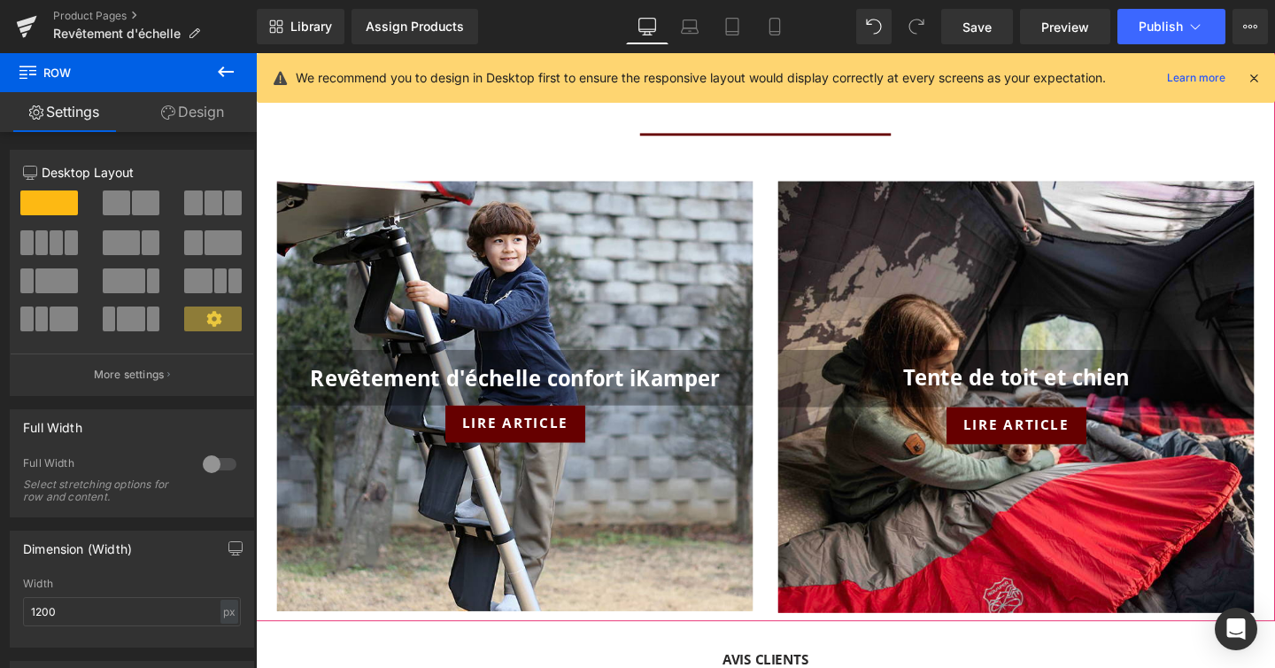
scroll to position [1613, 0]
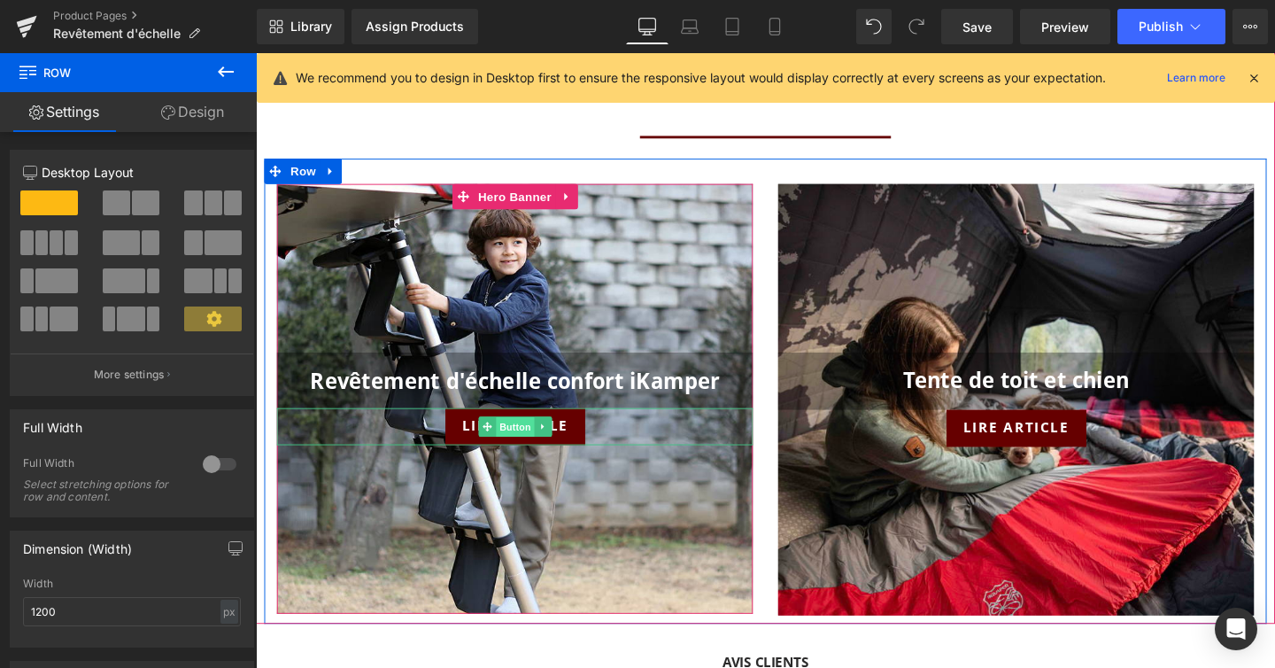
click at [533, 440] on span "Button" at bounding box center [528, 446] width 41 height 21
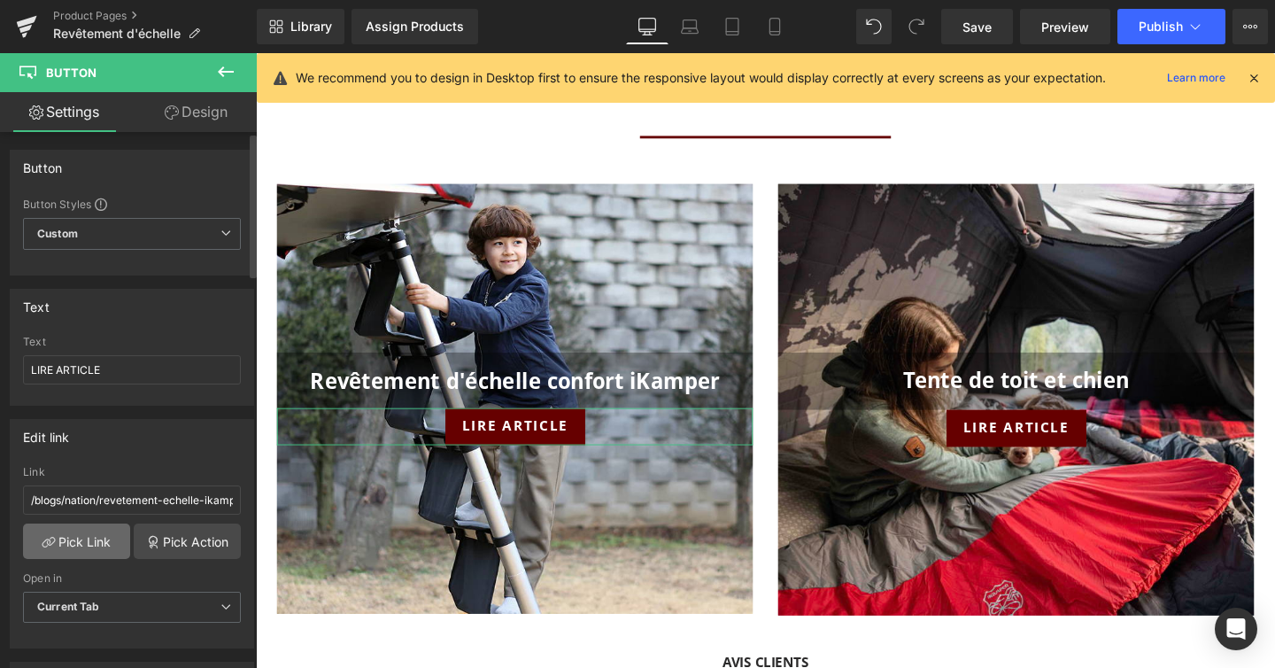
click at [101, 543] on link "Pick Link" at bounding box center [76, 540] width 107 height 35
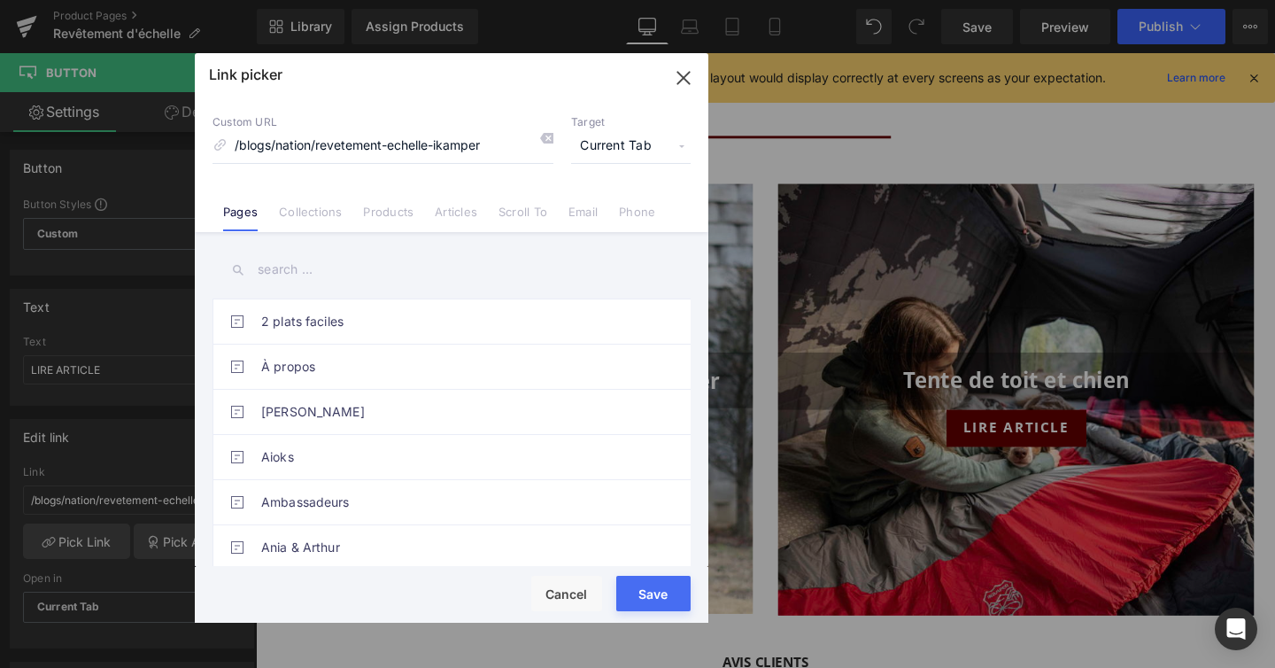
click at [451, 209] on link "Articles" at bounding box center [456, 218] width 43 height 27
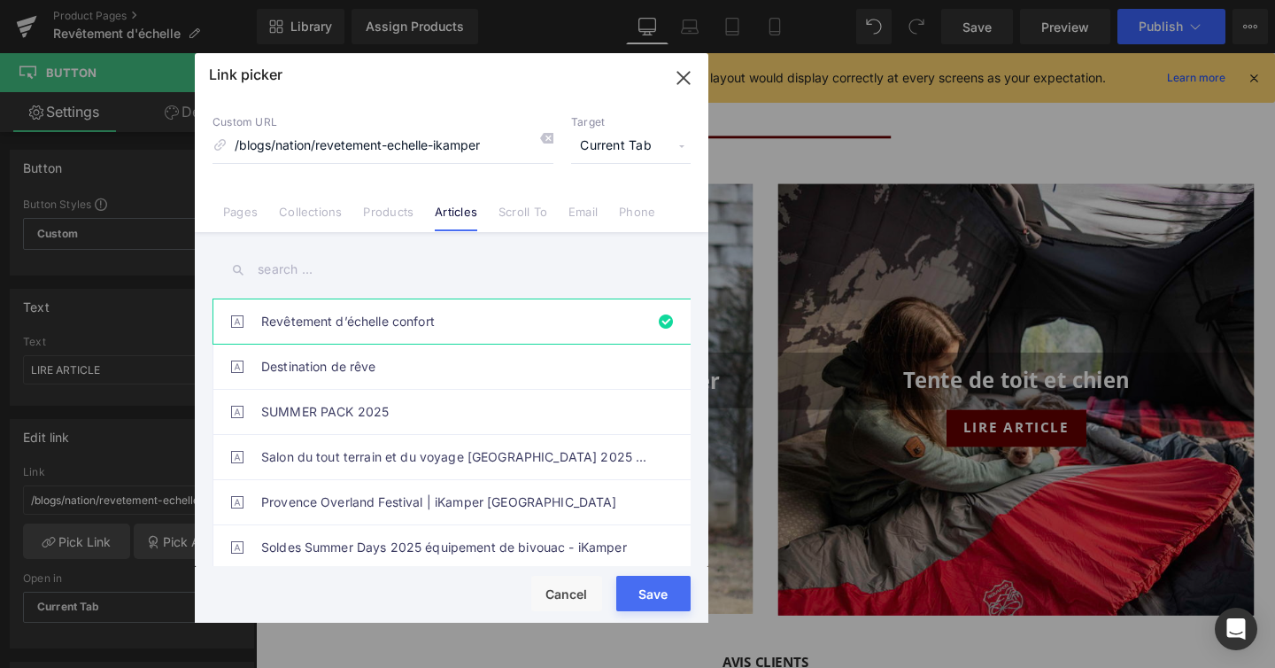
click at [378, 278] on input "text" at bounding box center [452, 270] width 478 height 40
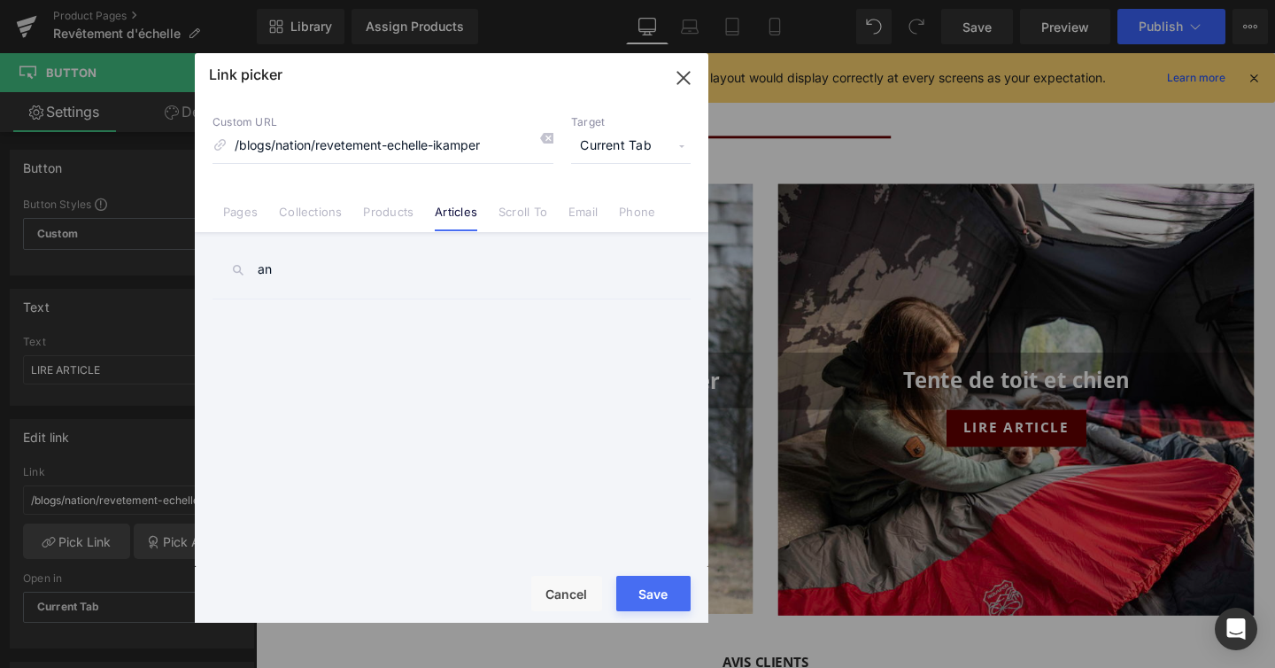
type input "a"
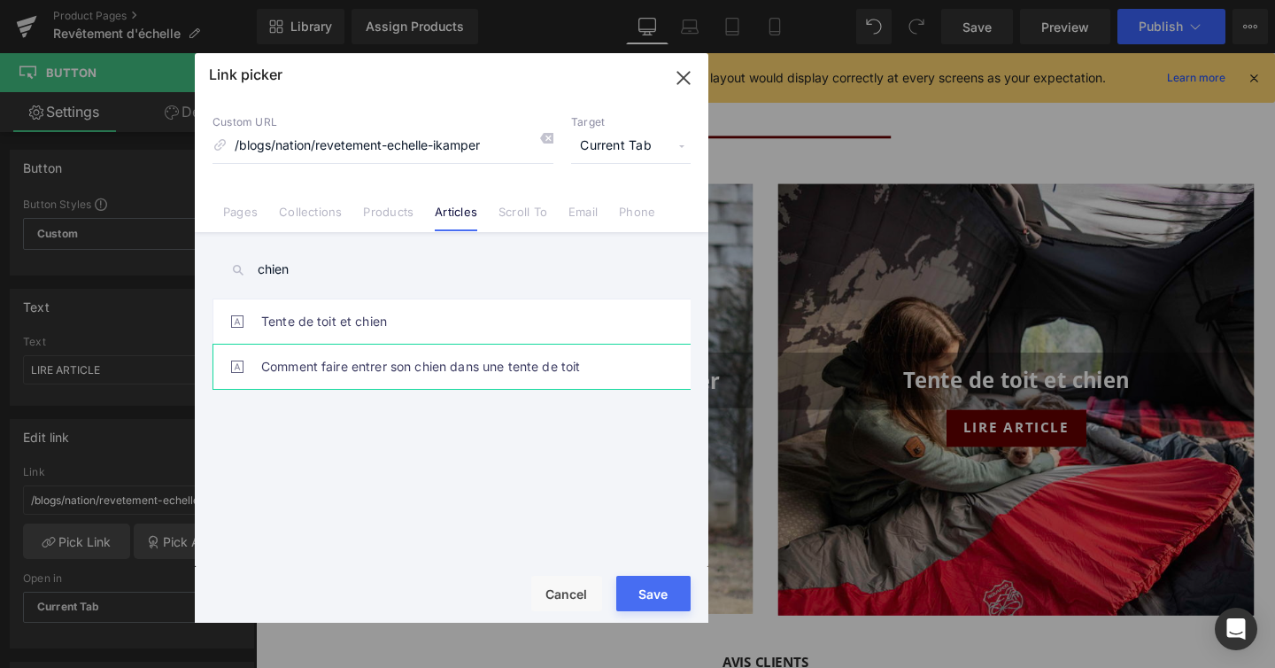
type input "chien"
click at [450, 364] on link "Comment faire entrer son chien dans une tente de toit" at bounding box center [456, 367] width 390 height 44
type input "/blogs/nation/comment-faire-entrer-son-chien-dans-une-tente-de-toit"
click at [648, 578] on button "Save" at bounding box center [653, 593] width 74 height 35
type input "/blogs/nation/comment-faire-entrer-son-chien-dans-une-tente-de-toit"
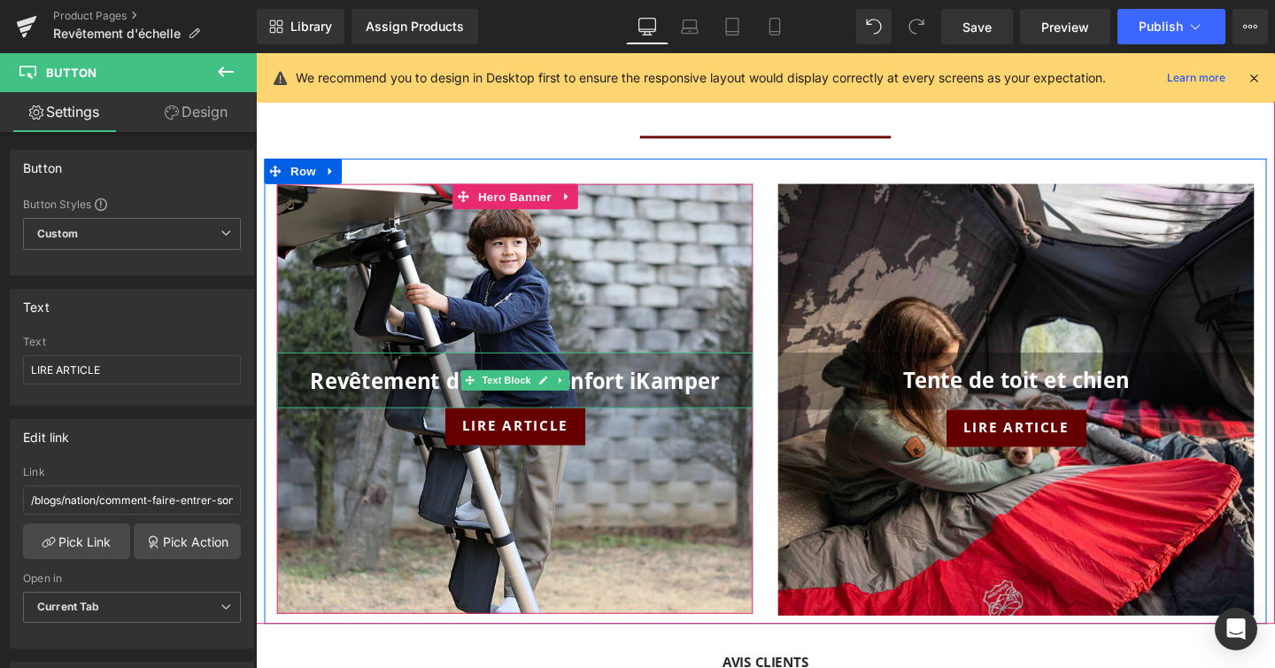
click at [679, 394] on span "Revêtement d'échelle confort iKamper" at bounding box center [529, 397] width 430 height 30
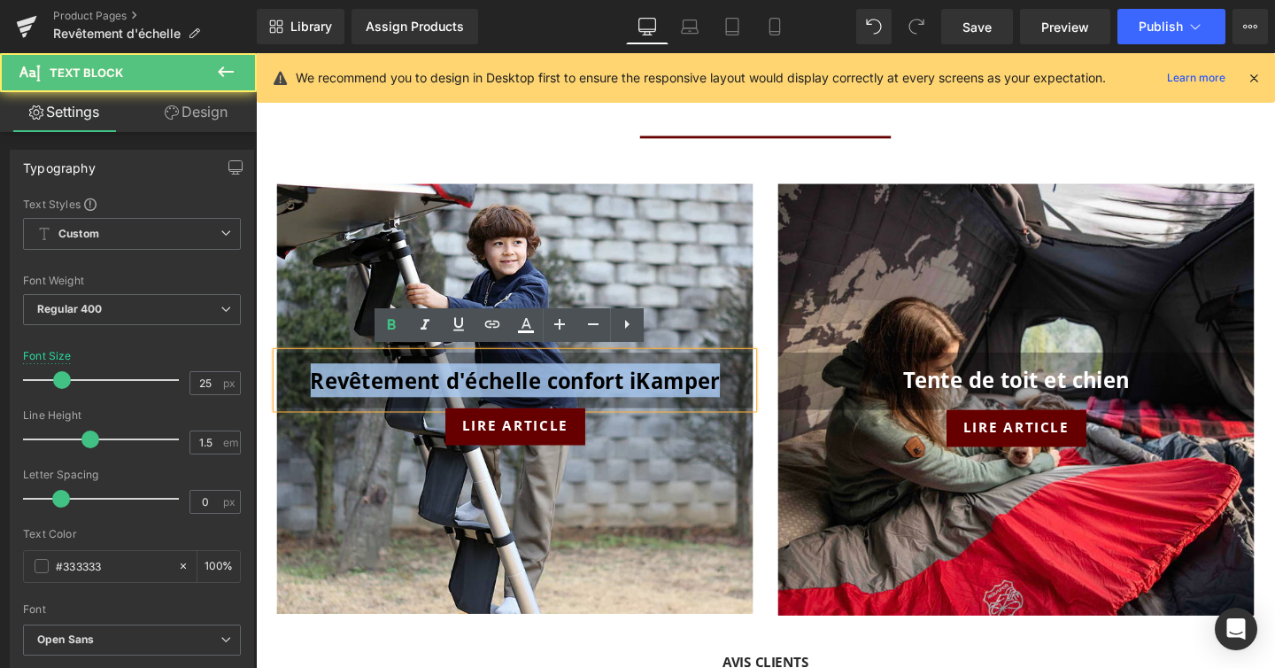
drag, startPoint x: 740, startPoint y: 397, endPoint x: 300, endPoint y: 410, distance: 439.5
click at [300, 410] on p "Revêtement d'échelle confort iKamper" at bounding box center [528, 396] width 500 height 35
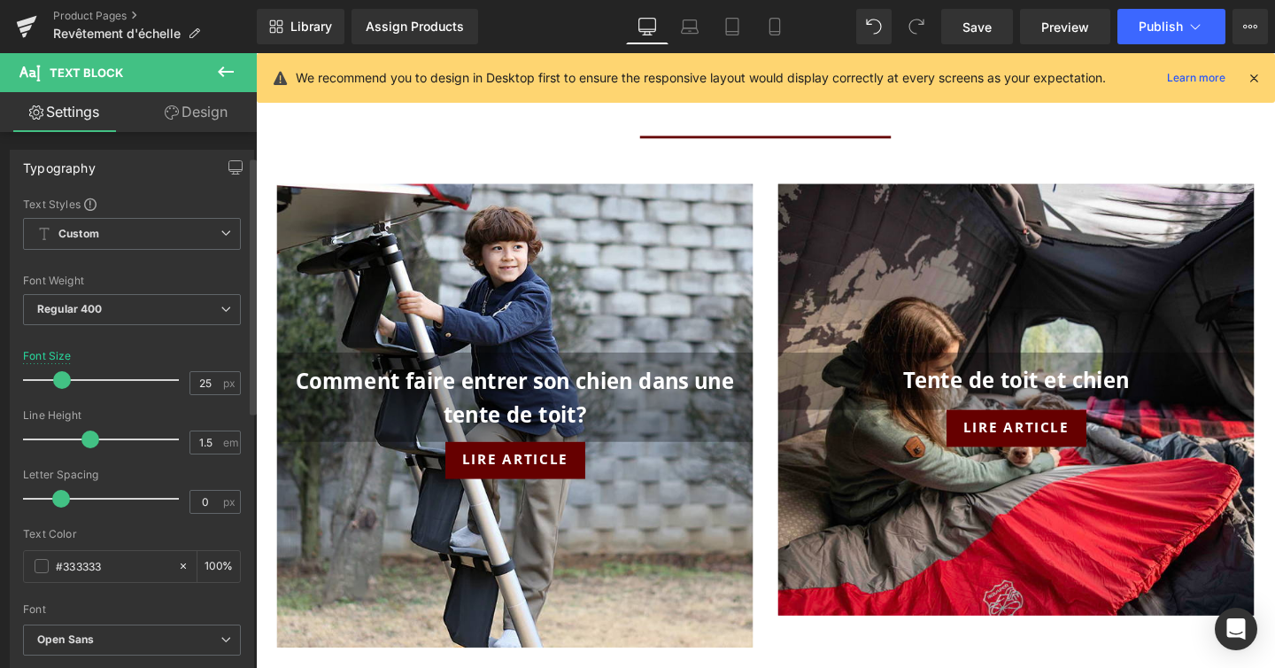
scroll to position [282, 0]
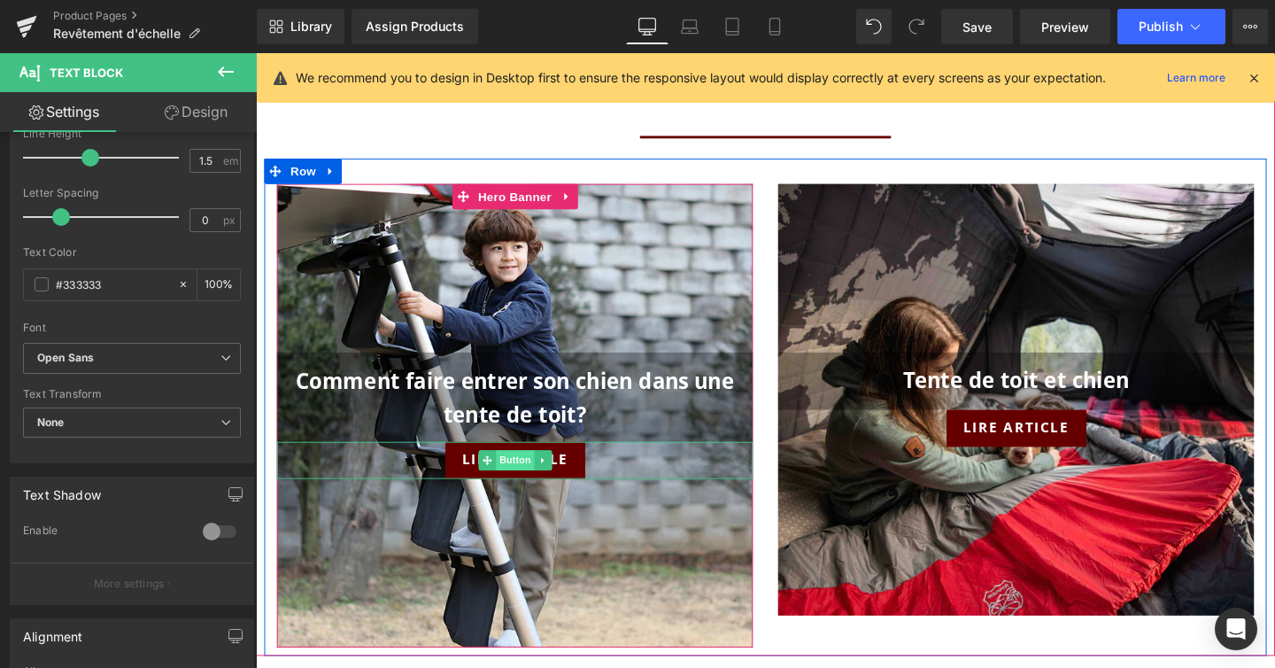
click at [525, 477] on span "Button" at bounding box center [528, 480] width 41 height 21
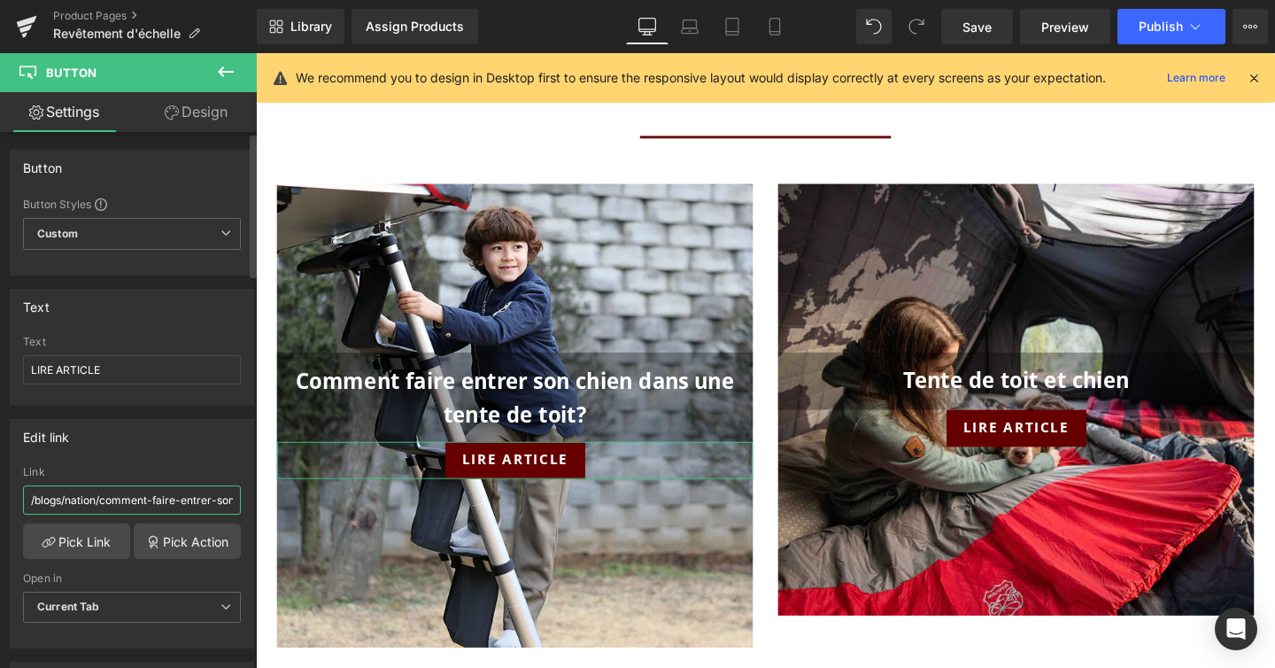
click at [167, 504] on input "/blogs/nation/comment-faire-entrer-son-chien-dans-une-tente-de-toit" at bounding box center [132, 499] width 218 height 29
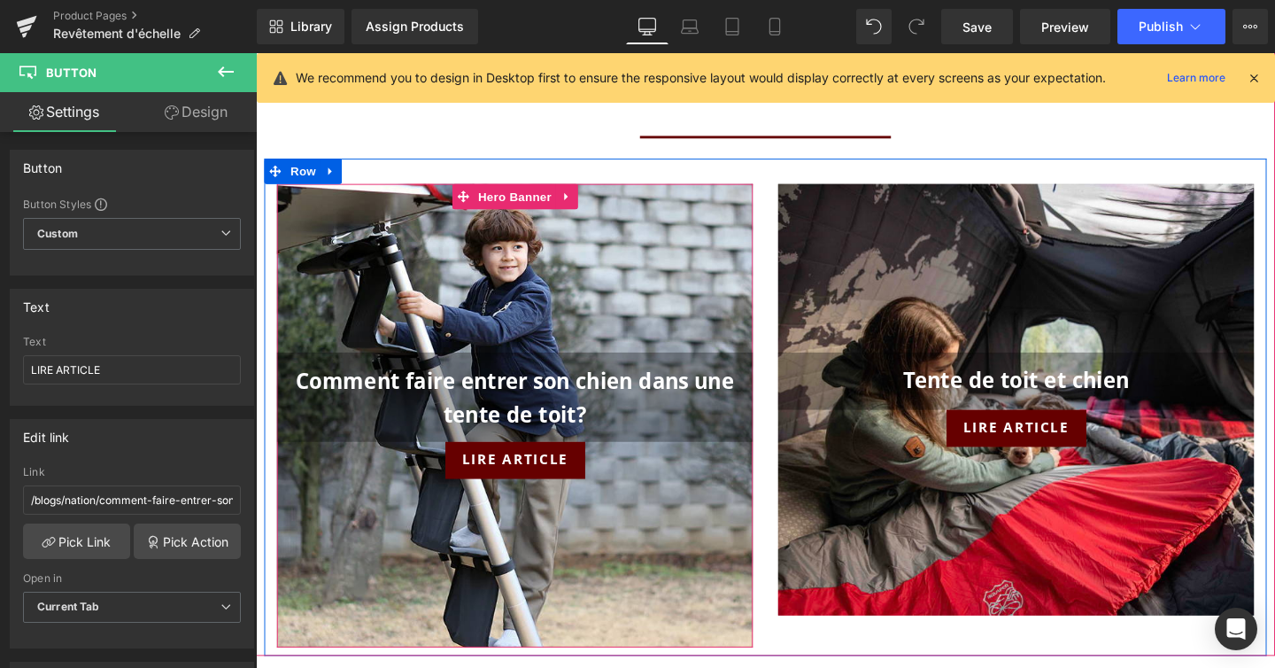
click at [545, 305] on div at bounding box center [528, 433] width 500 height 487
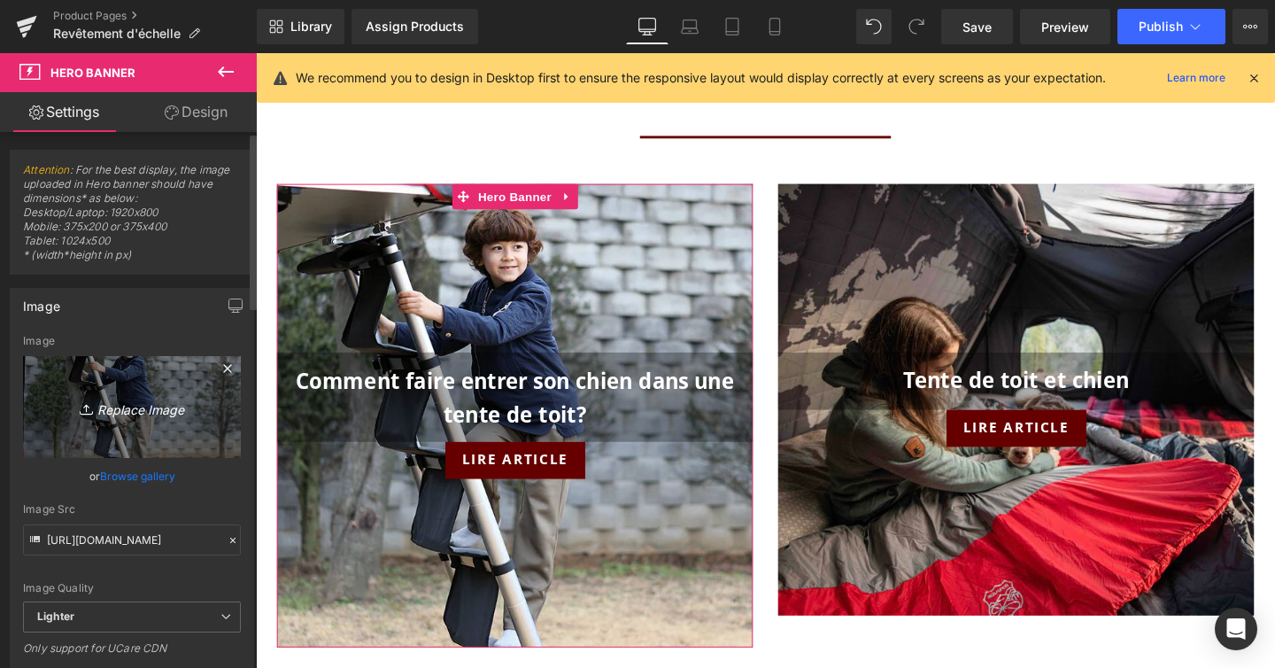
click at [149, 407] on icon "Replace Image" at bounding box center [132, 407] width 142 height 22
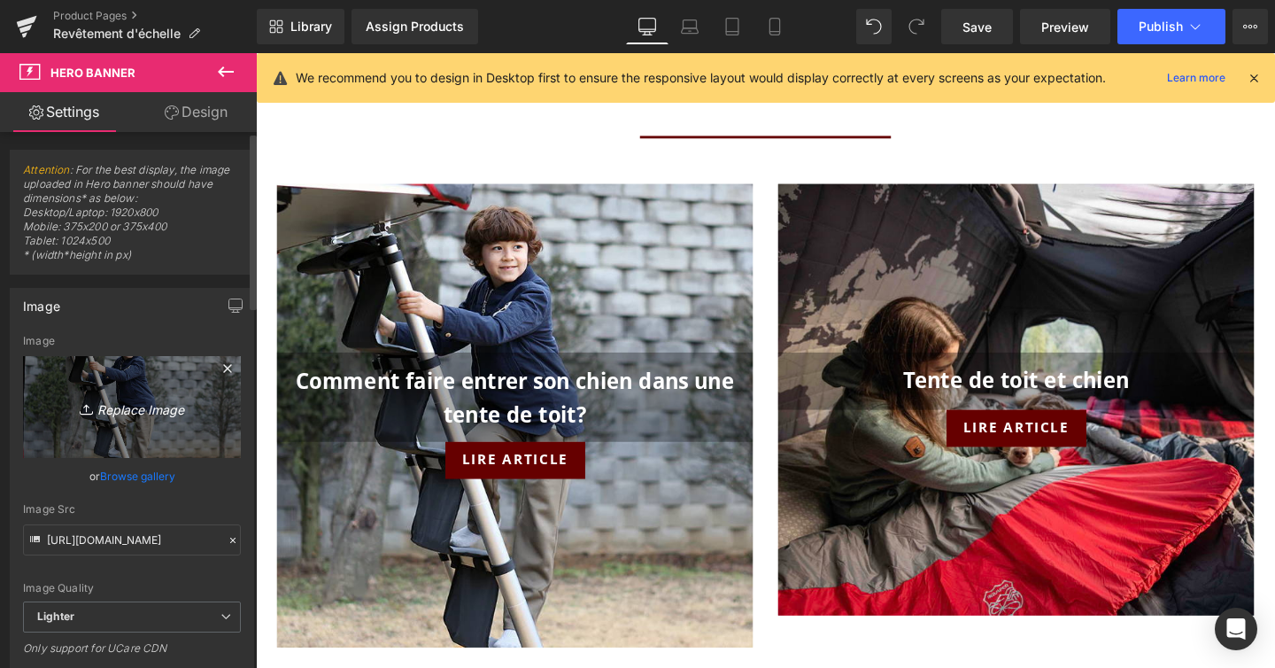
type input "C:\fakepath\Chiens.jpg"
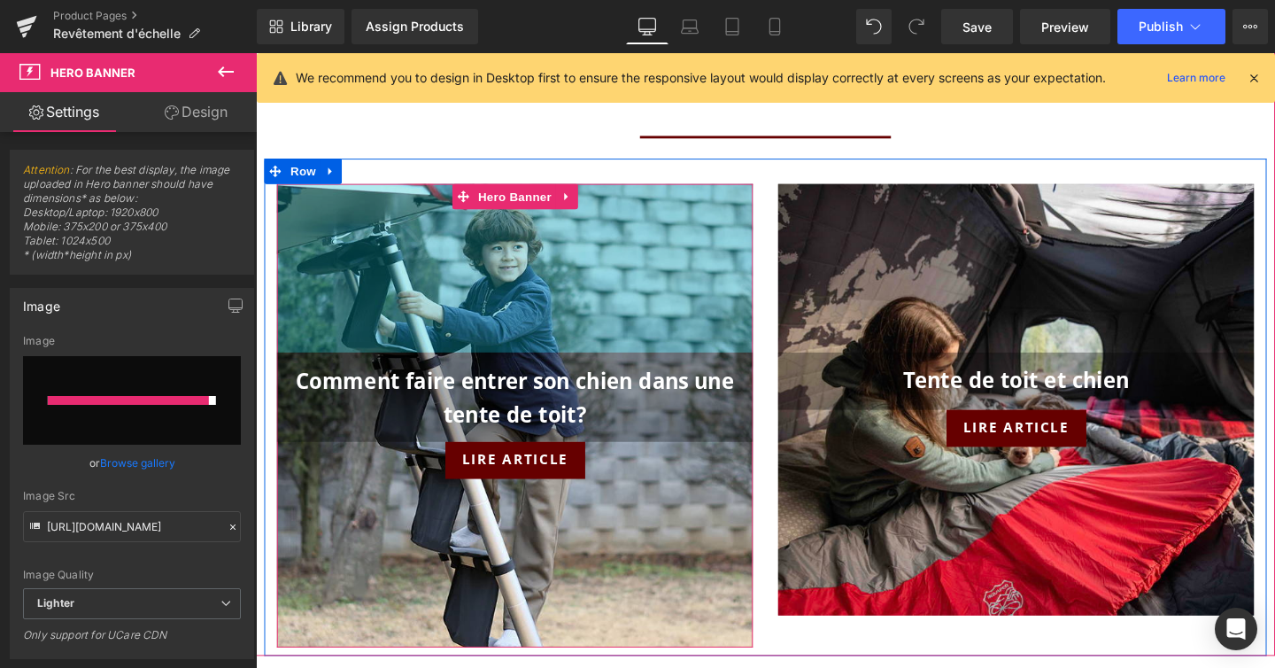
type input "https://ucarecdn.com/e753e41a-5566-4f33-bd74-d37a76d54135/-/format/auto/-/previ…"
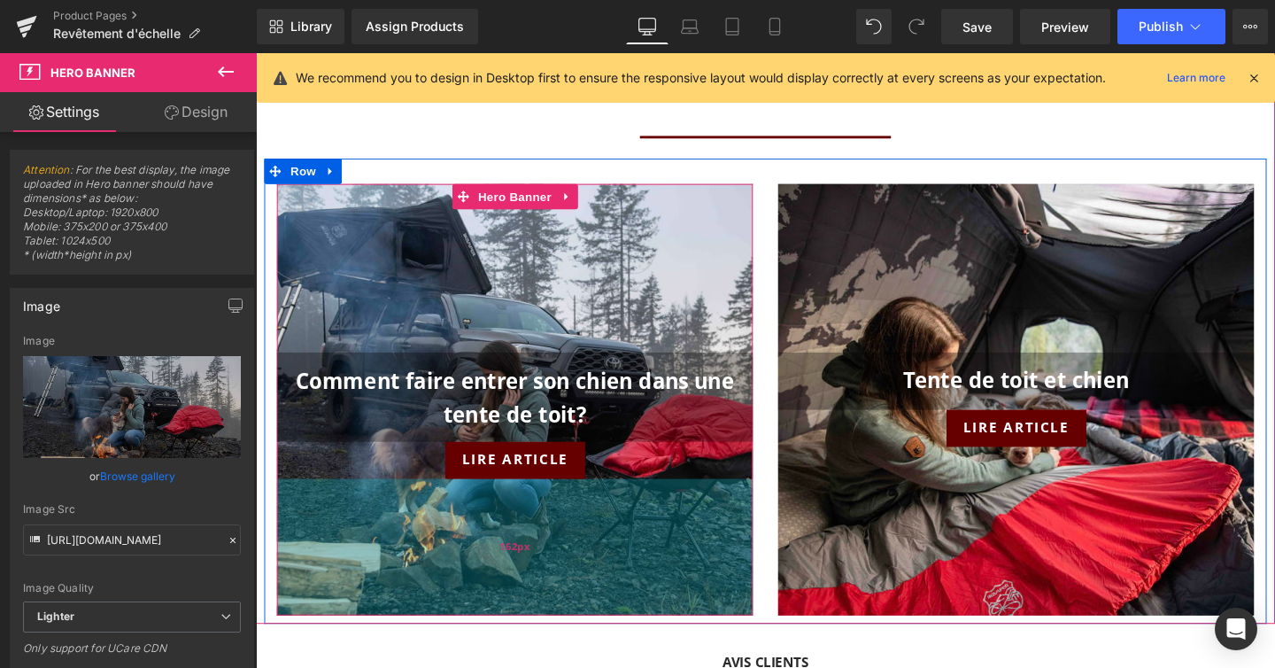
drag, startPoint x: 639, startPoint y: 669, endPoint x: 644, endPoint y: 635, distance: 34.1
click at [644, 635] on div "162px" at bounding box center [528, 571] width 500 height 143
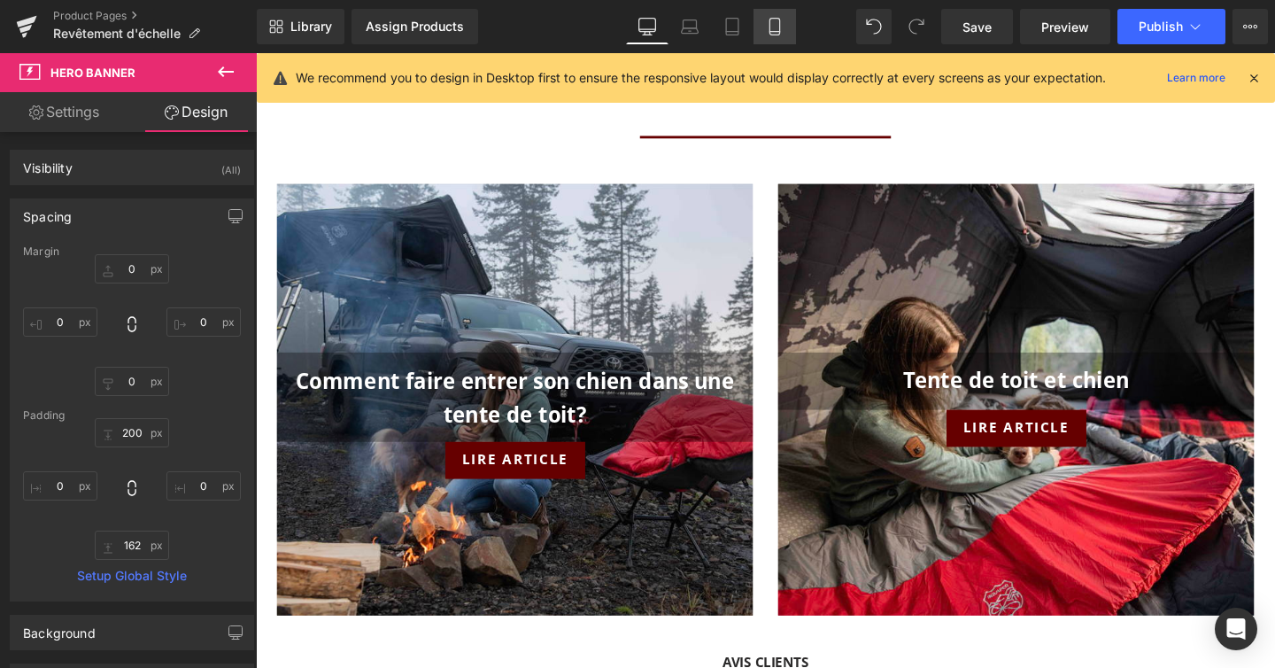
click at [763, 26] on link "Mobile" at bounding box center [775, 26] width 43 height 35
type input "0"
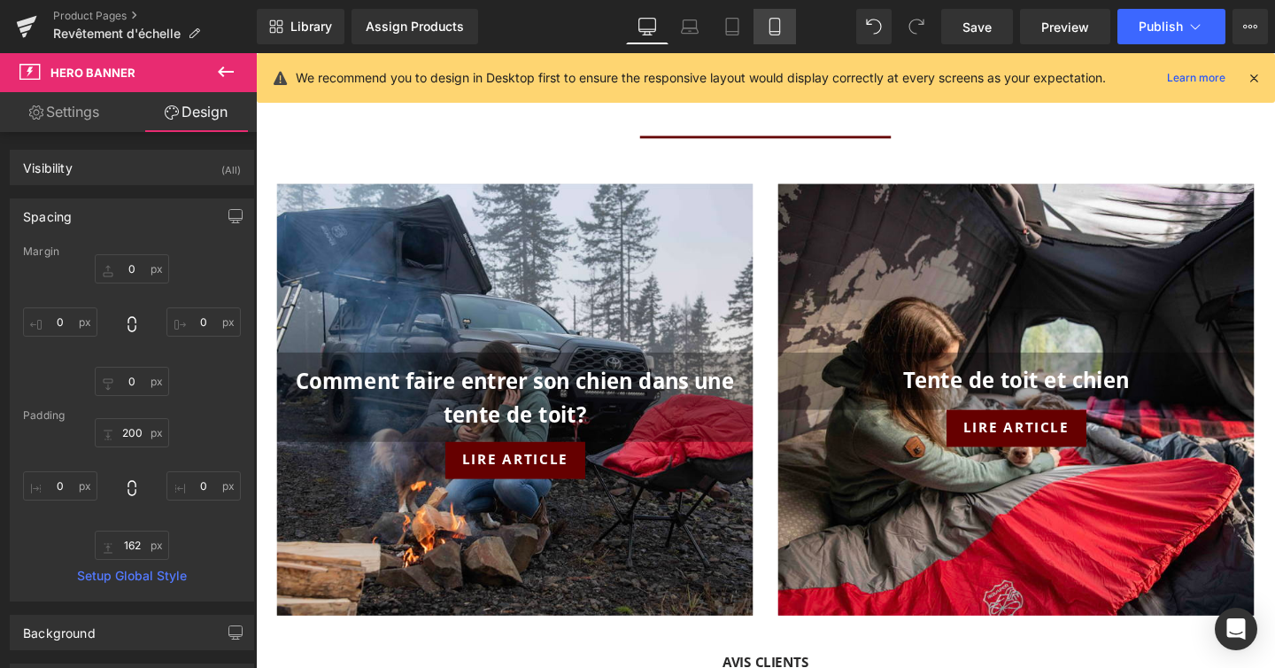
type input "100"
type input "0"
type input "100"
type input "0"
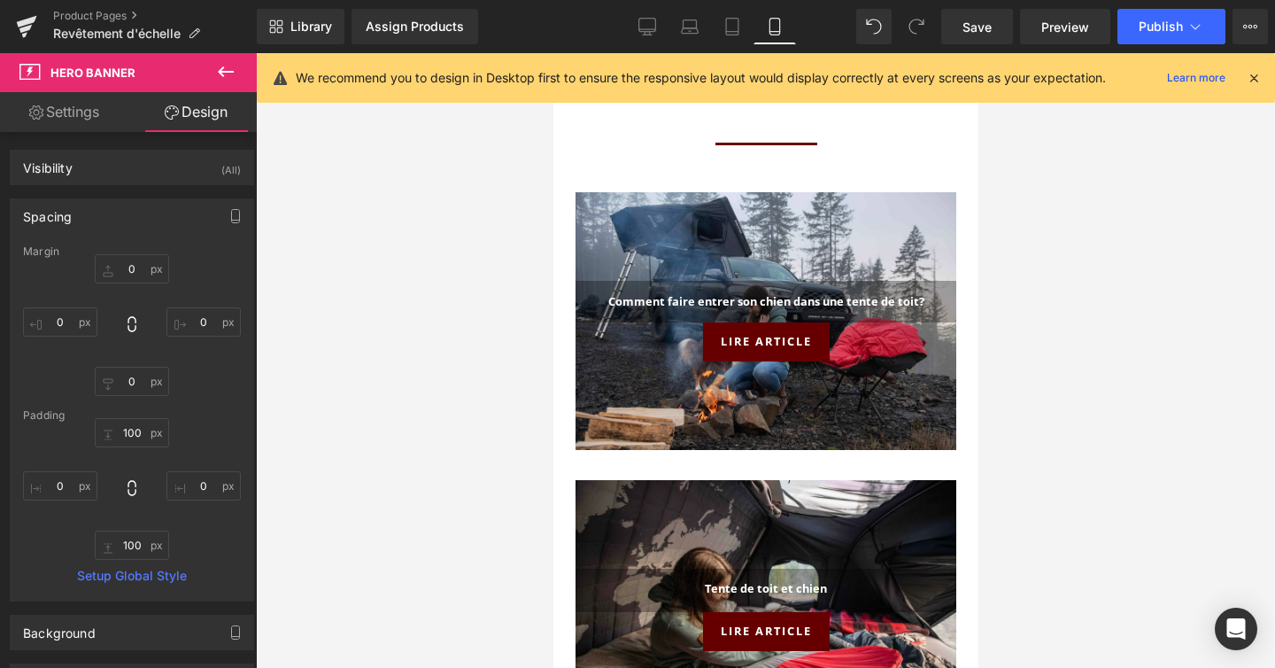
scroll to position [2098, 0]
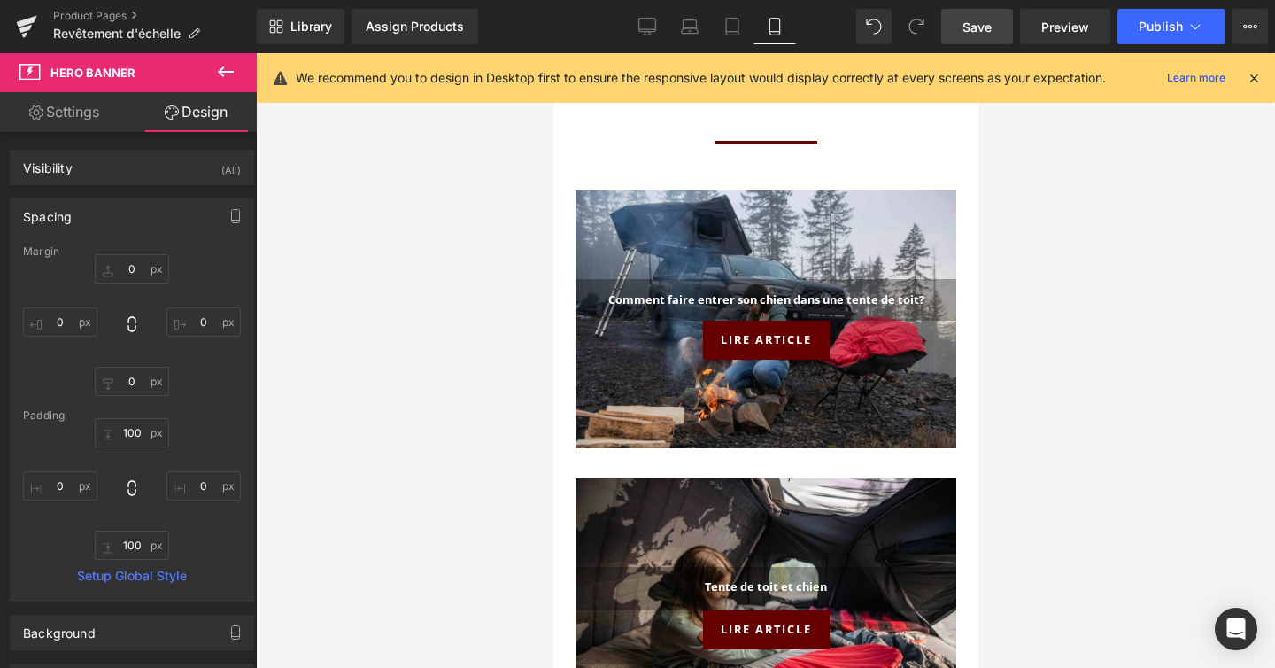
click at [1003, 19] on link "Save" at bounding box center [978, 26] width 72 height 35
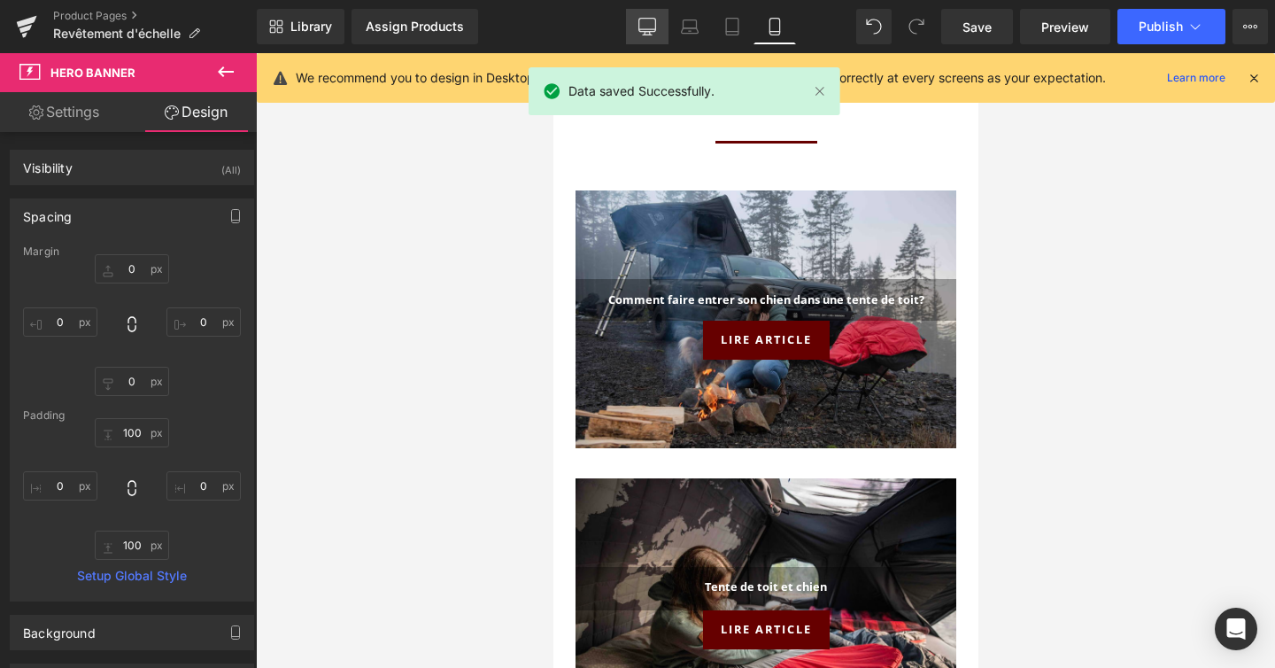
click at [644, 19] on icon at bounding box center [648, 27] width 18 height 18
type input "0"
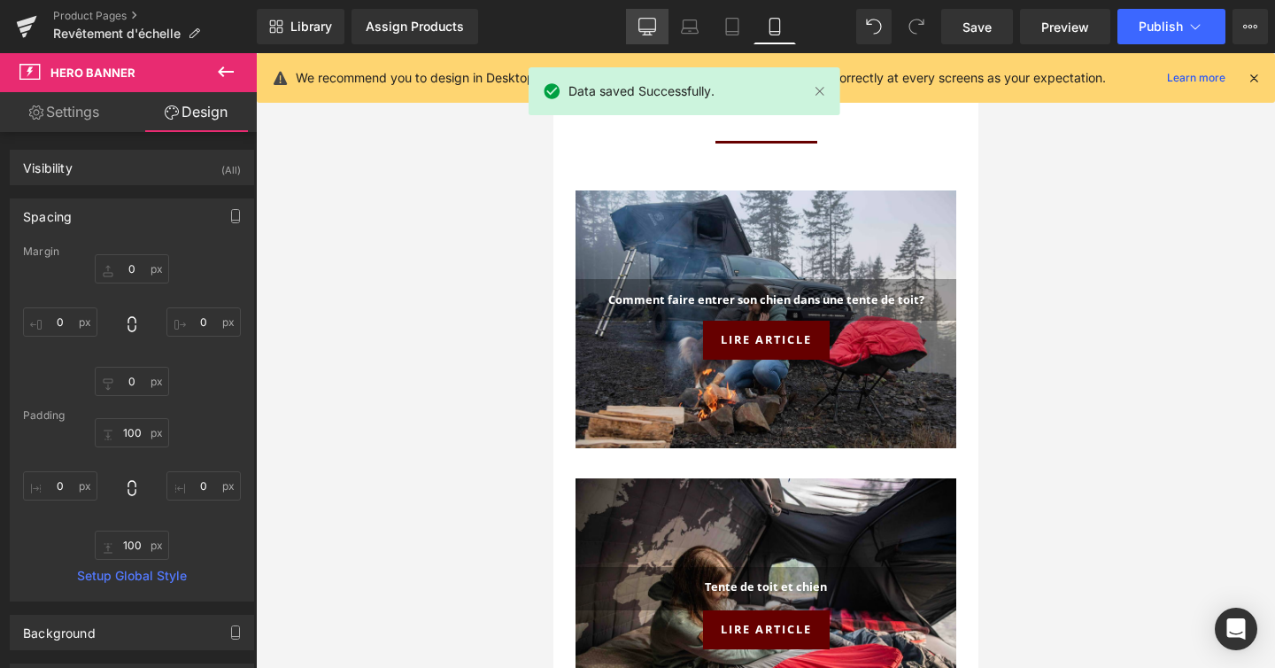
type input "200"
type input "0"
type input "162"
type input "0"
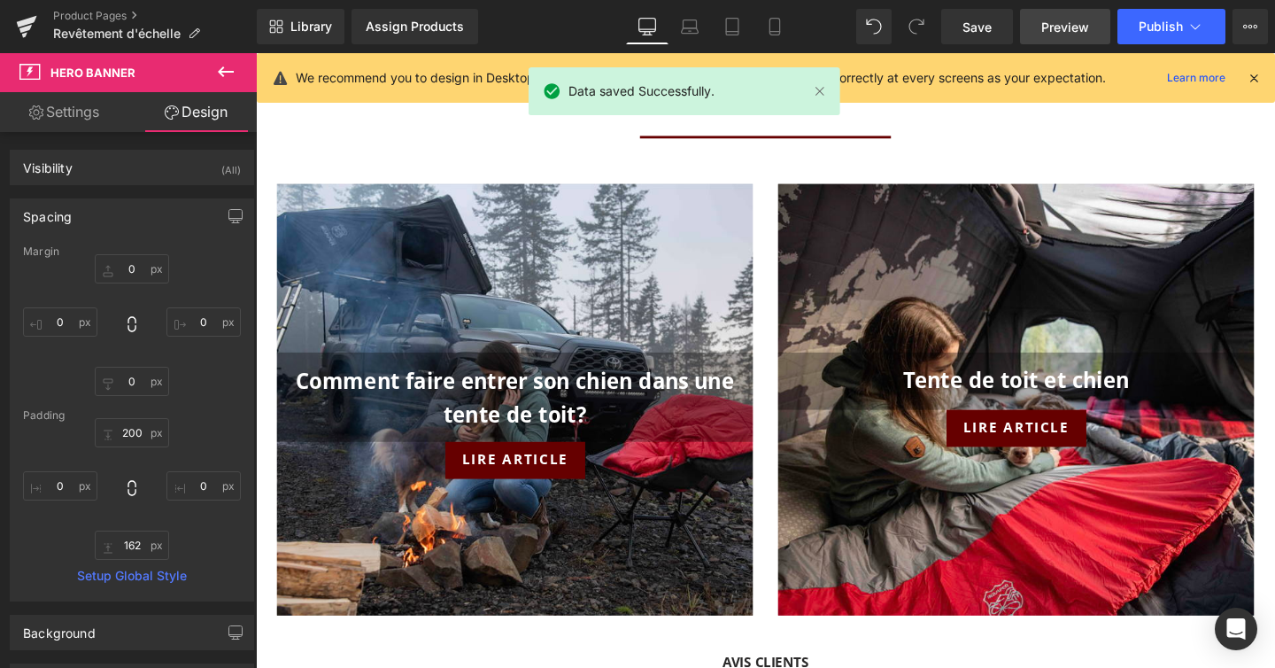
click at [1066, 14] on link "Preview" at bounding box center [1065, 26] width 90 height 35
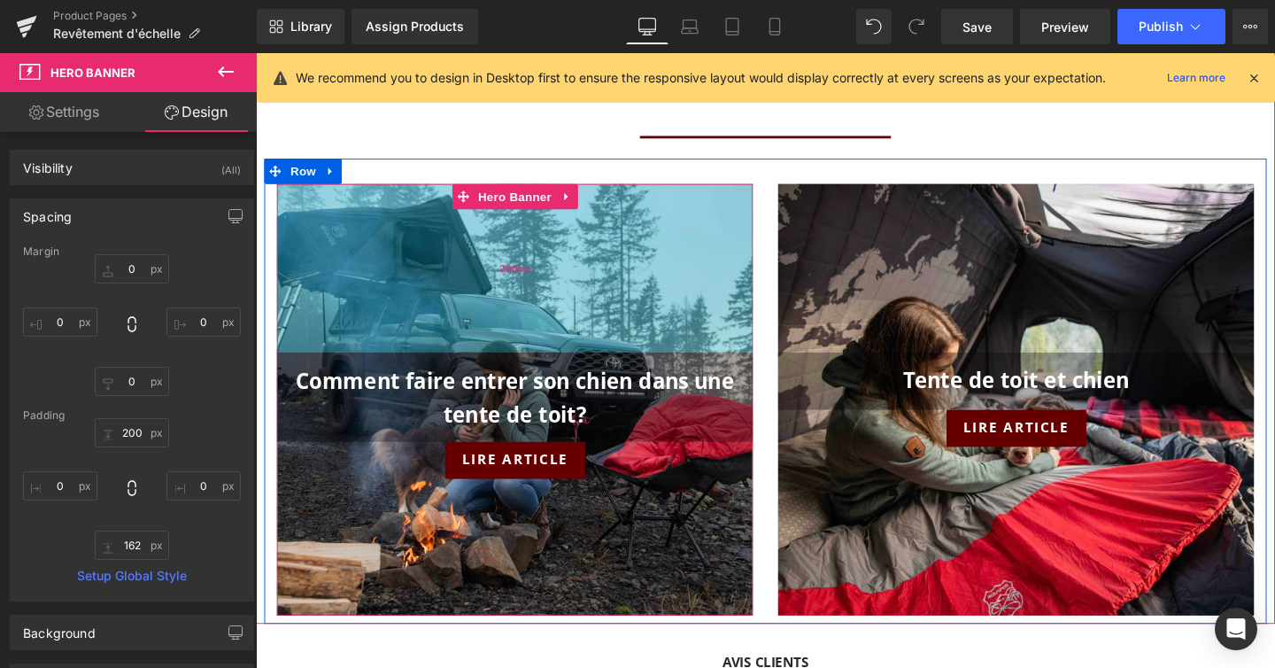
click at [508, 307] on div "200px" at bounding box center [528, 278] width 500 height 177
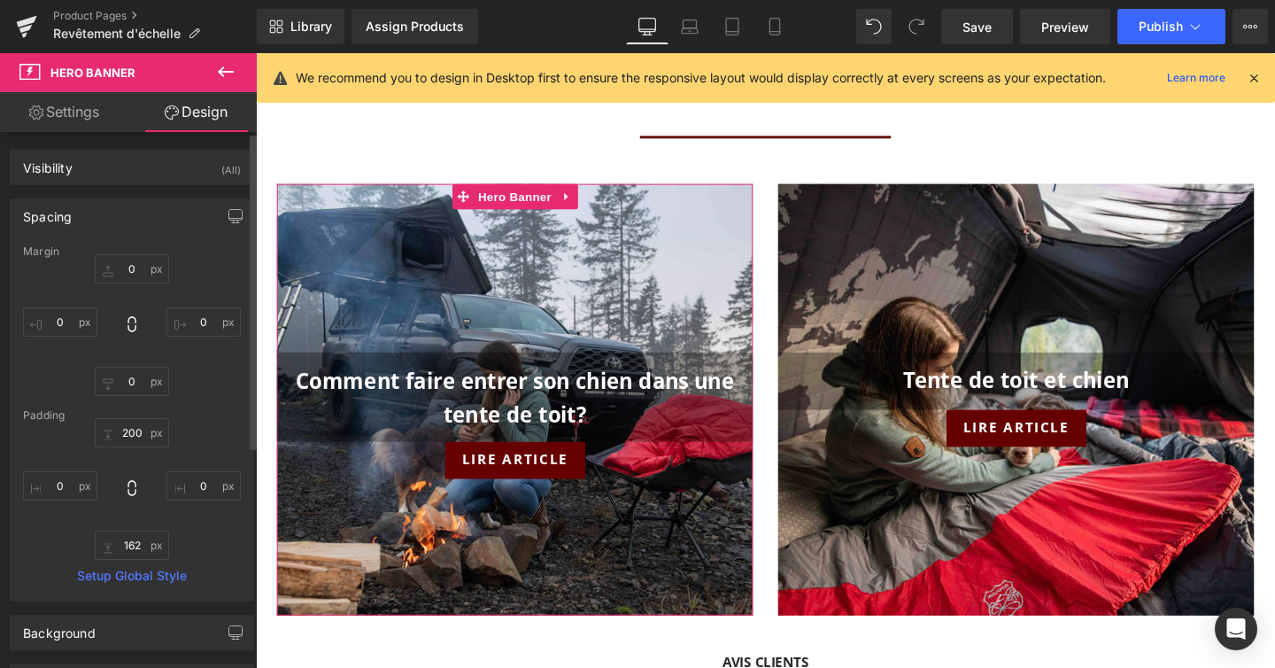
scroll to position [374, 0]
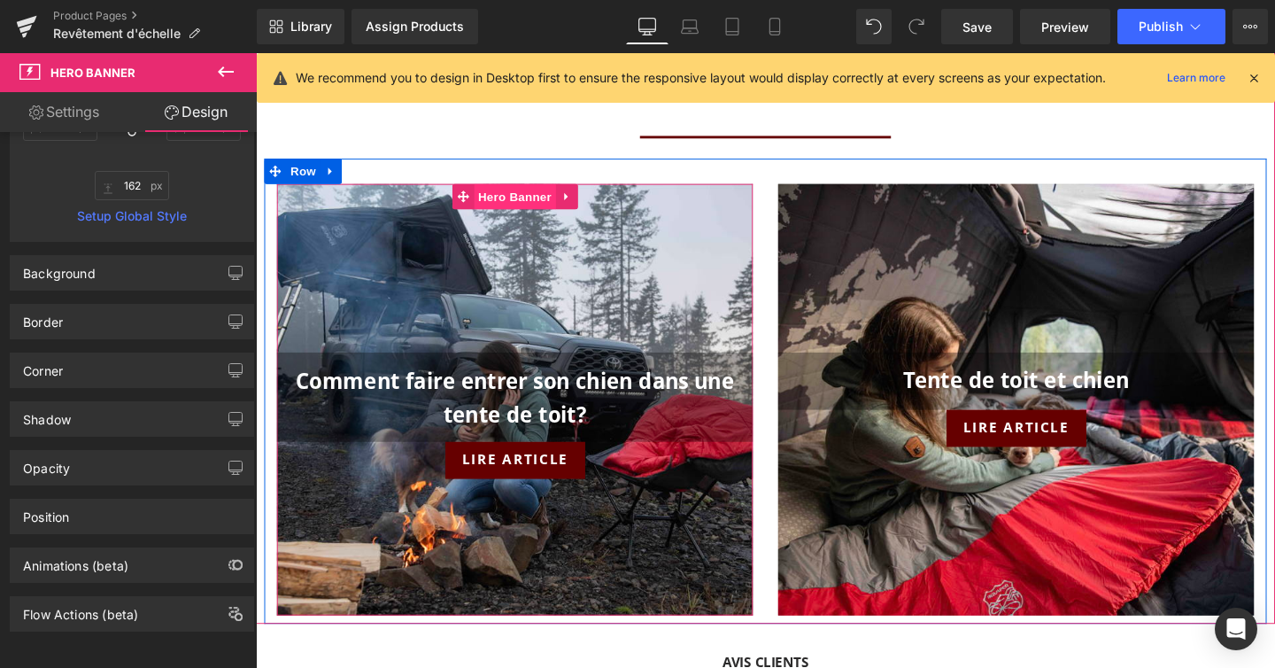
click at [538, 197] on span "Hero Banner" at bounding box center [528, 203] width 86 height 27
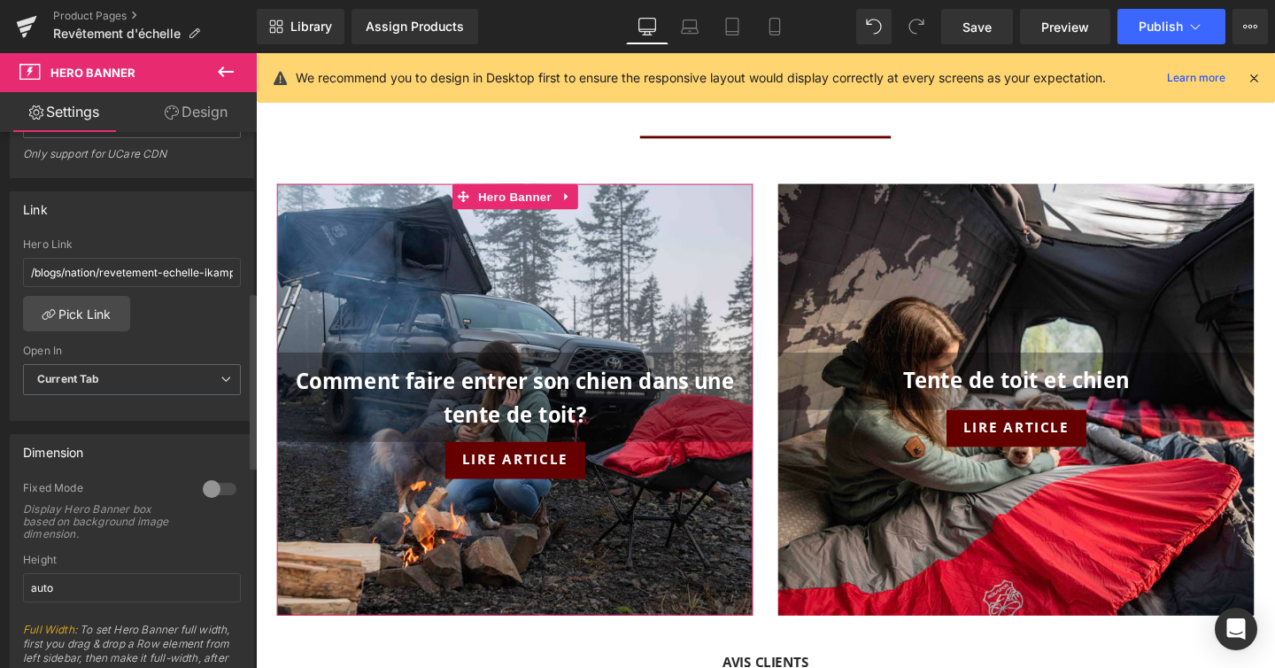
scroll to position [499, 0]
click at [123, 264] on input "/blogs/nation/revetement-echelle-ikamper" at bounding box center [132, 267] width 218 height 29
click at [93, 310] on link "Pick Link" at bounding box center [76, 308] width 107 height 35
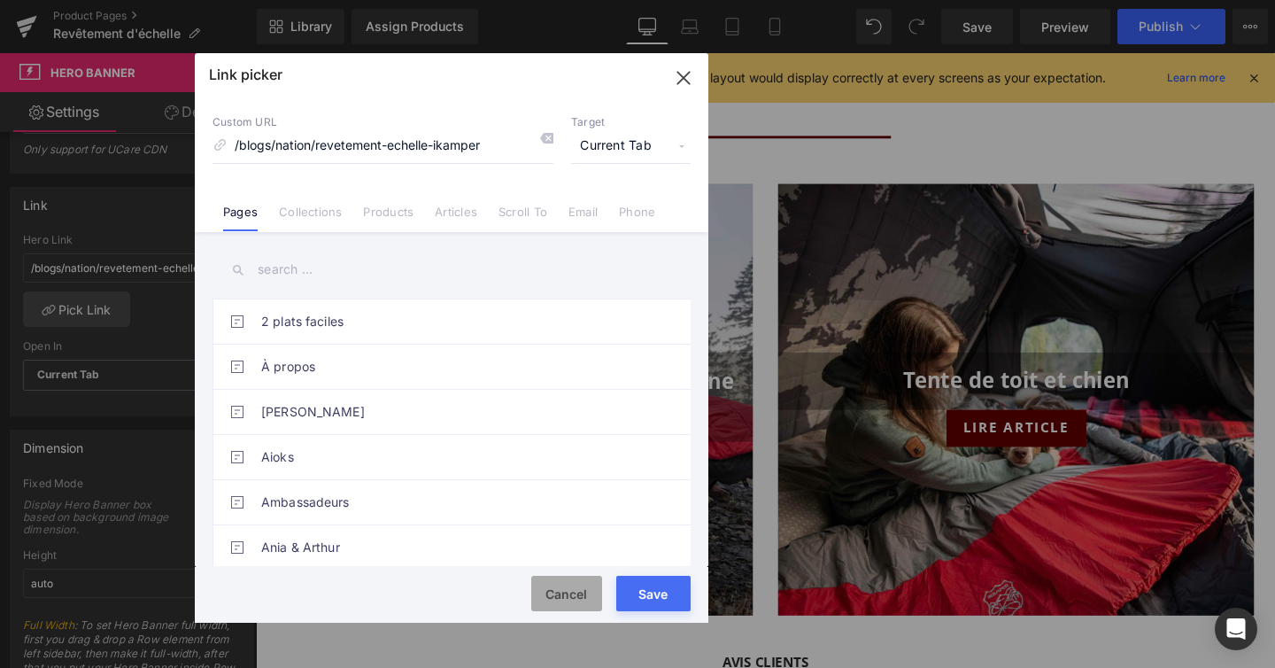
drag, startPoint x: 560, startPoint y: 592, endPoint x: 53, endPoint y: 431, distance: 531.4
click at [560, 592] on button "Cancel" at bounding box center [566, 593] width 71 height 35
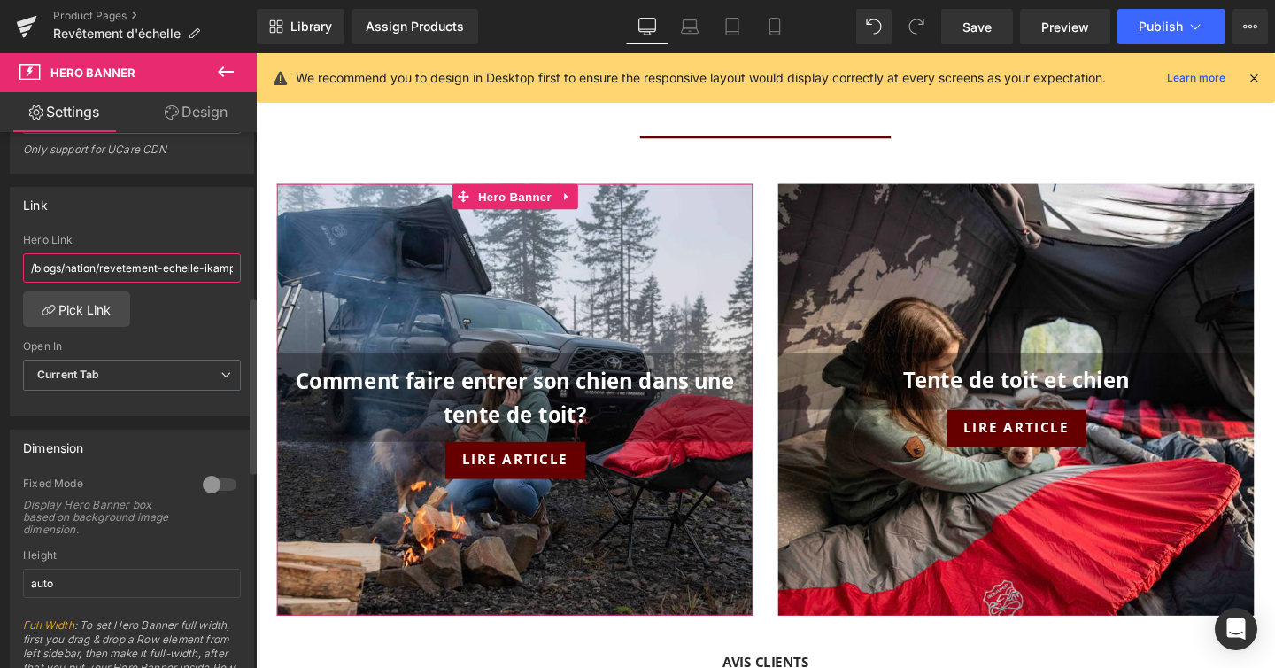
click at [161, 270] on input "/blogs/nation/revetement-echelle-ikamper" at bounding box center [132, 267] width 218 height 29
paste input "comment-faire-entrer-son-chien-dans-une-tente-de-toit"
type input "/blogs/nation/comment-faire-entrer-son-chien-dans-une-tente-de-toit"
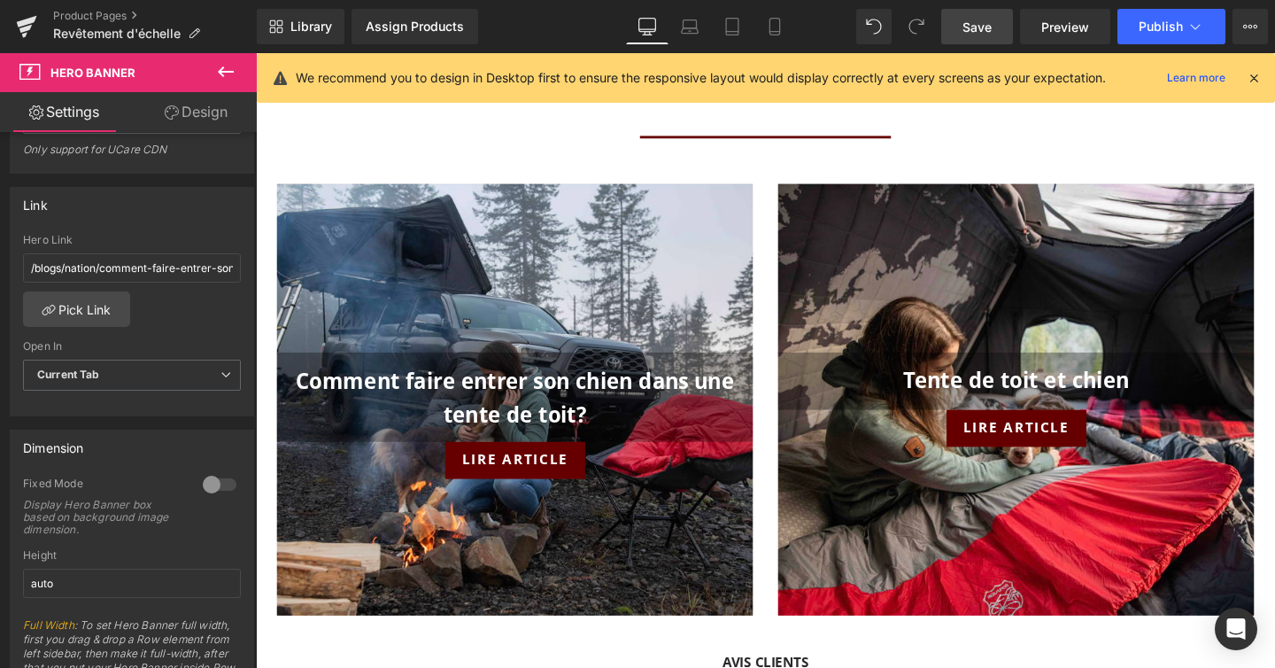
click at [991, 21] on span "Save" at bounding box center [977, 27] width 29 height 19
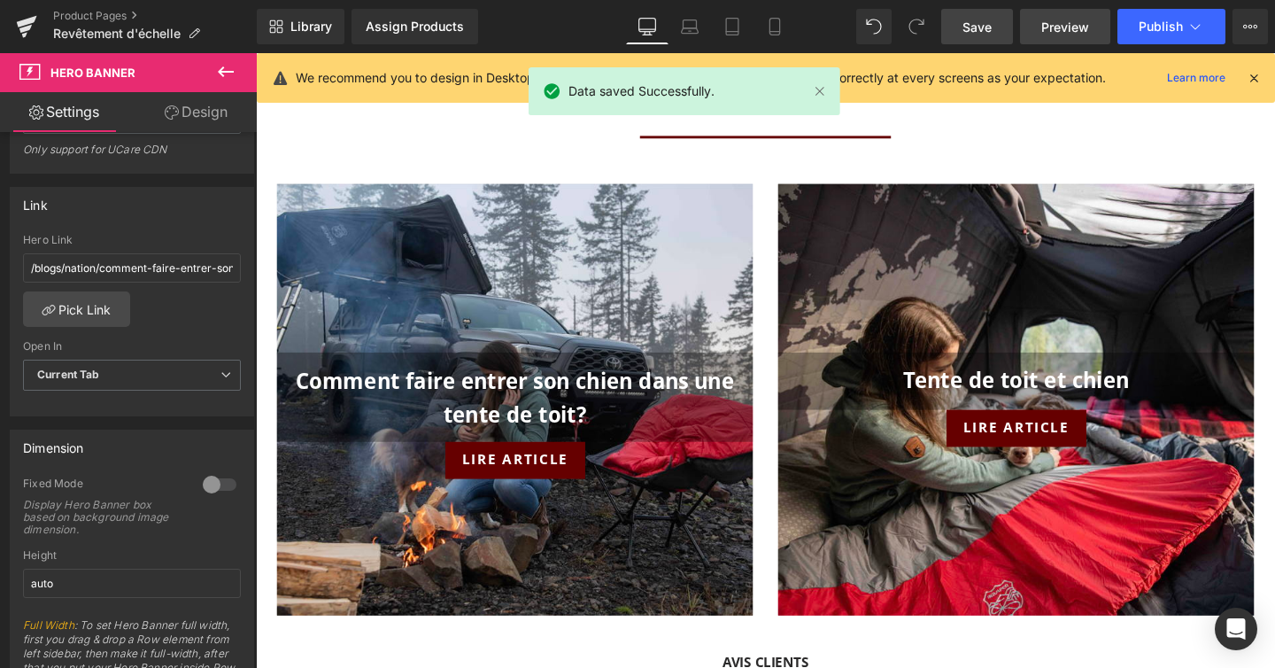
click at [1071, 33] on span "Preview" at bounding box center [1066, 27] width 48 height 19
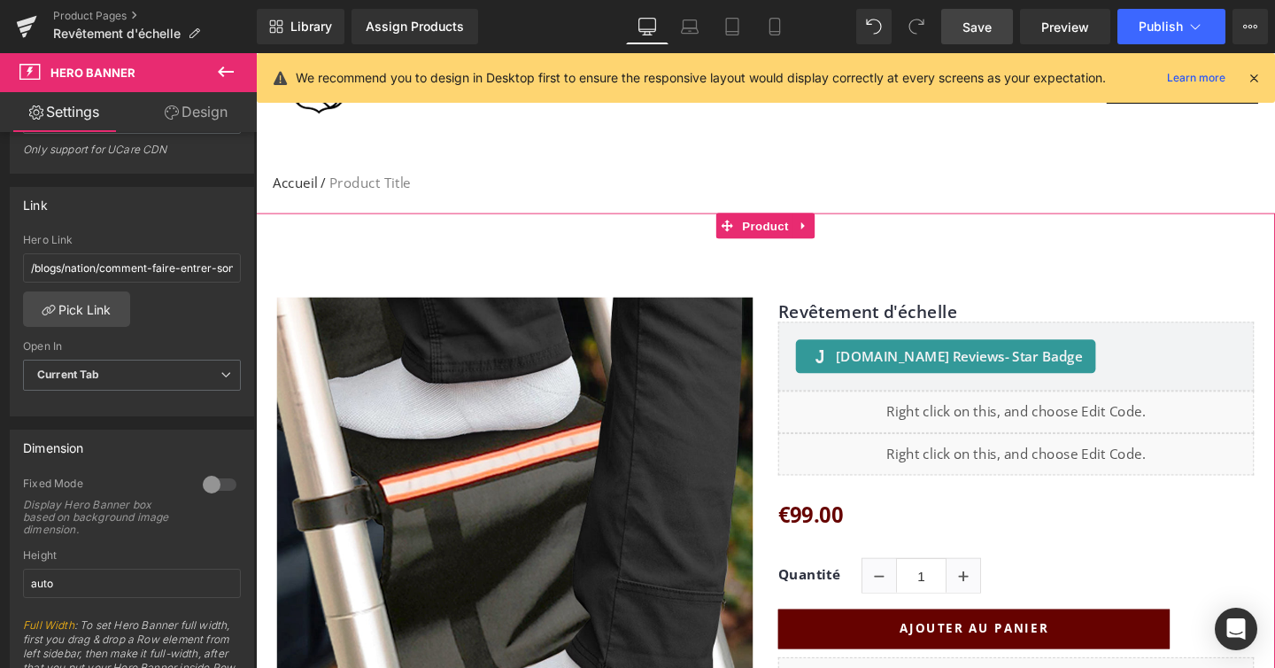
scroll to position [52, 0]
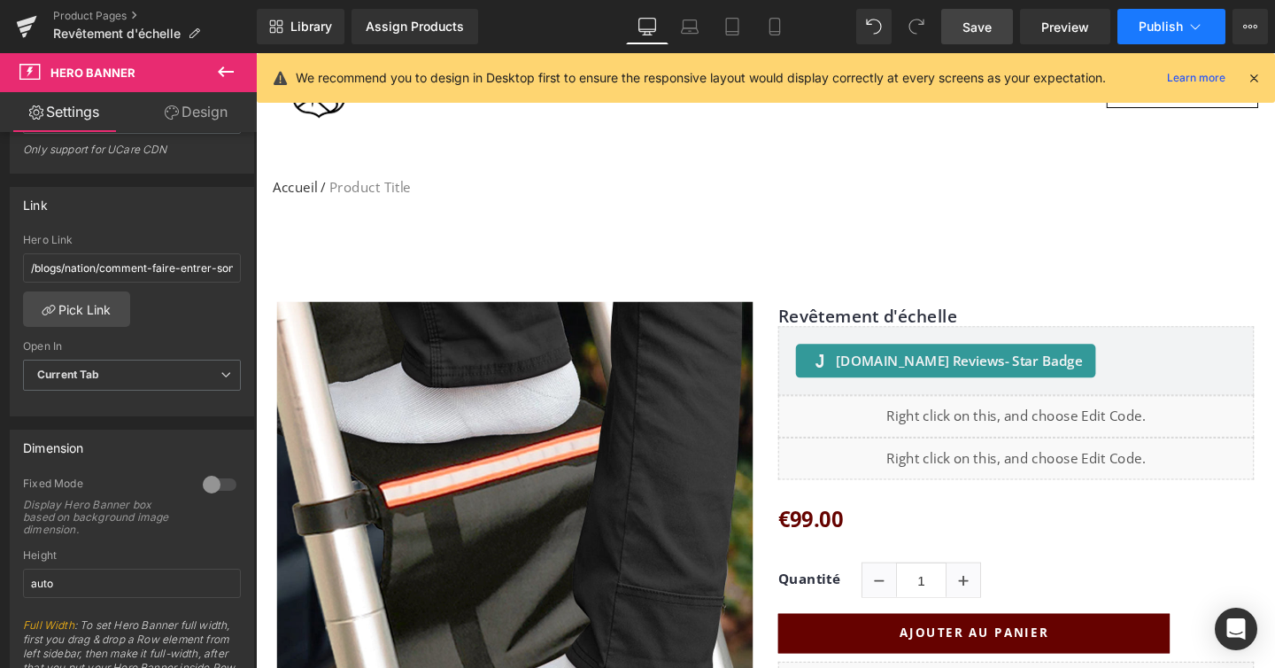
click at [1204, 24] on icon at bounding box center [1196, 27] width 18 height 18
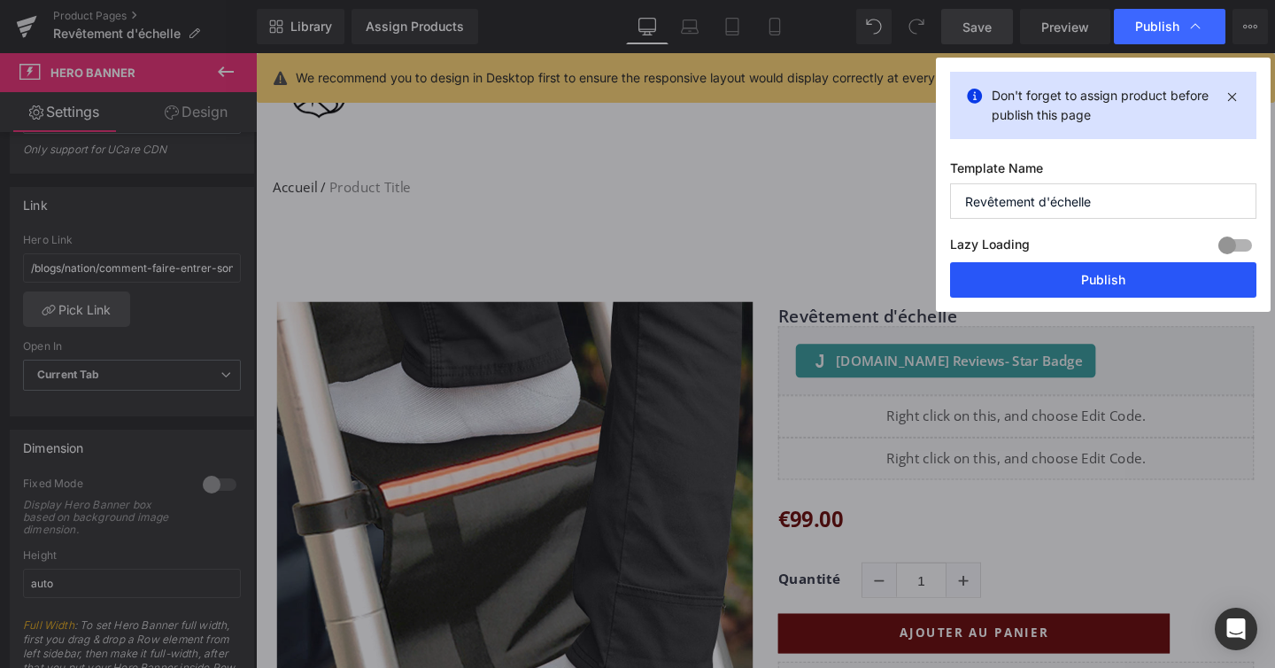
click at [1122, 267] on button "Publish" at bounding box center [1103, 279] width 306 height 35
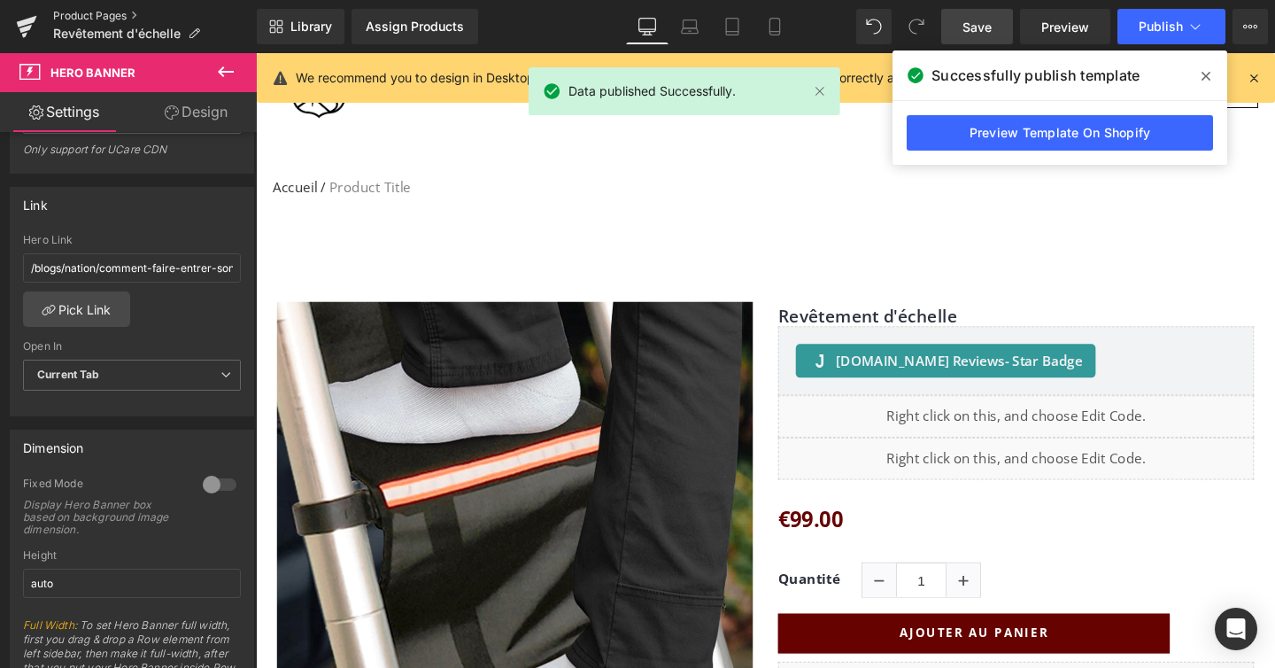
click at [85, 10] on link "Product Pages" at bounding box center [155, 16] width 204 height 14
